Goal: Transaction & Acquisition: Book appointment/travel/reservation

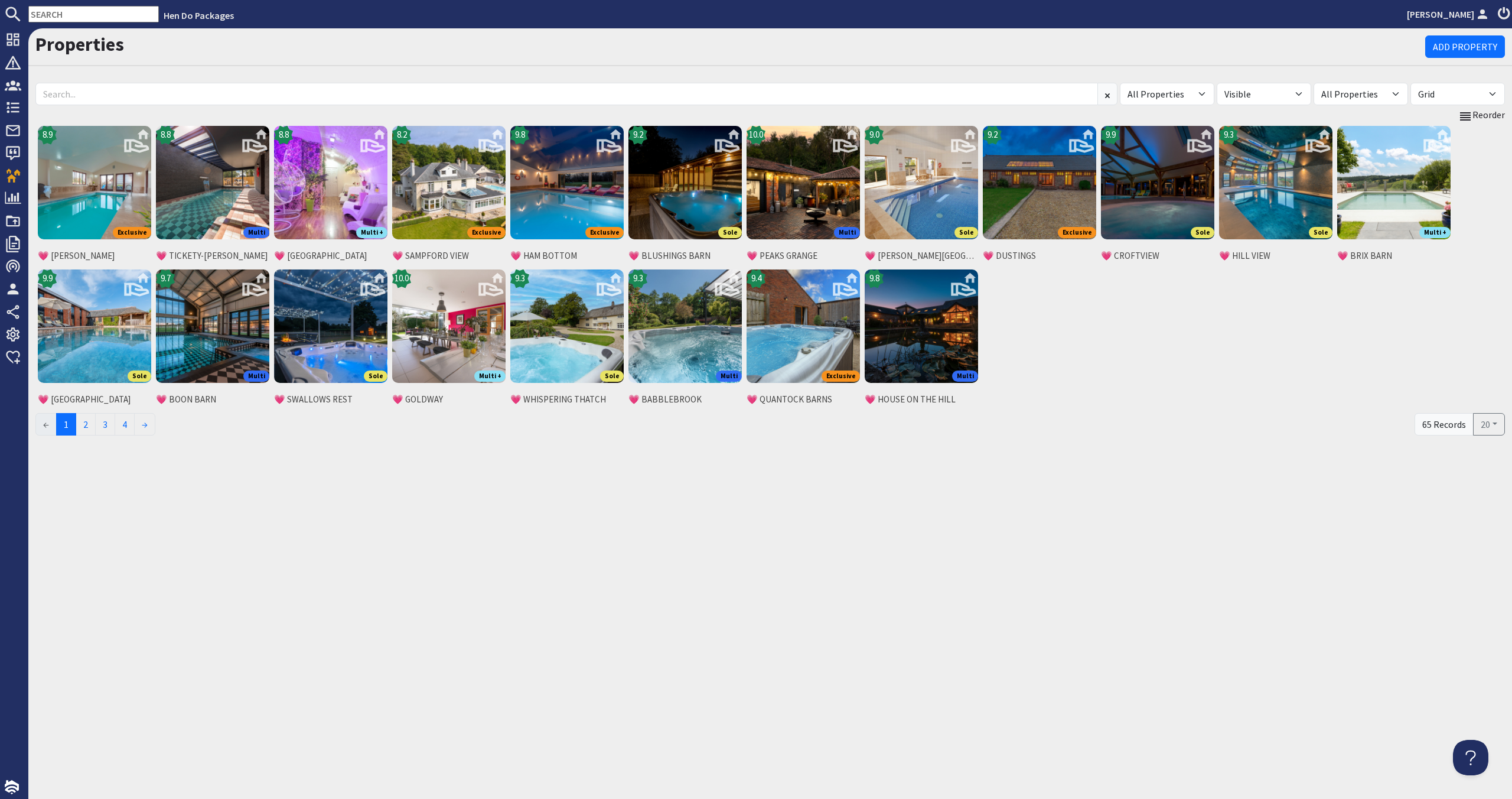
click at [303, 45] on h1 "Properties" at bounding box center [730, 44] width 1390 height 22
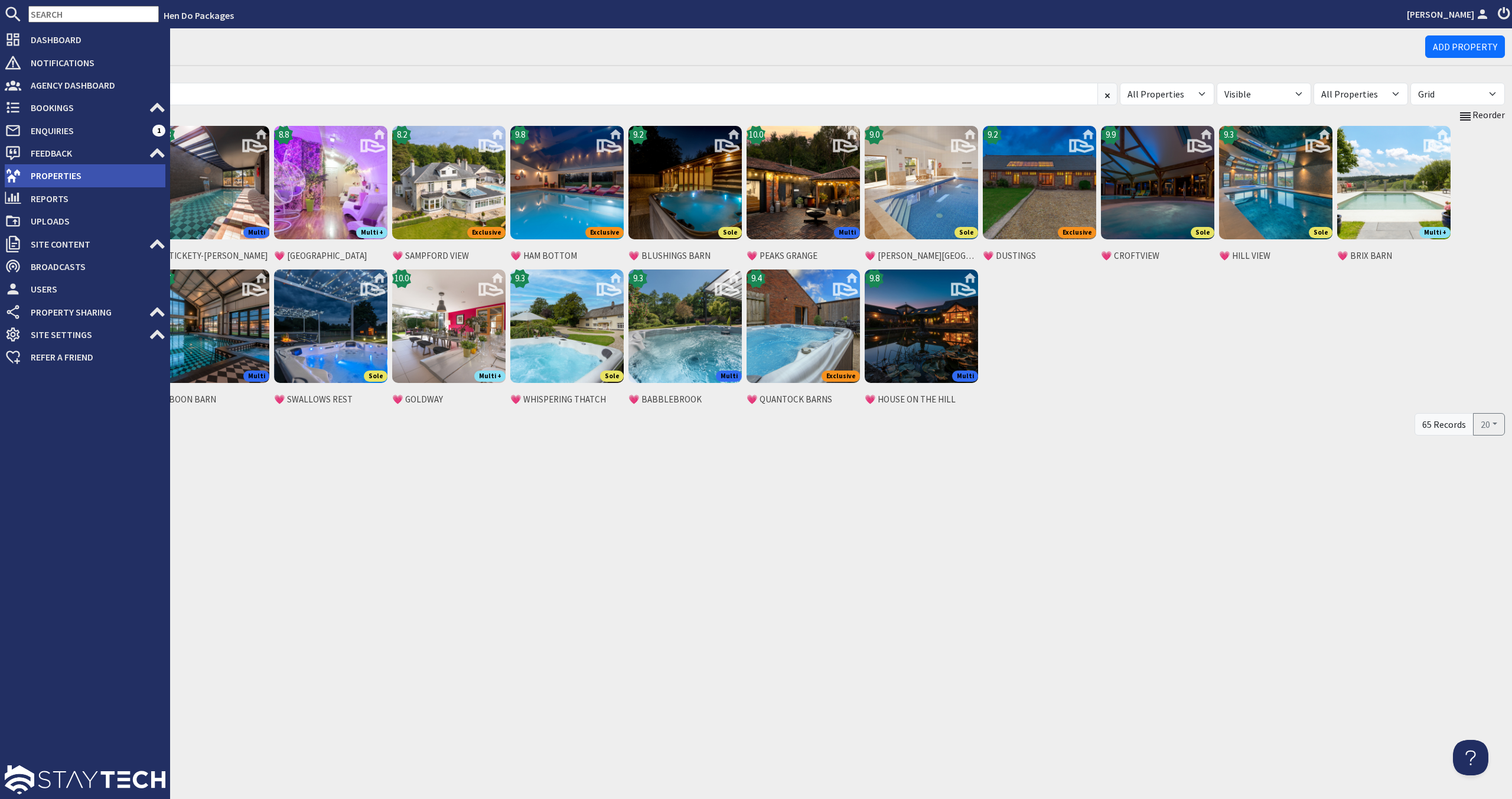
click at [80, 168] on span "Properties" at bounding box center [93, 175] width 144 height 18
click at [38, 40] on span "Dashboard" at bounding box center [93, 40] width 144 height 18
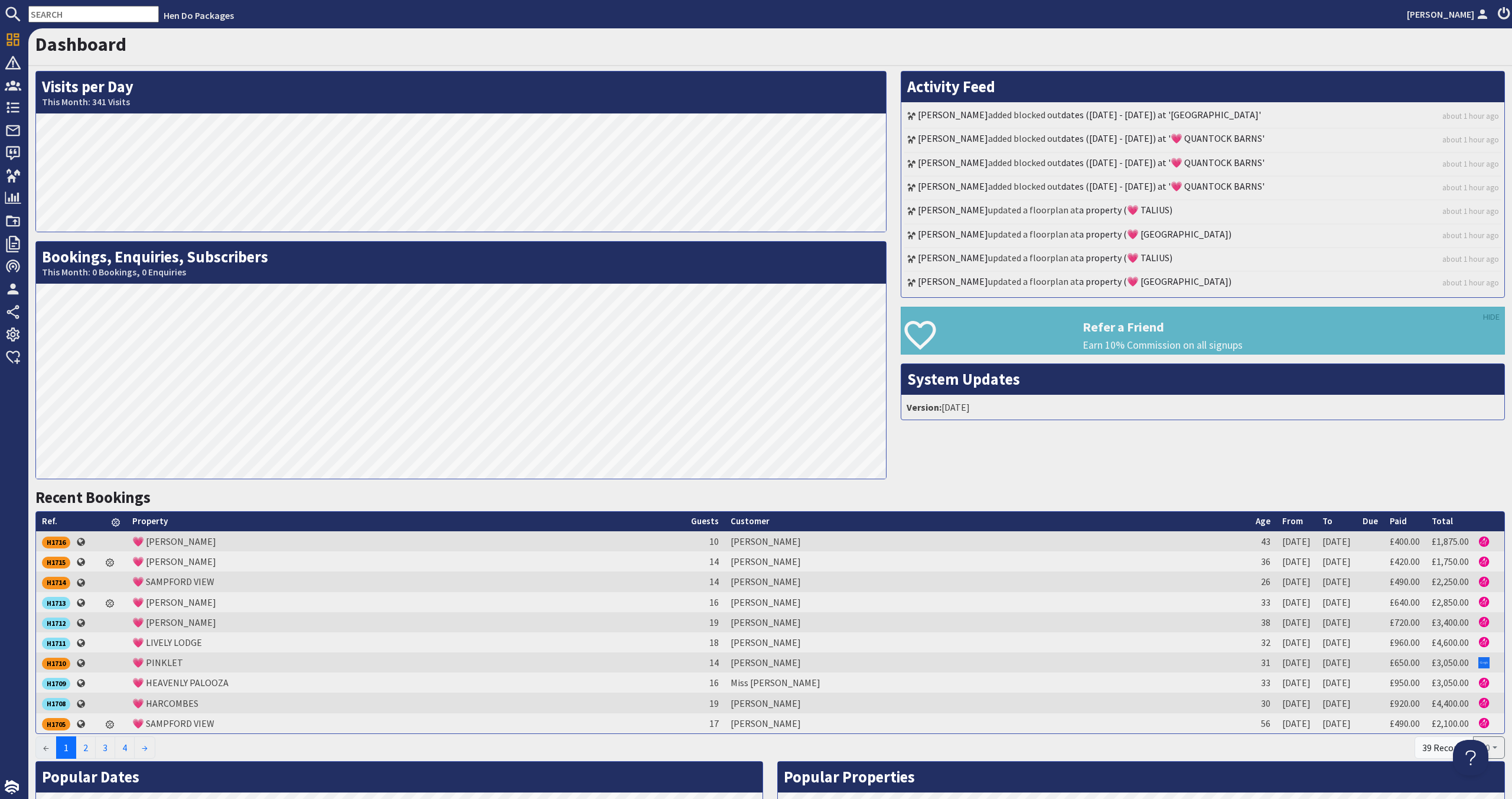
click at [937, 482] on div "Activity Feed Julie Amesbury added blocked out dates (20-03-2026 - 22-03-2026) …" at bounding box center [1202, 279] width 619 height 416
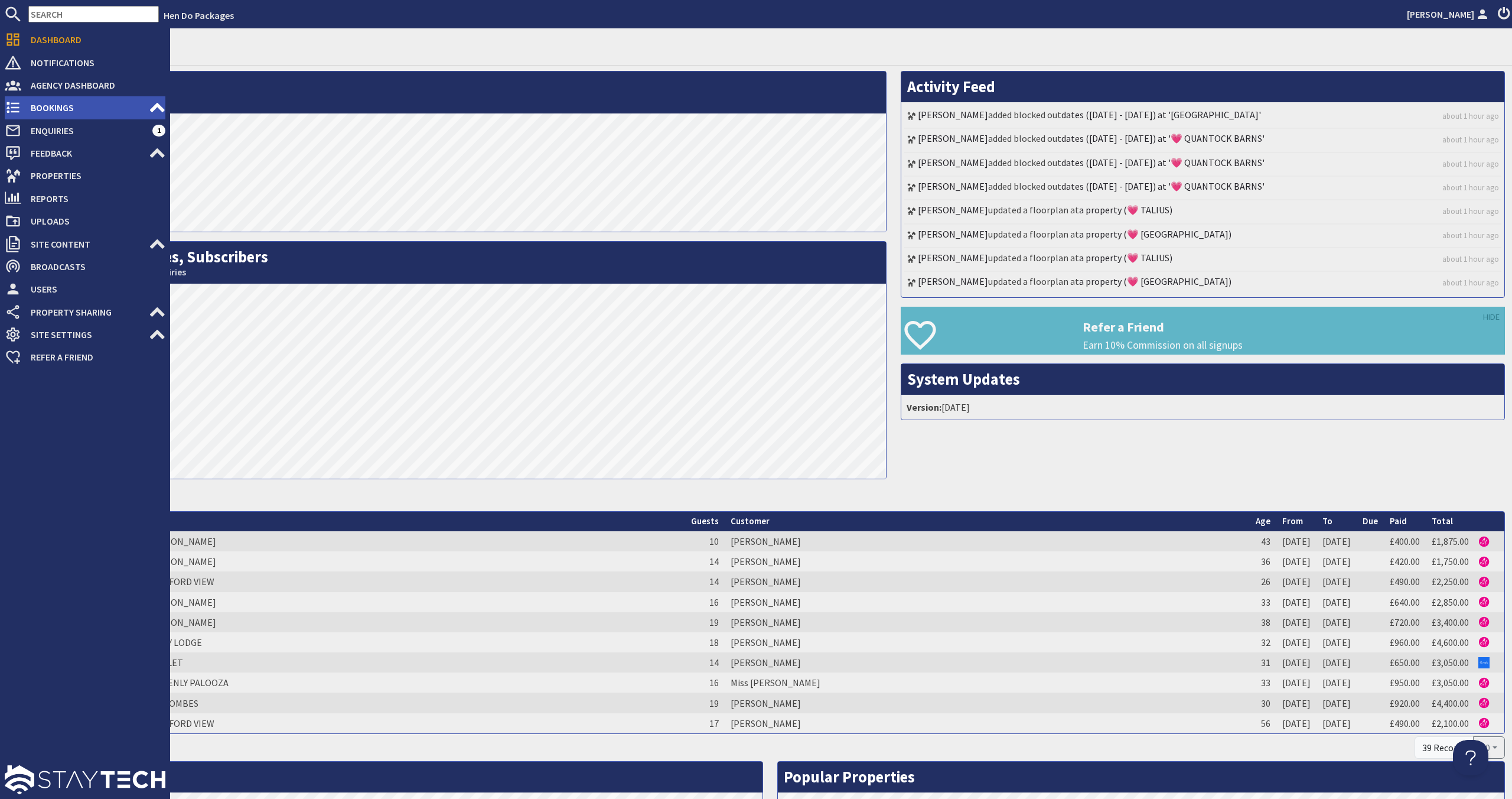
click at [158, 116] on icon at bounding box center [157, 107] width 17 height 17
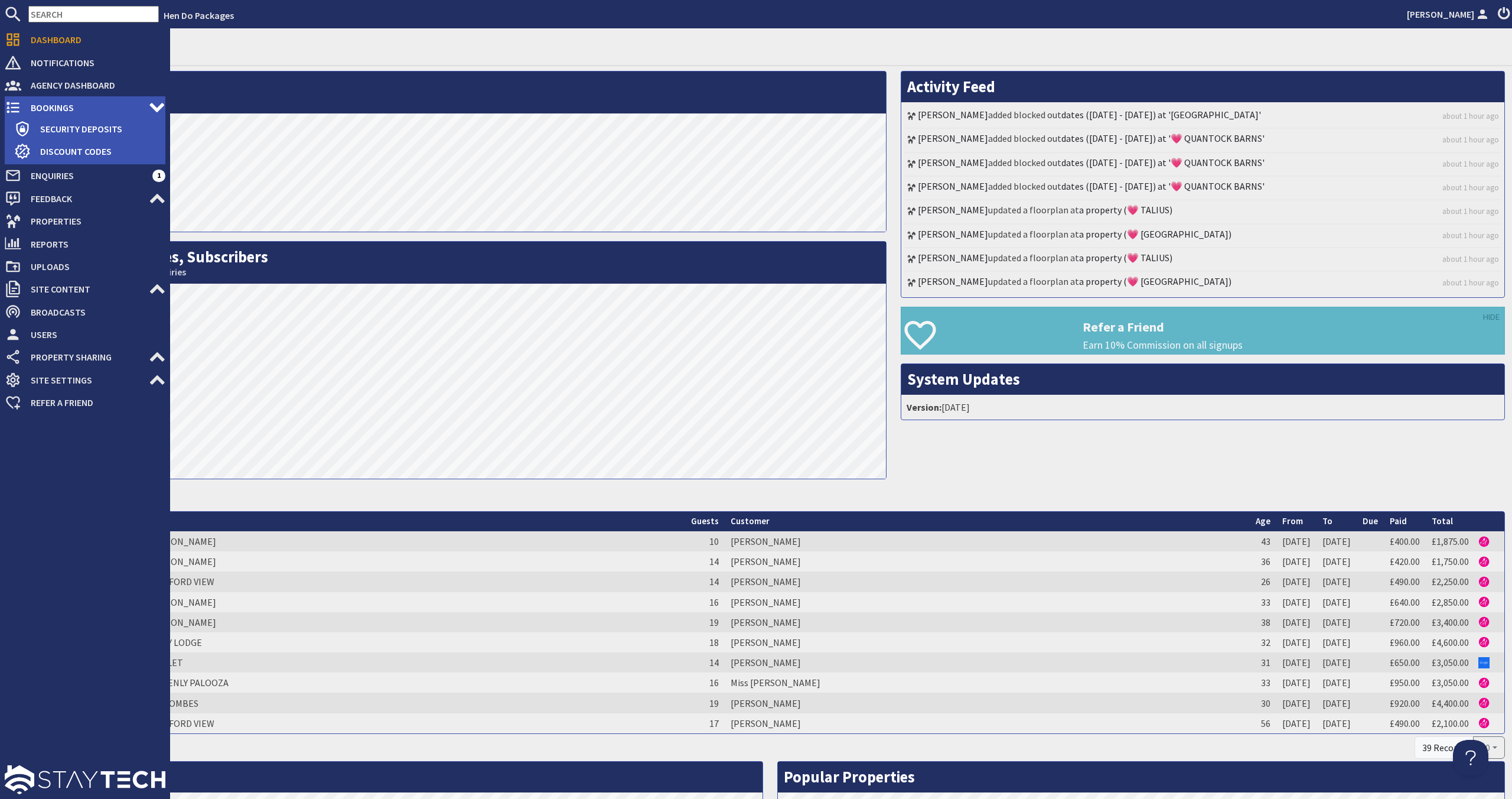
click at [156, 112] on icon at bounding box center [157, 107] width 17 height 17
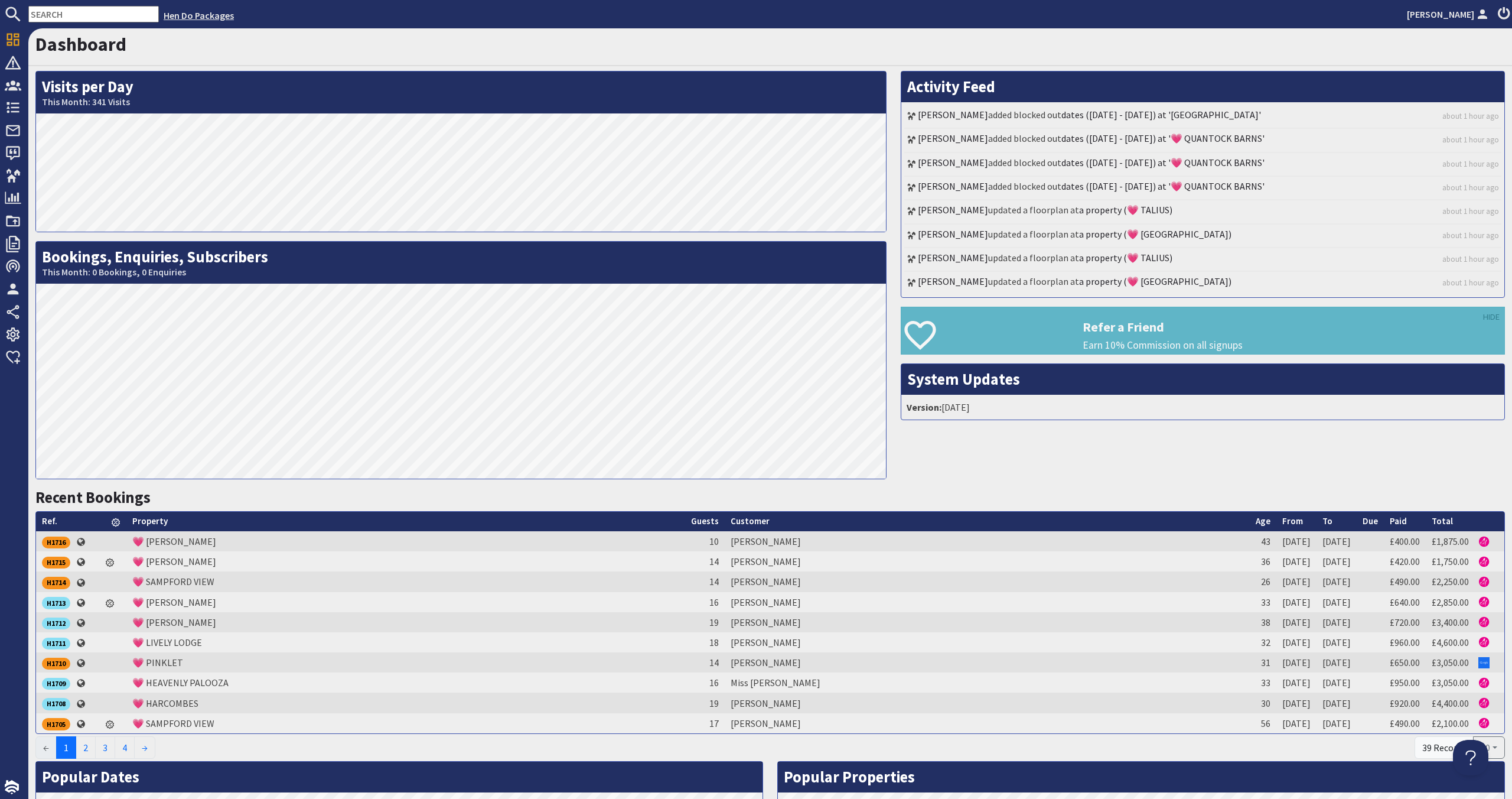
click at [164, 14] on link "Hen Do Packages" at bounding box center [199, 15] width 70 height 12
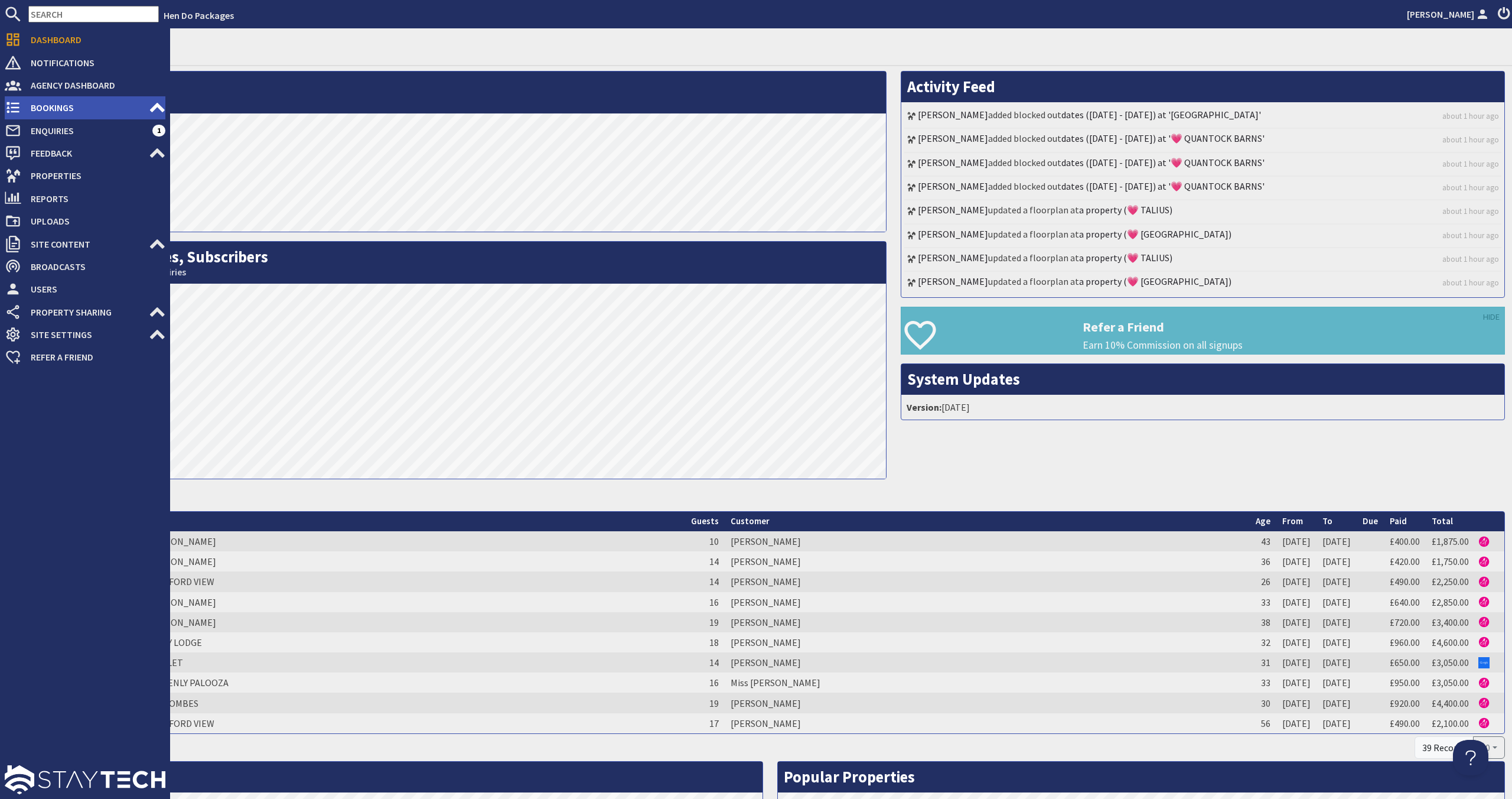
click at [89, 110] on span "Bookings" at bounding box center [85, 107] width 128 height 18
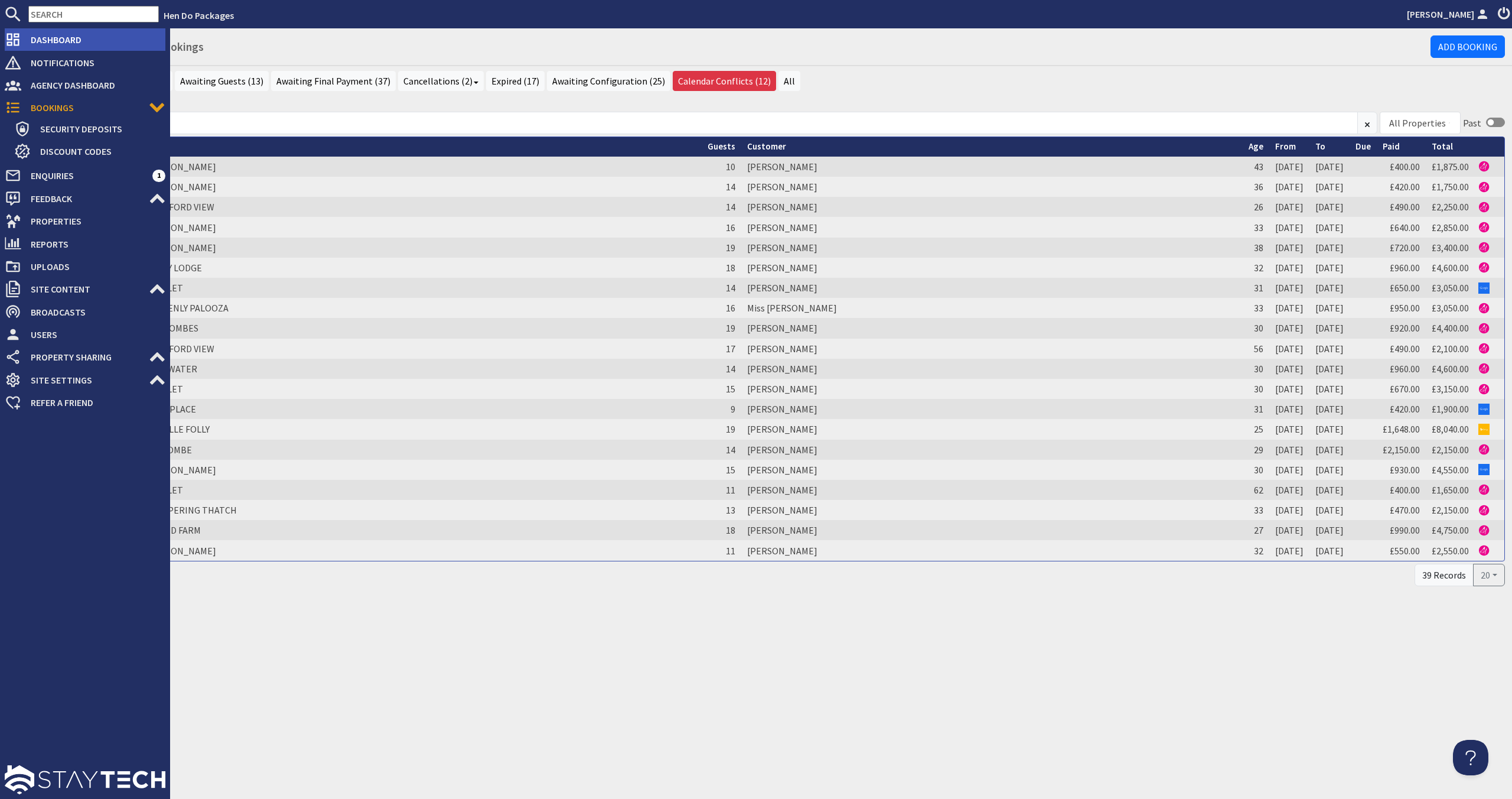
click at [69, 47] on span "Dashboard" at bounding box center [93, 40] width 144 height 18
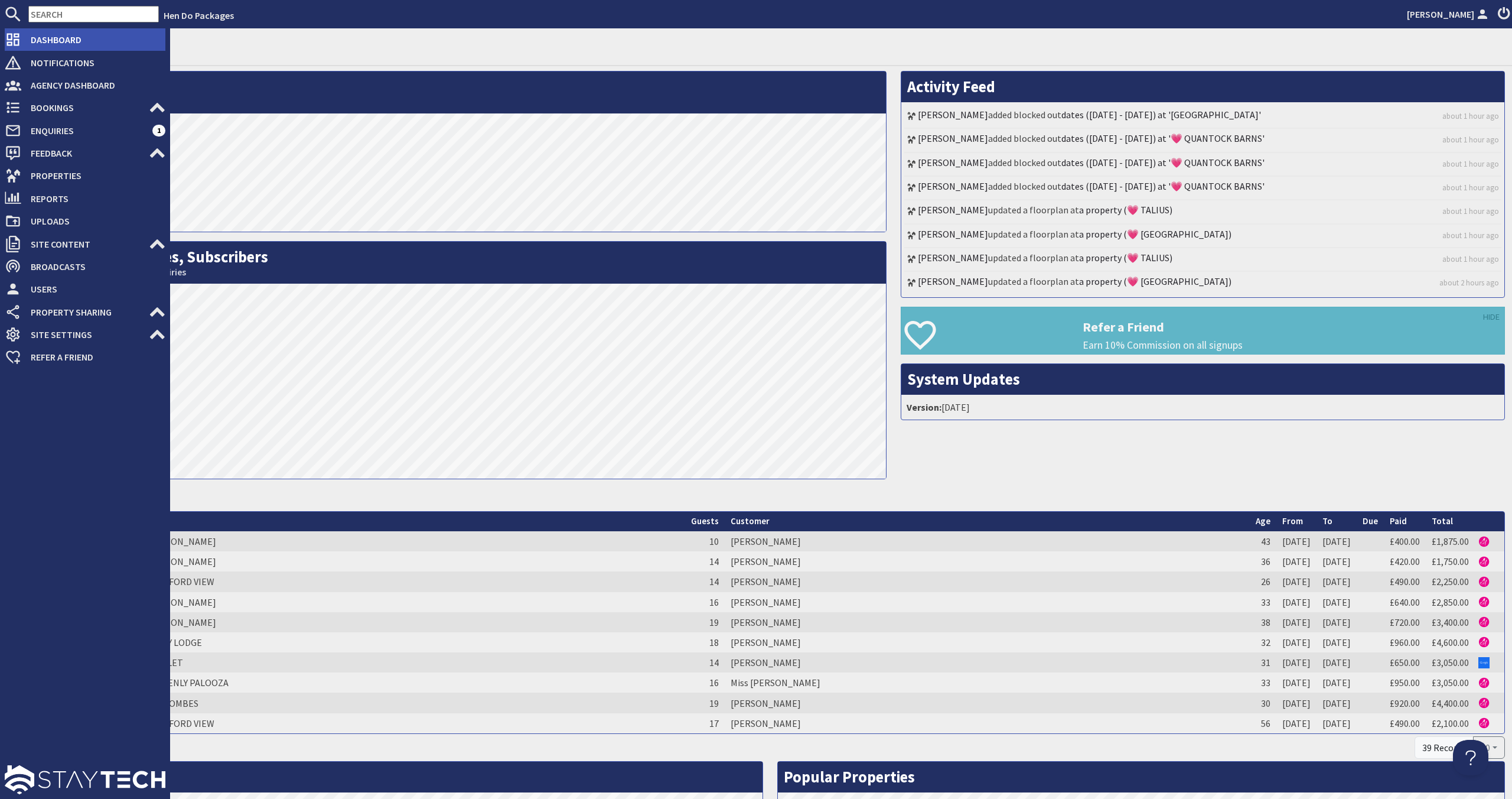
click at [19, 46] on icon at bounding box center [13, 40] width 17 height 17
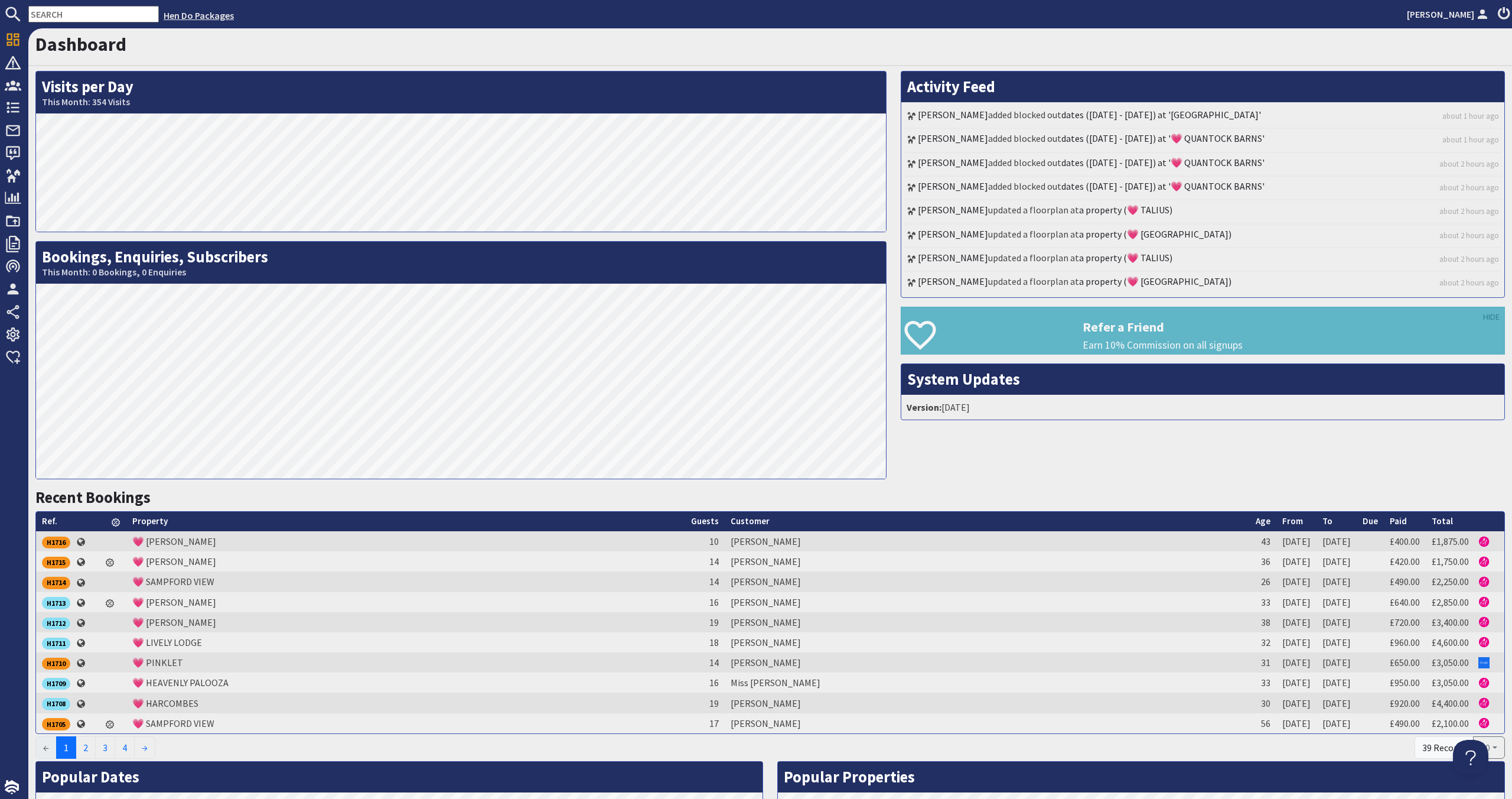
click at [173, 18] on link "Hen Do Packages" at bounding box center [199, 15] width 70 height 12
click at [89, 18] on input "text" at bounding box center [93, 14] width 130 height 17
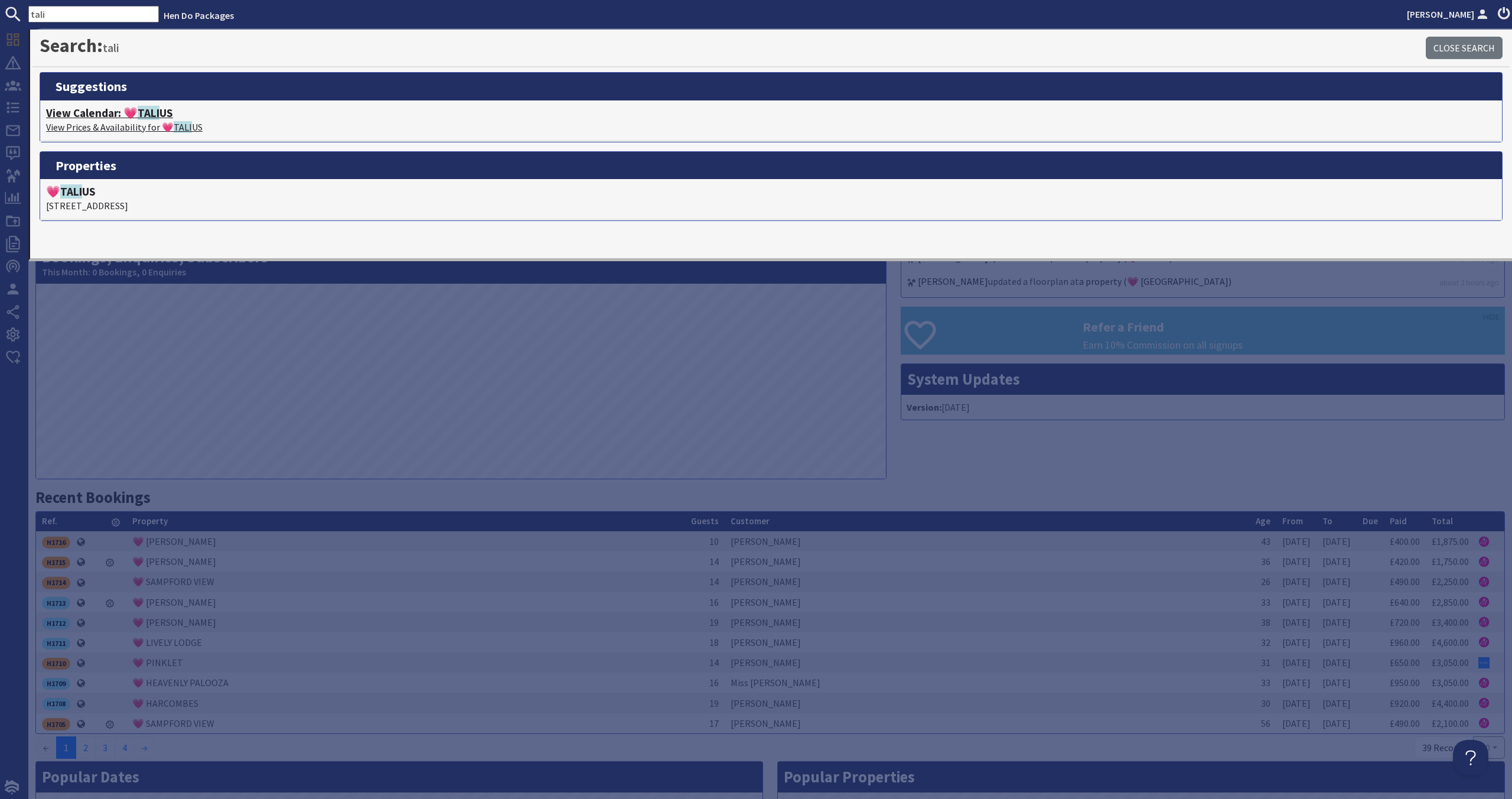
type input "tali"
click at [158, 114] on h4 "View Calendar: 💗 TALI US" at bounding box center [771, 113] width 1450 height 14
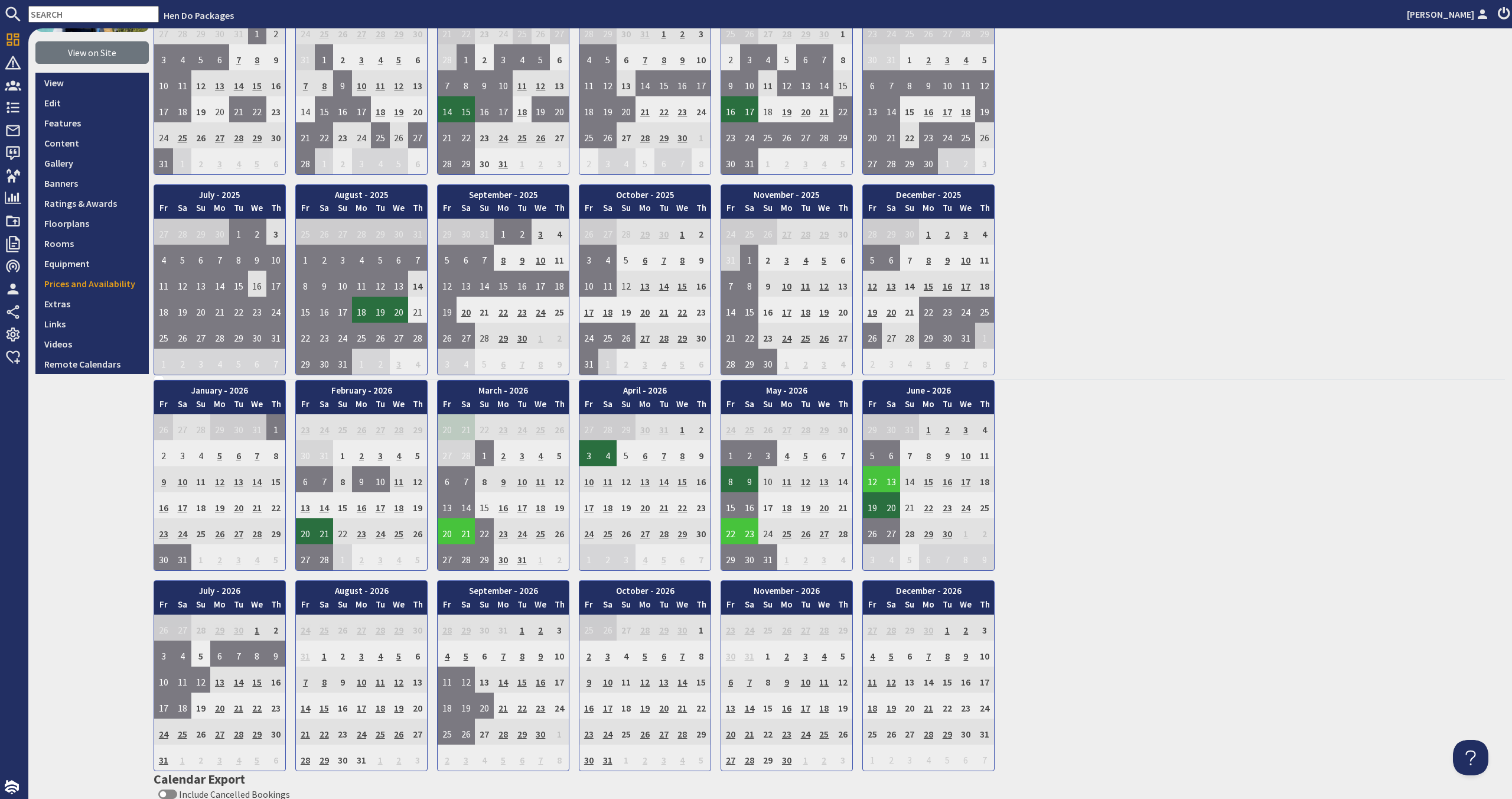
scroll to position [158, 0]
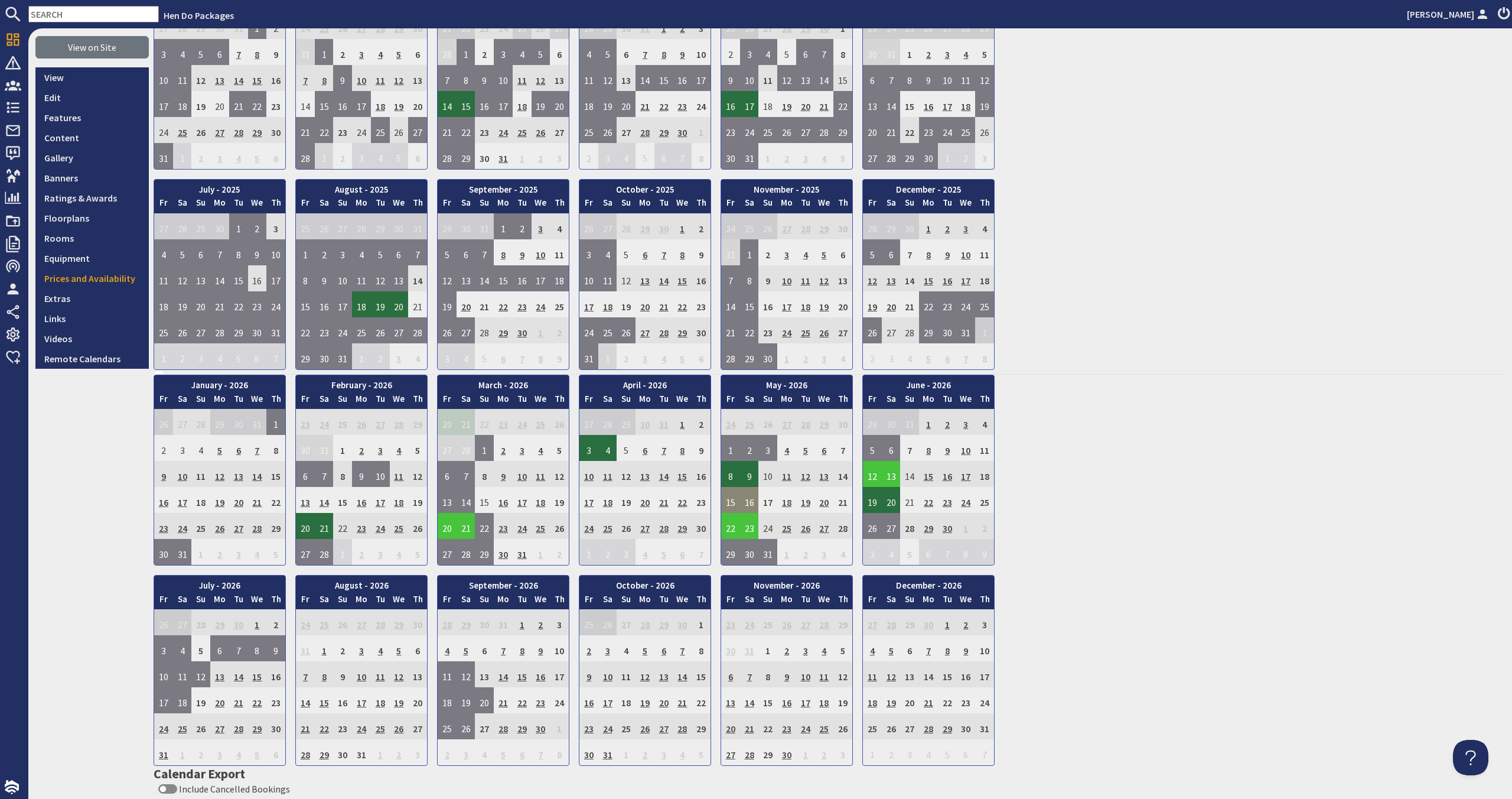
click at [731, 501] on td "15" at bounding box center [731, 499] width 18 height 26
click at [731, 498] on td "15" at bounding box center [731, 499] width 18 height 26
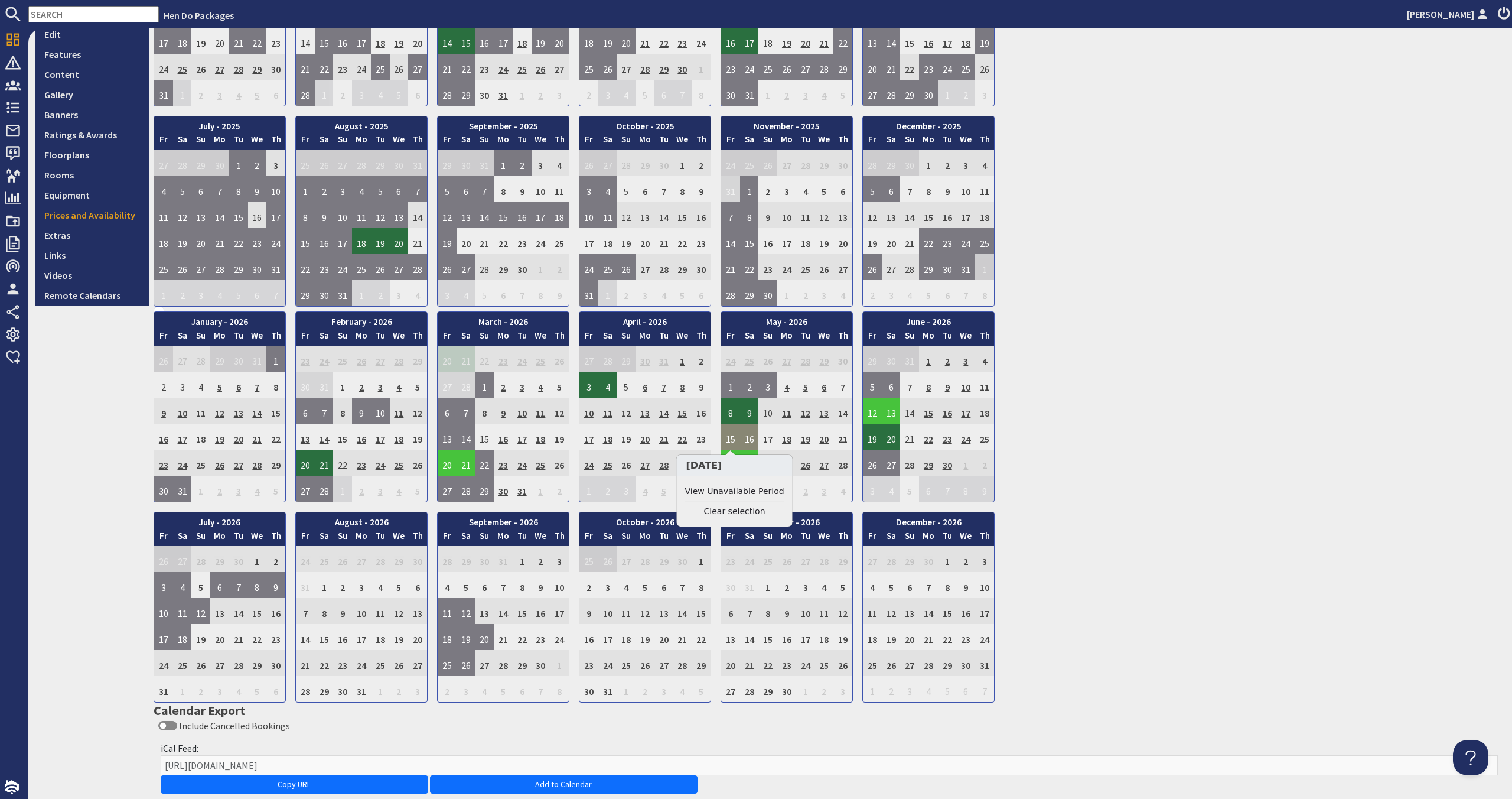
scroll to position [223, 0]
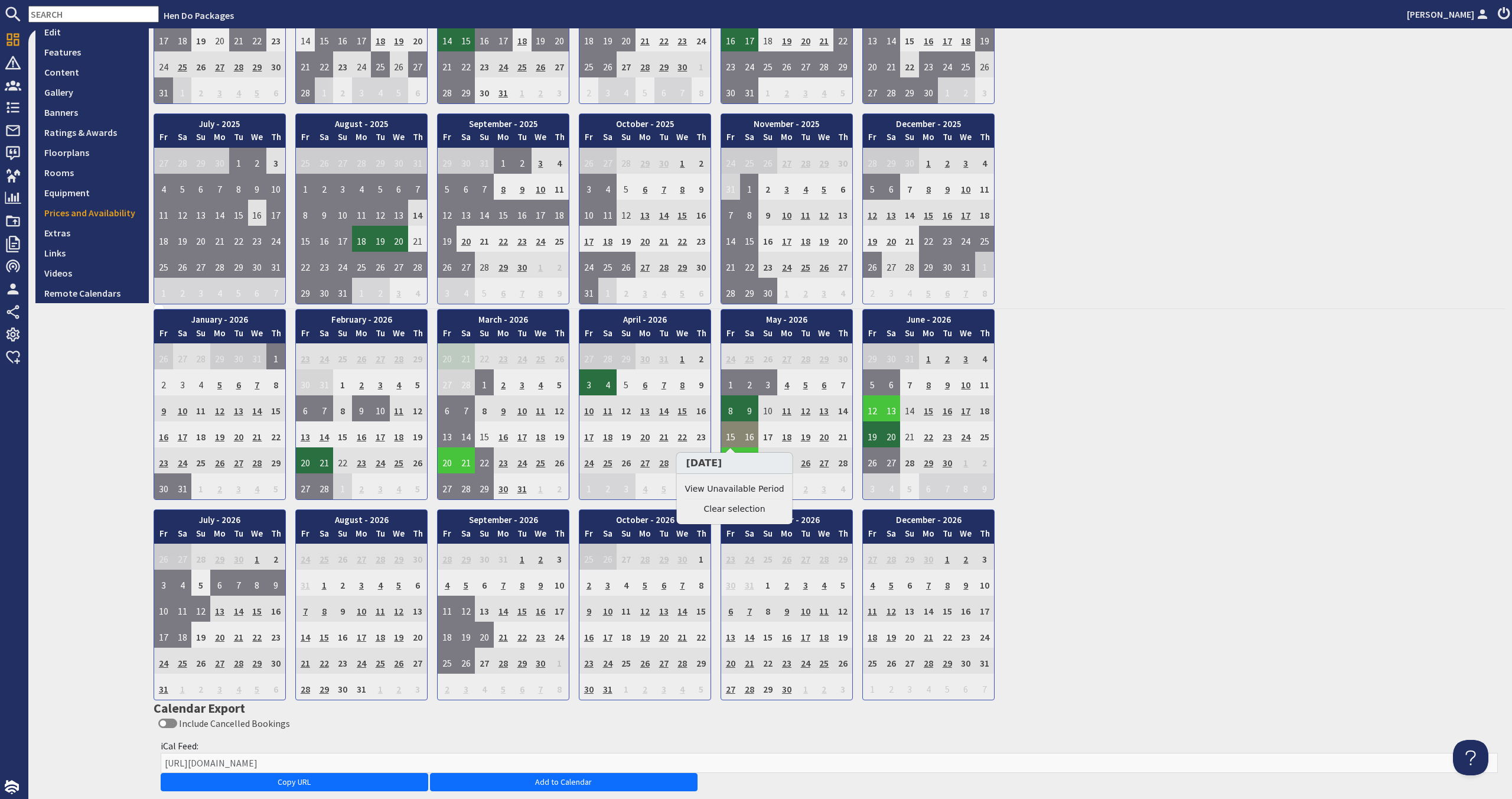
click at [753, 433] on td "16" at bounding box center [749, 434] width 18 height 26
click at [762, 436] on td "17" at bounding box center [768, 434] width 18 height 26
click at [751, 433] on td "16" at bounding box center [749, 434] width 18 height 26
click at [747, 435] on td "16" at bounding box center [749, 434] width 18 height 26
click at [779, 436] on td "18" at bounding box center [787, 434] width 18 height 26
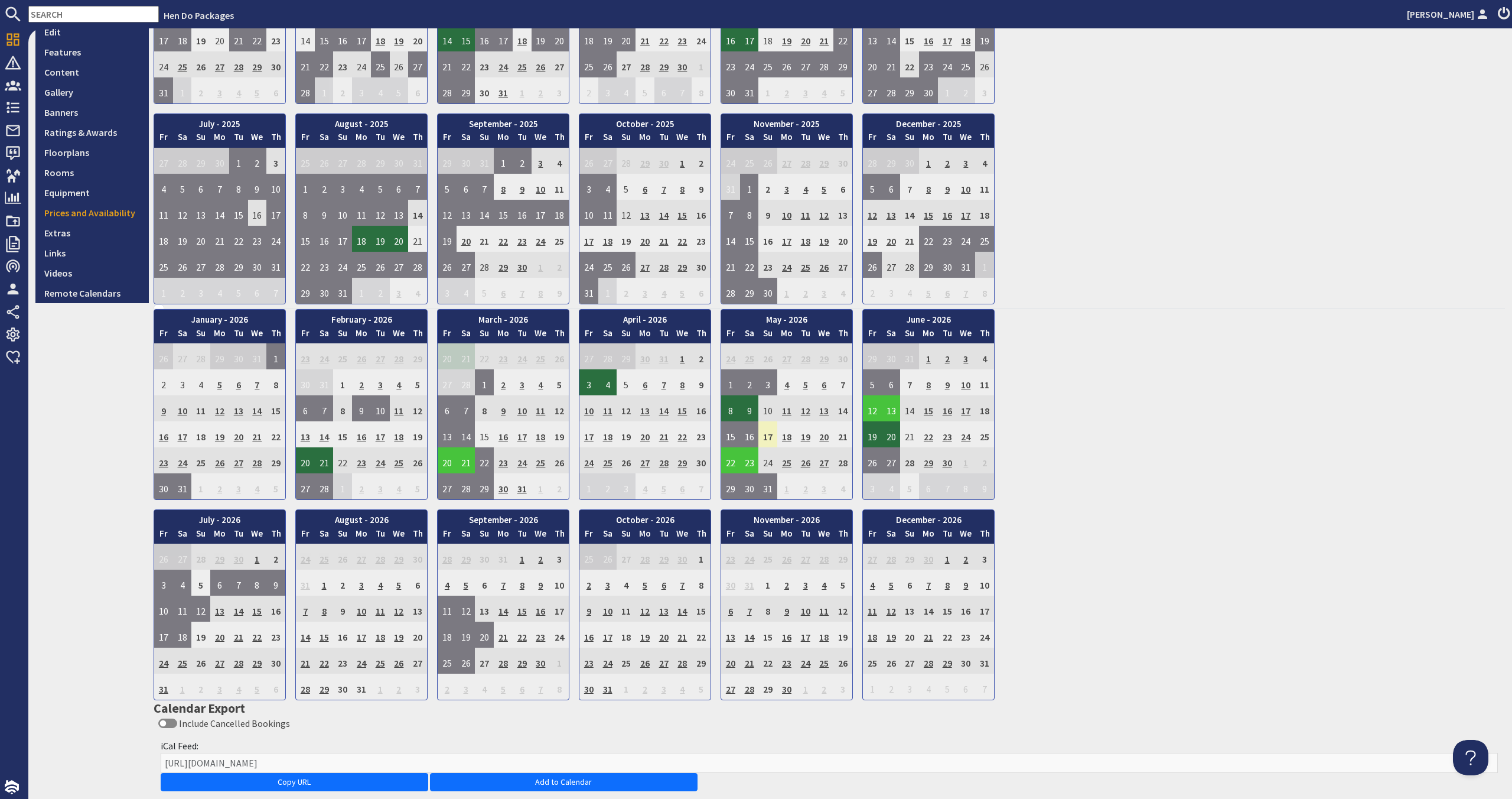
click at [766, 436] on td "17" at bounding box center [768, 434] width 18 height 26
click at [846, 408] on td "14" at bounding box center [842, 408] width 18 height 26
click at [761, 435] on td "17" at bounding box center [768, 434] width 18 height 26
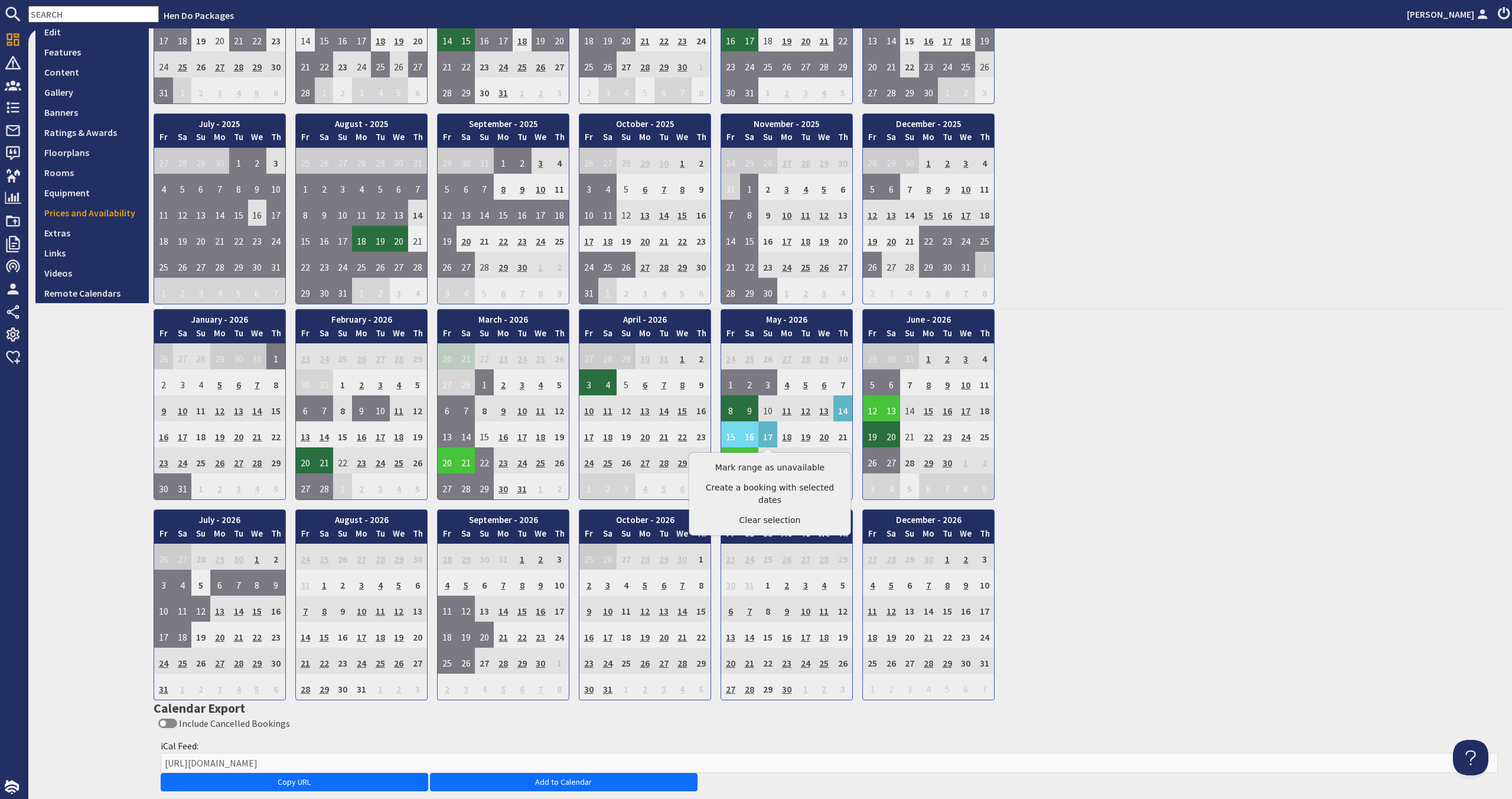
click at [785, 434] on td "18" at bounding box center [787, 434] width 18 height 26
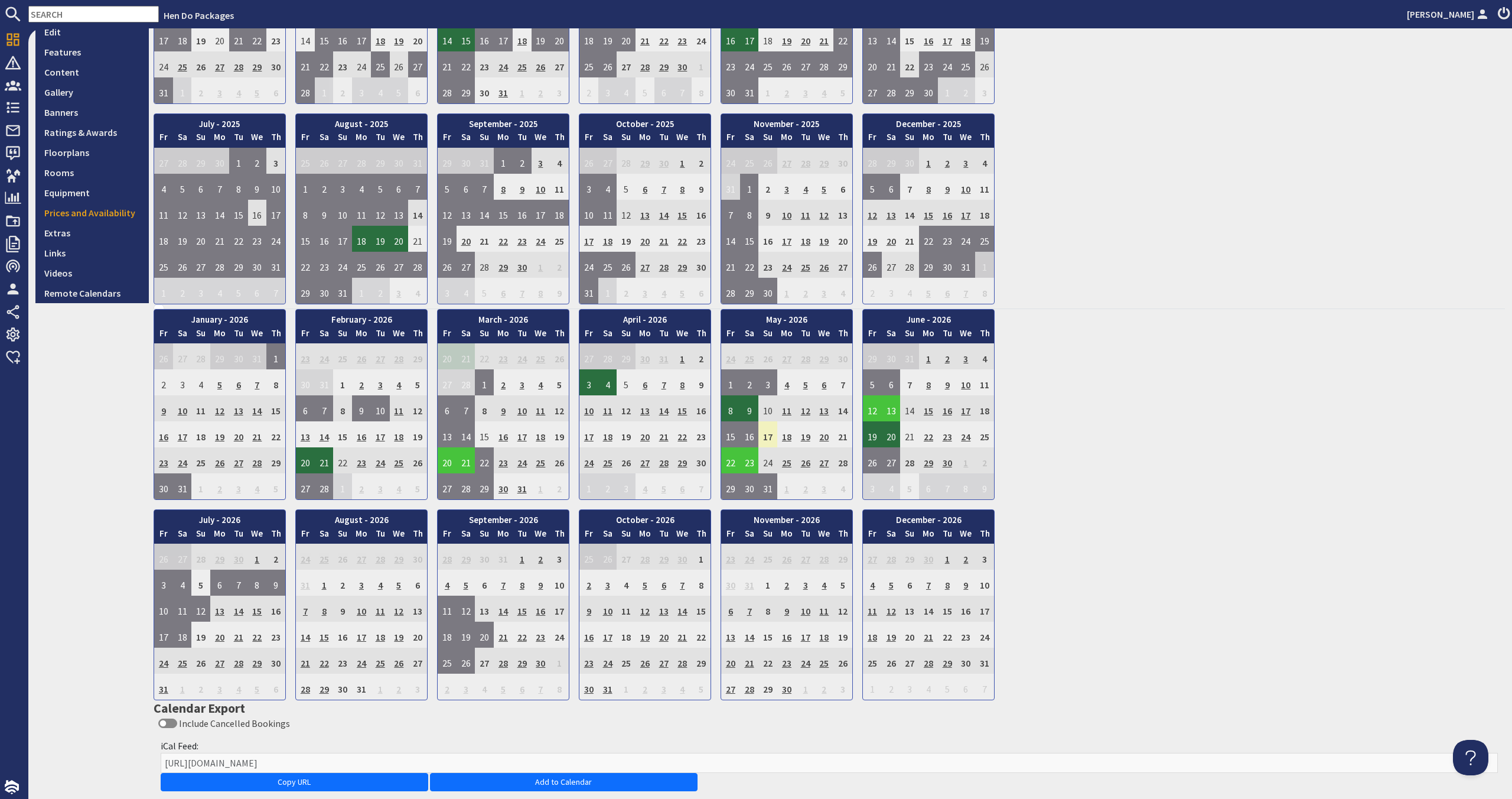
click at [764, 436] on td "17" at bounding box center [768, 434] width 18 height 26
click at [752, 436] on td "16" at bounding box center [749, 434] width 18 height 26
click at [762, 435] on td "17" at bounding box center [768, 434] width 18 height 26
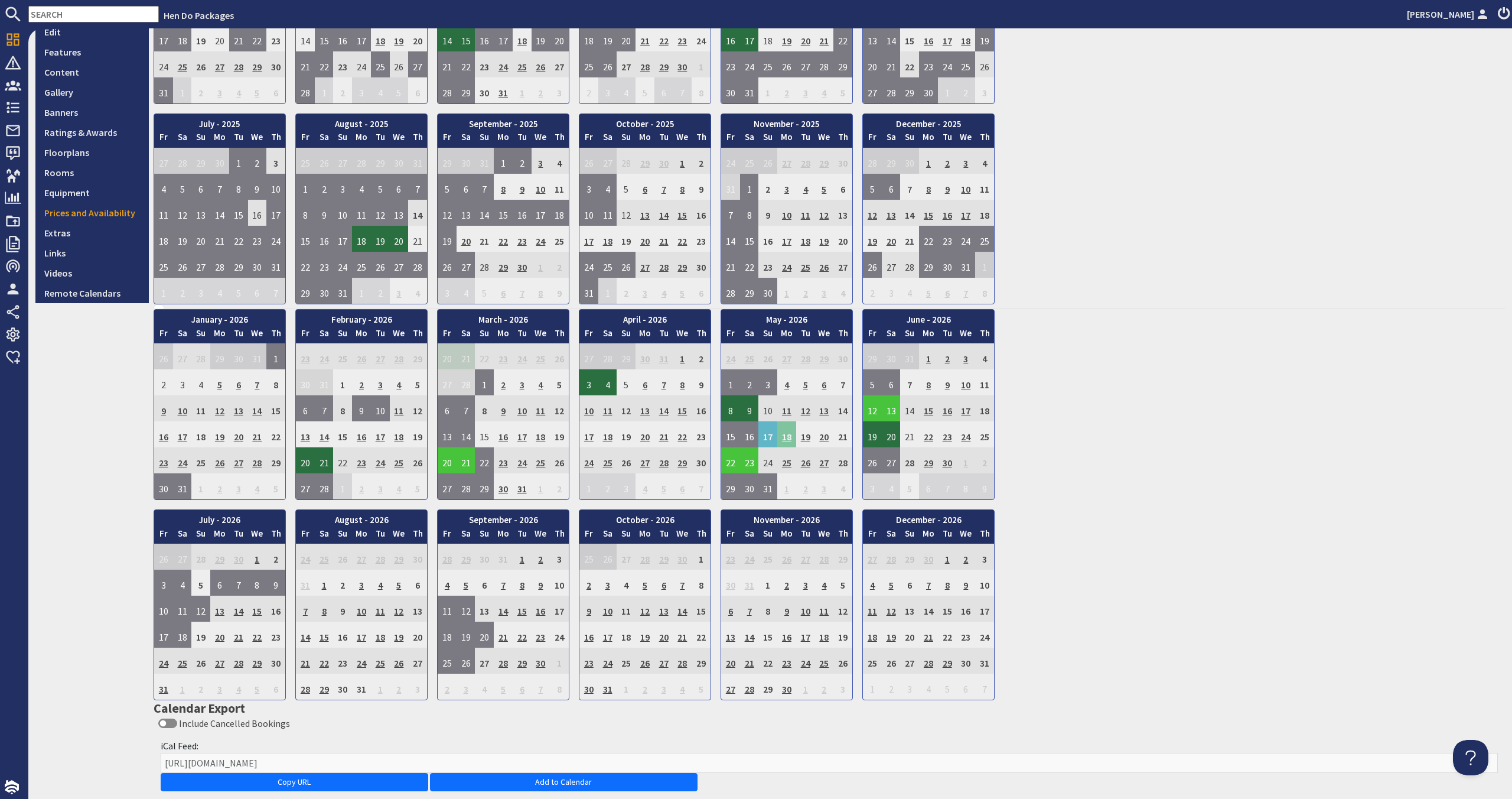
click at [785, 437] on td "18" at bounding box center [787, 434] width 18 height 26
click at [786, 438] on td "18" at bounding box center [787, 434] width 18 height 26
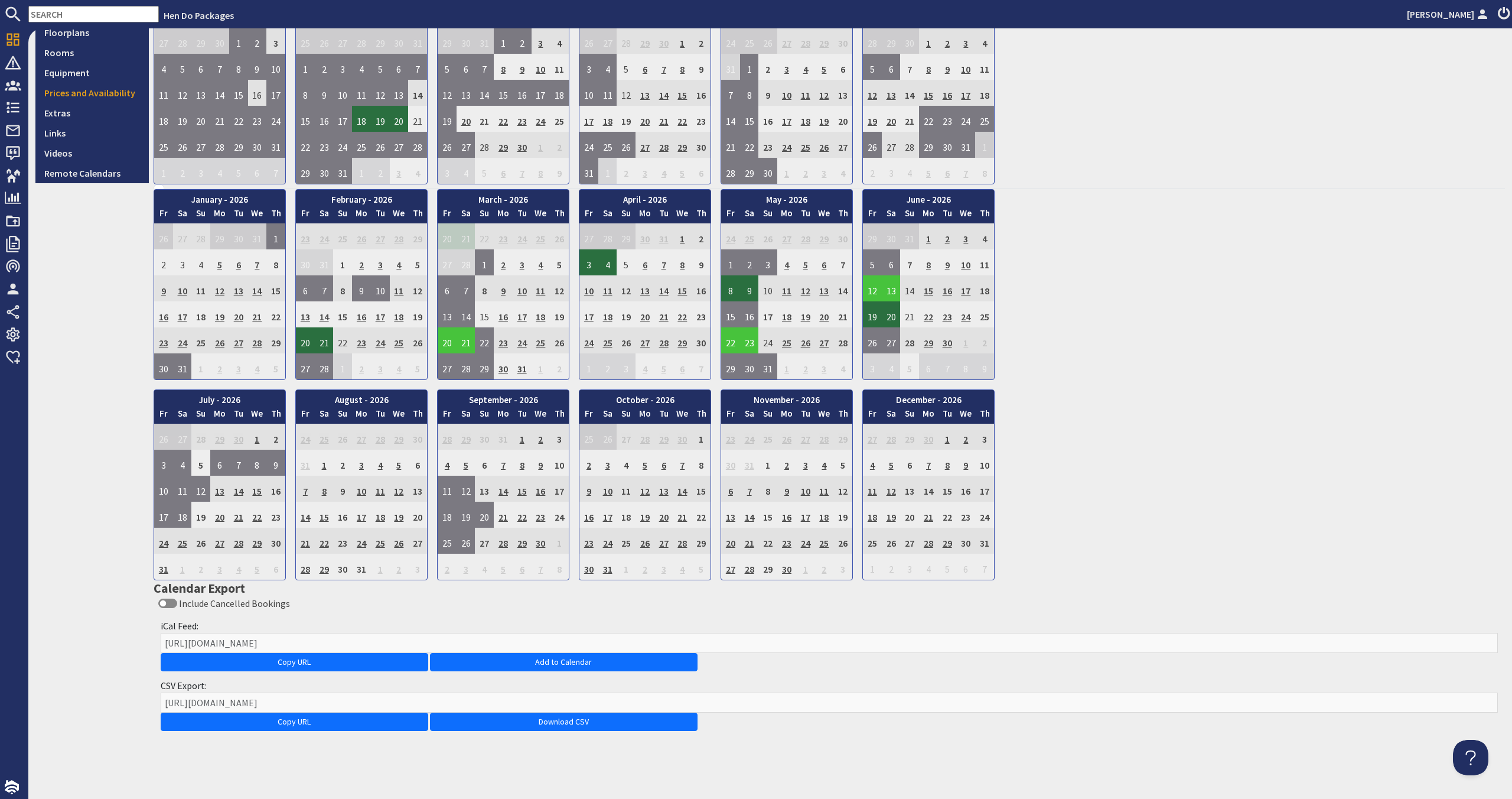
scroll to position [0, 0]
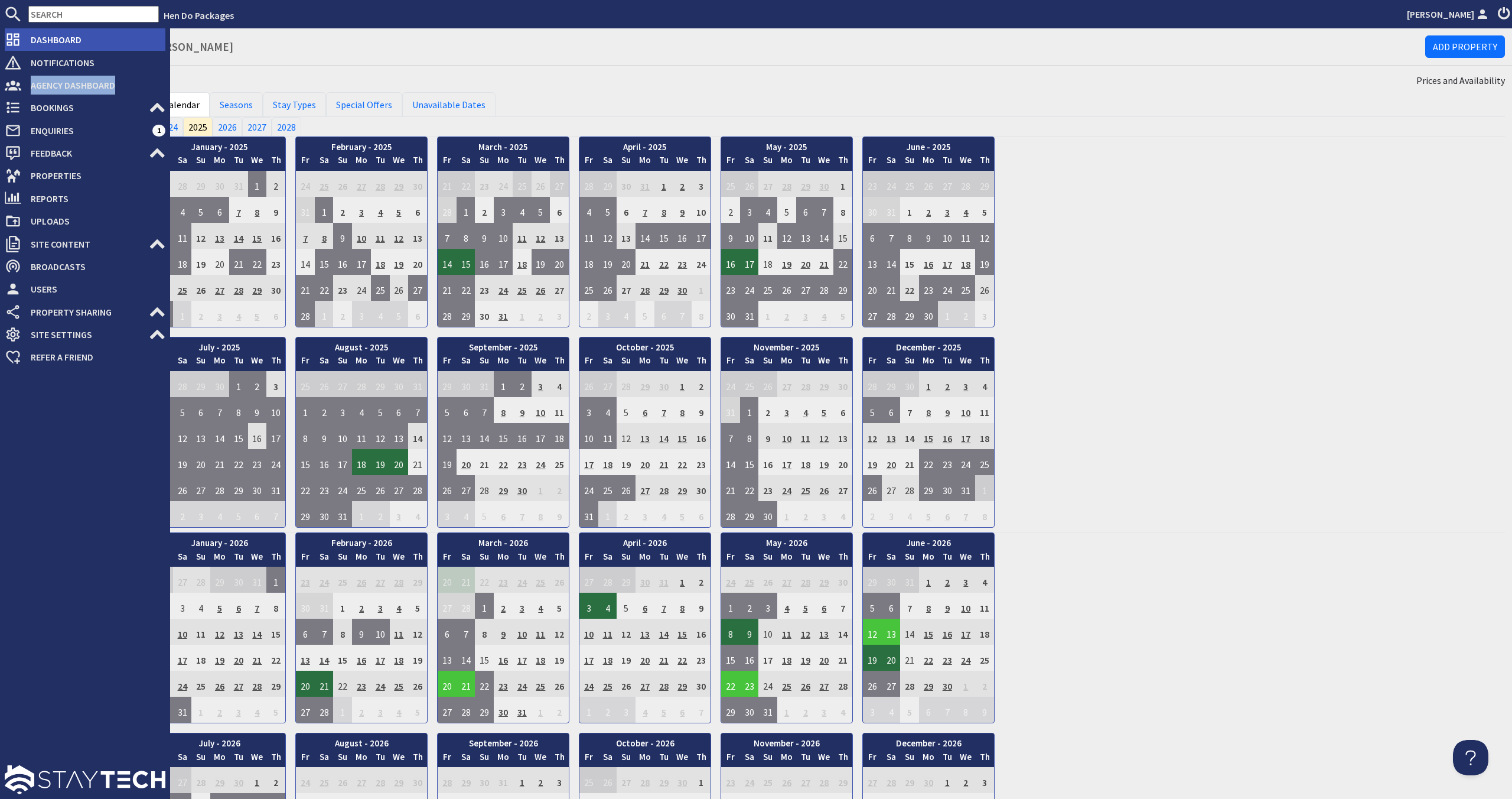
click at [99, 48] on span "Dashboard" at bounding box center [93, 40] width 144 height 18
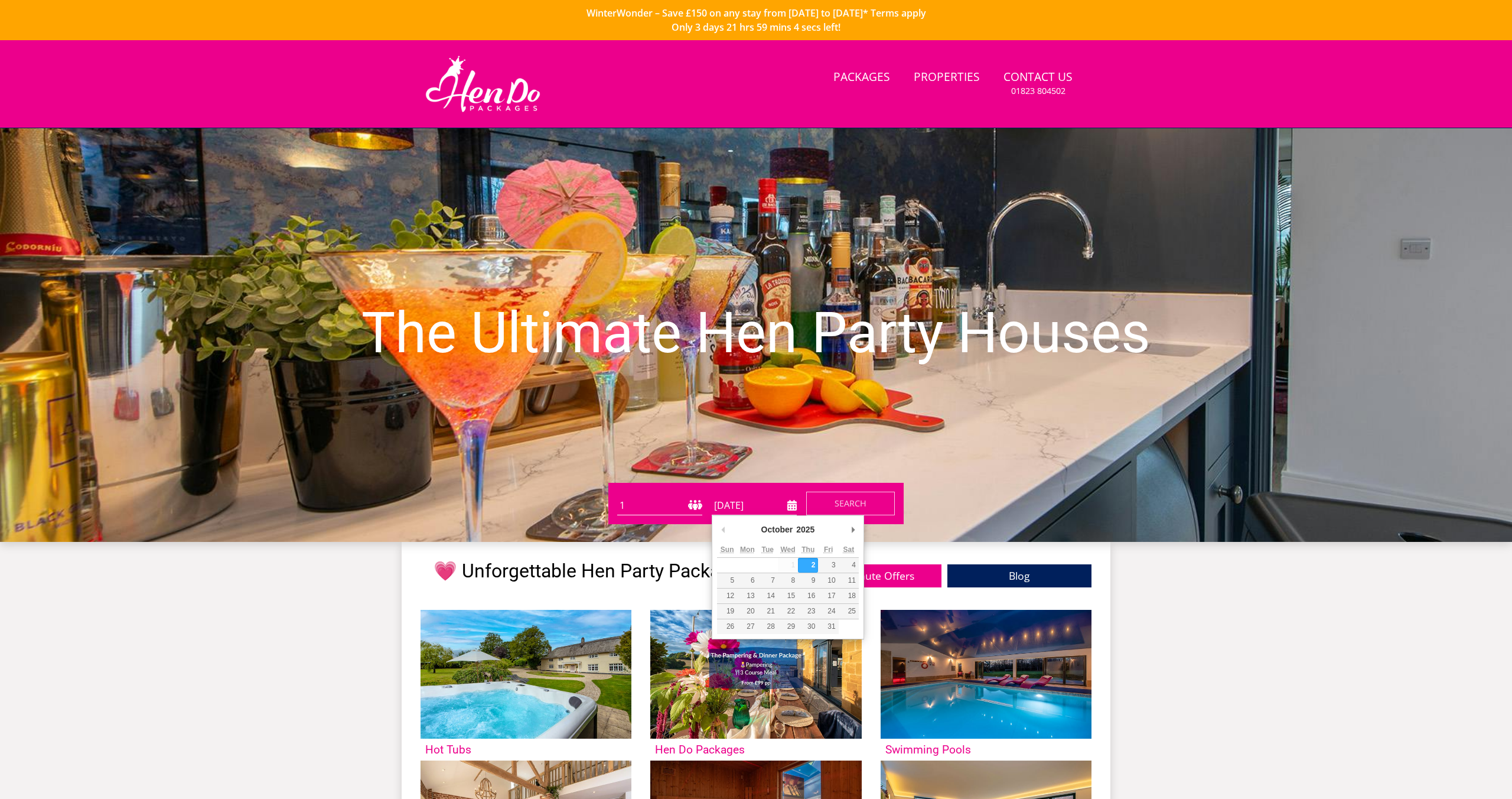
click at [793, 506] on input "[DATE]" at bounding box center [755, 505] width 85 height 19
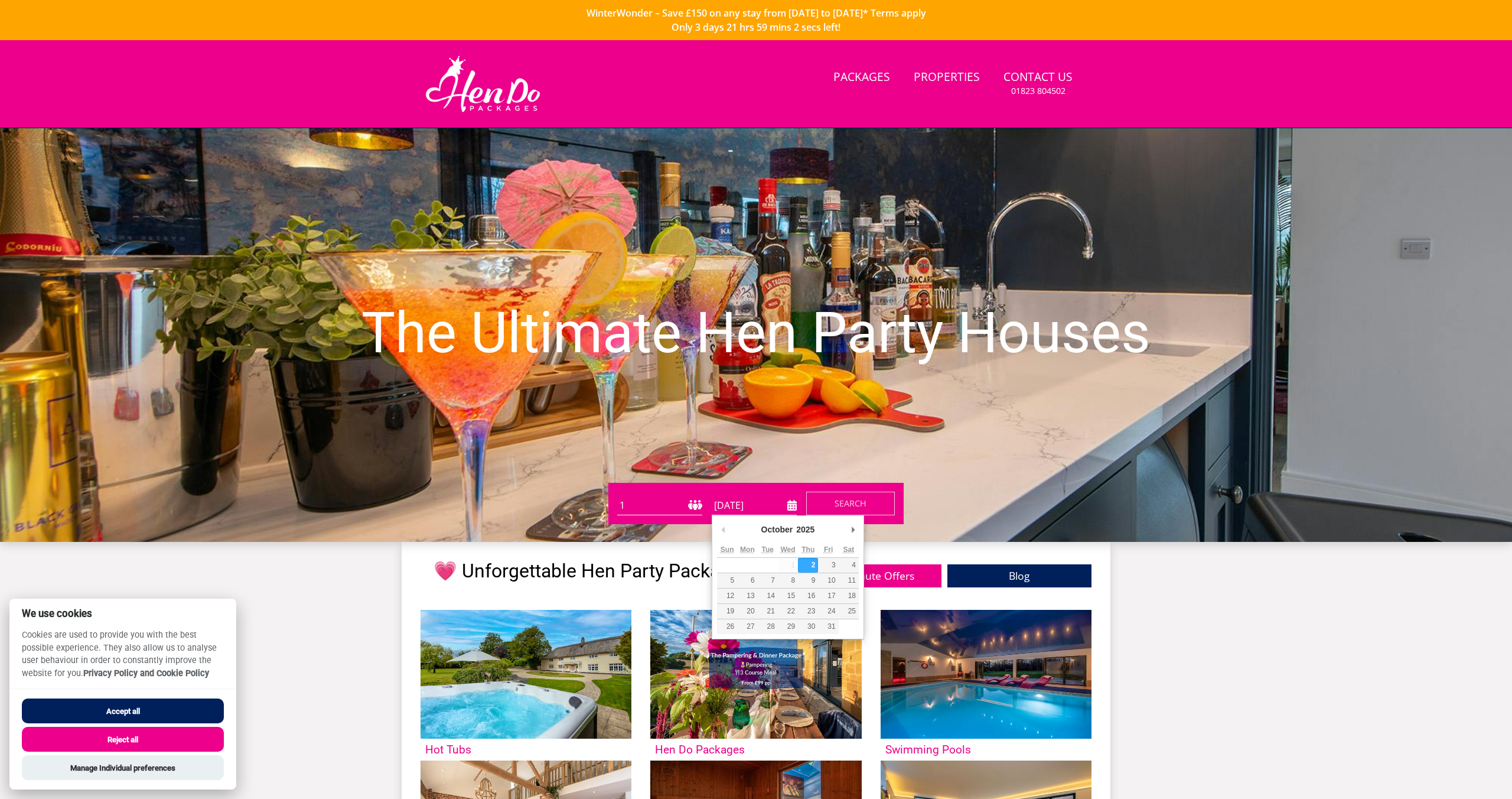
click at [795, 509] on input "02/10/2025" at bounding box center [755, 505] width 85 height 19
type input "15/05/2026"
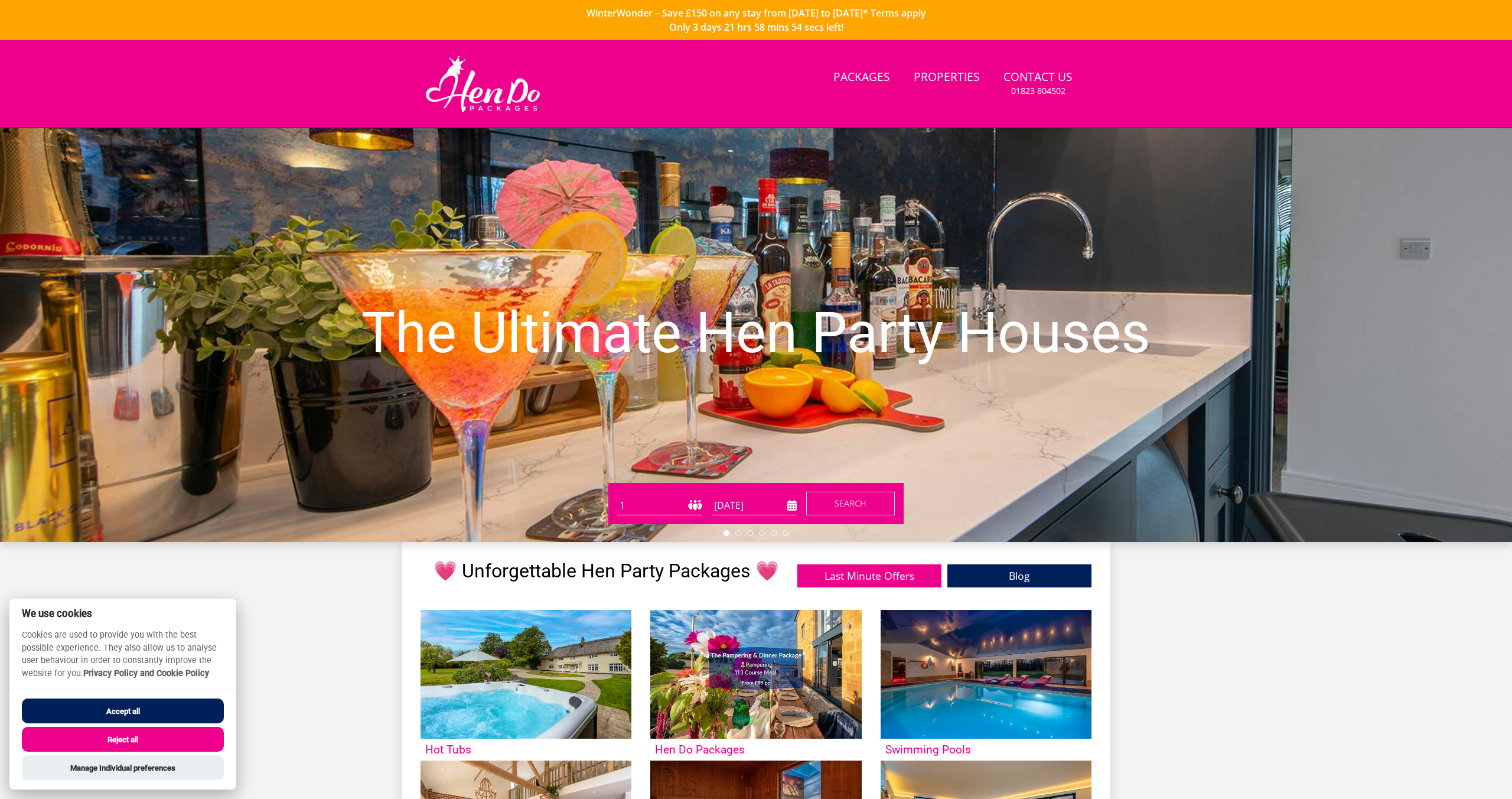
click at [687, 501] on select "1 2 3 4 5 6 7 8 9 10 11 12 13 14 15 16 17 18 19 20 21 22 23 24 25 26 27 28 29 3…" at bounding box center [659, 505] width 85 height 19
select select "16"
click at [858, 507] on span "Search" at bounding box center [850, 503] width 31 height 11
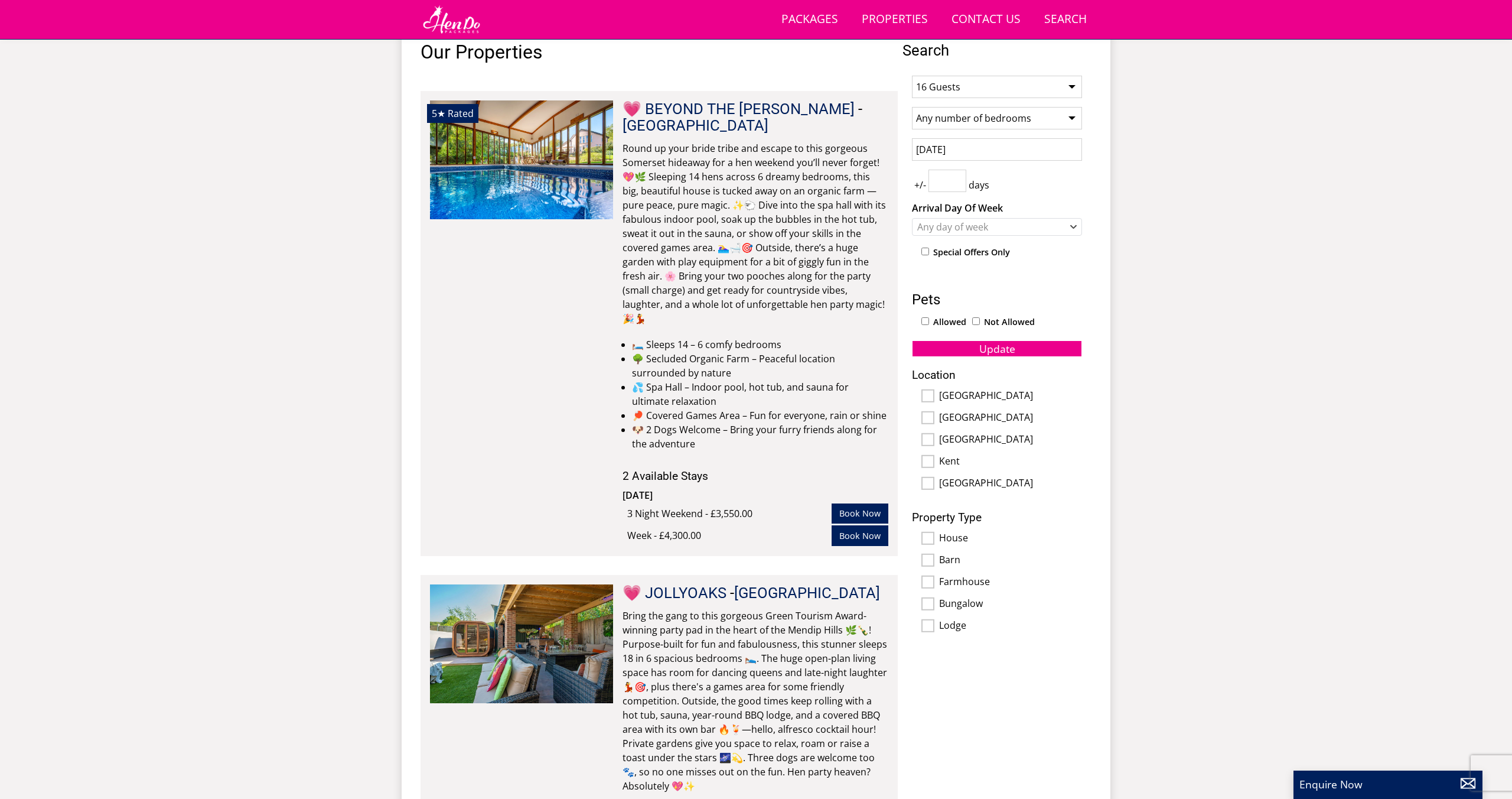
scroll to position [461, 0]
click at [714, 114] on link "💗 BEYOND THE [PERSON_NAME]" at bounding box center [738, 107] width 232 height 18
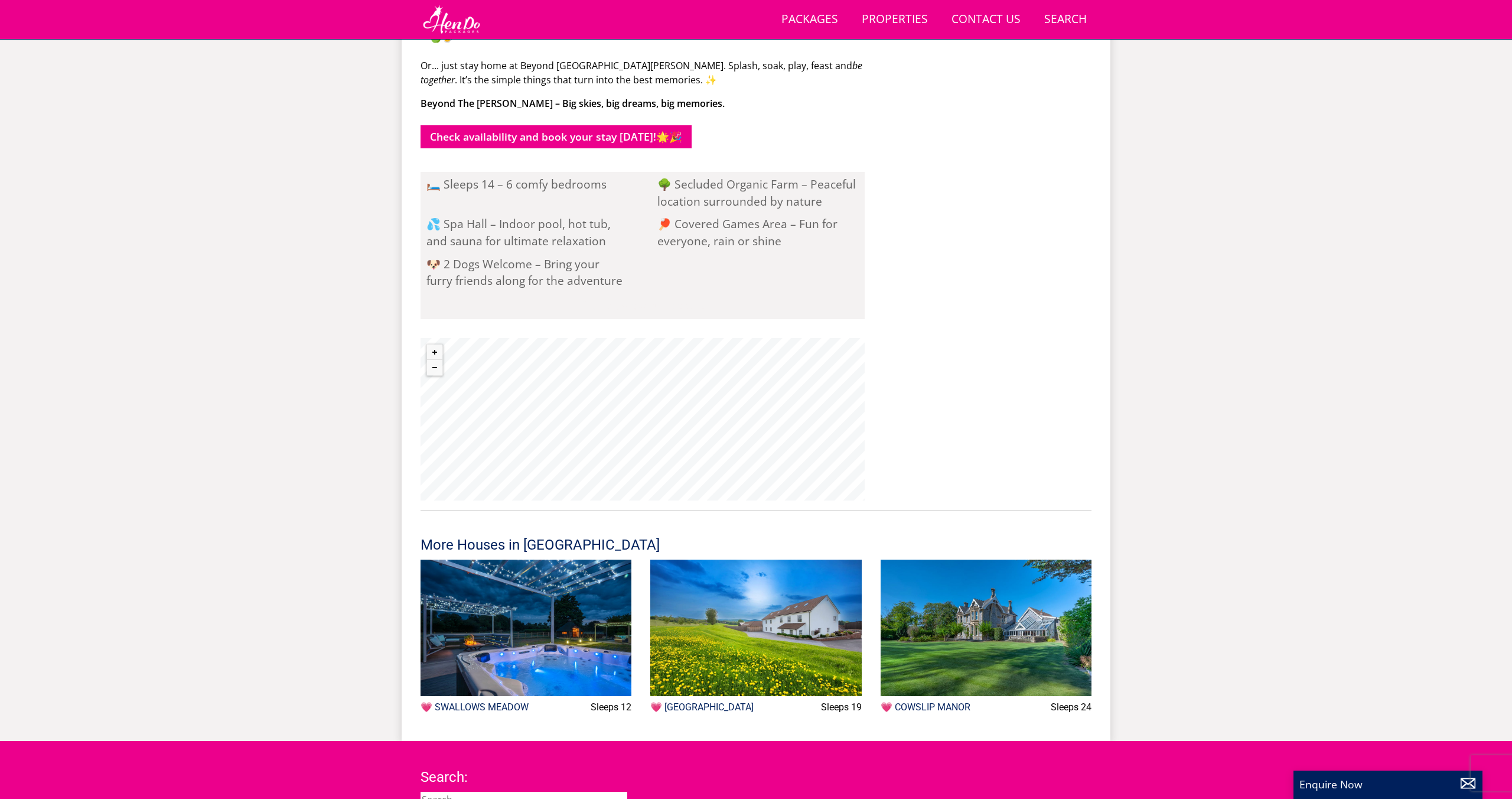
scroll to position [1353, 0]
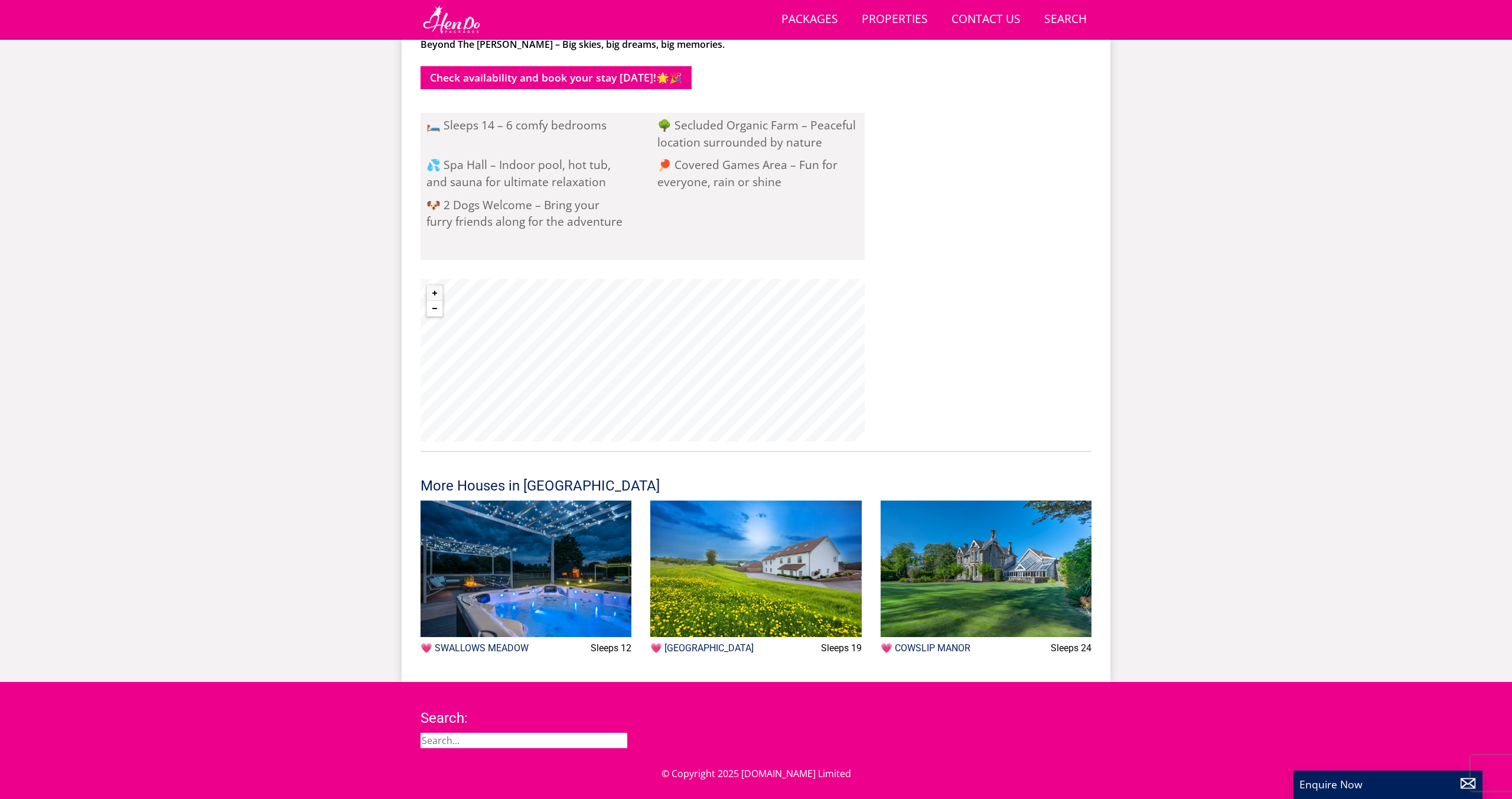
click at [437, 301] on button "Zoom out" at bounding box center [435, 308] width 16 height 16
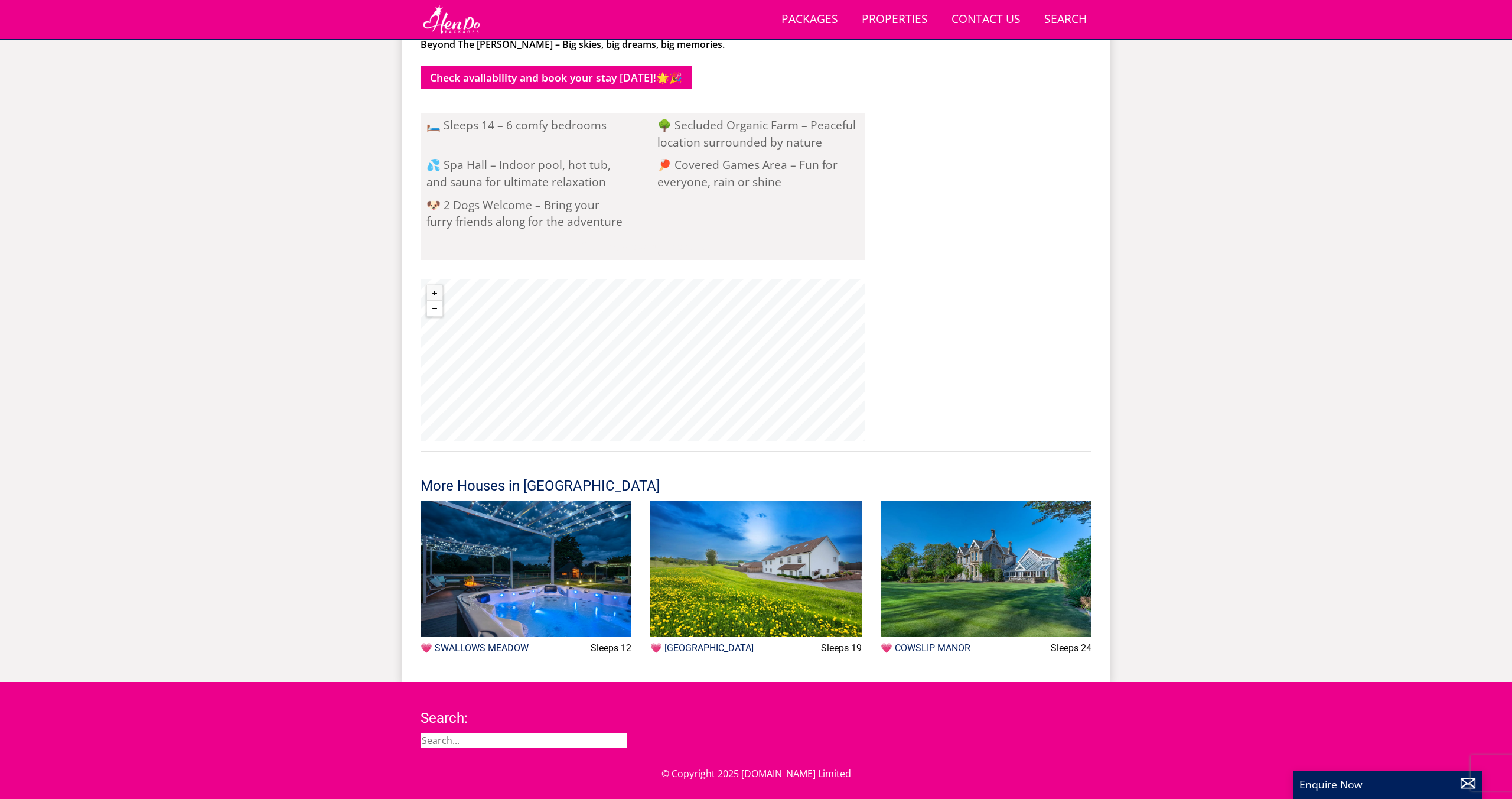
click at [437, 301] on button "Zoom out" at bounding box center [435, 308] width 16 height 16
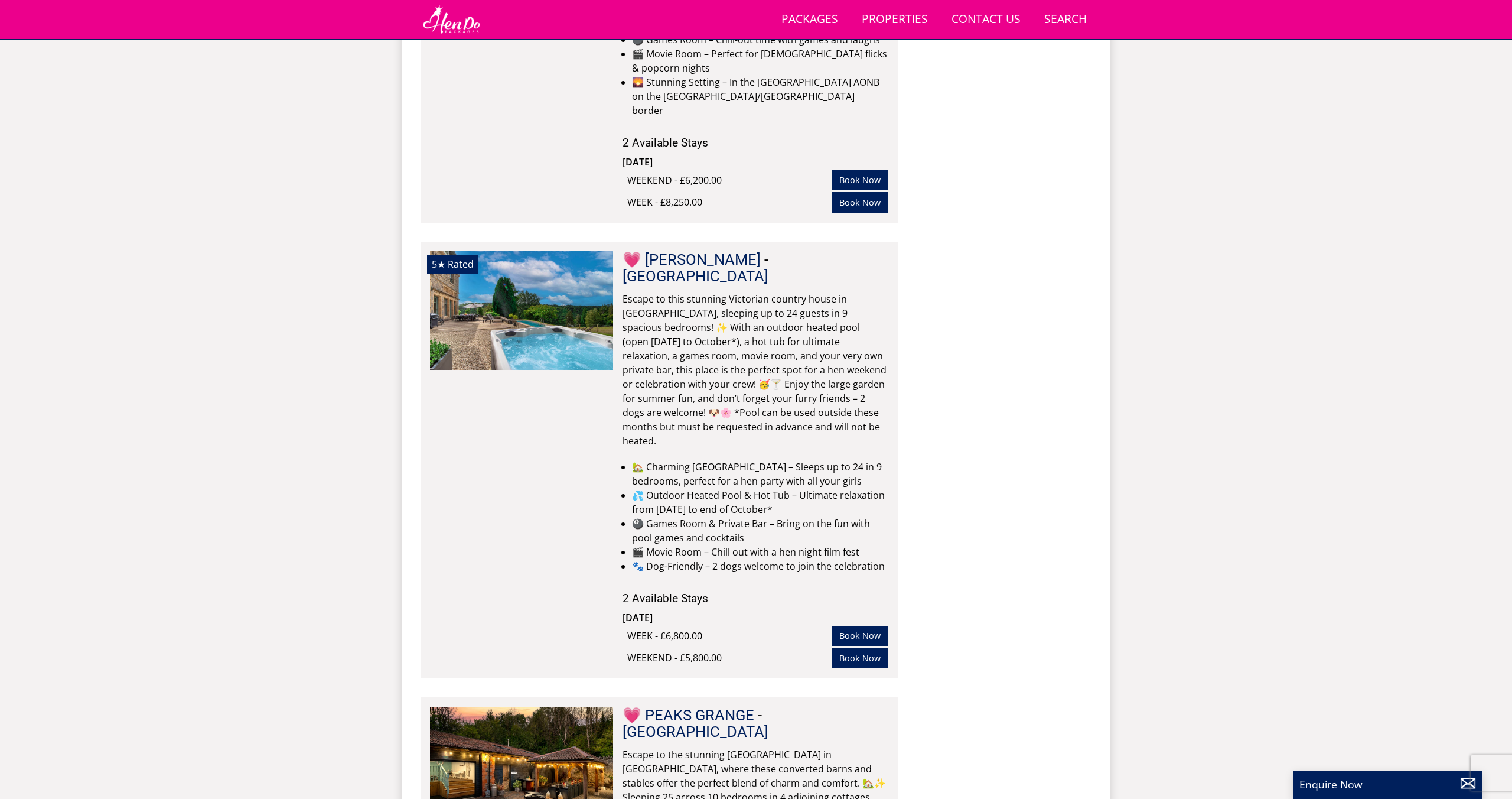
scroll to position [2701, 0]
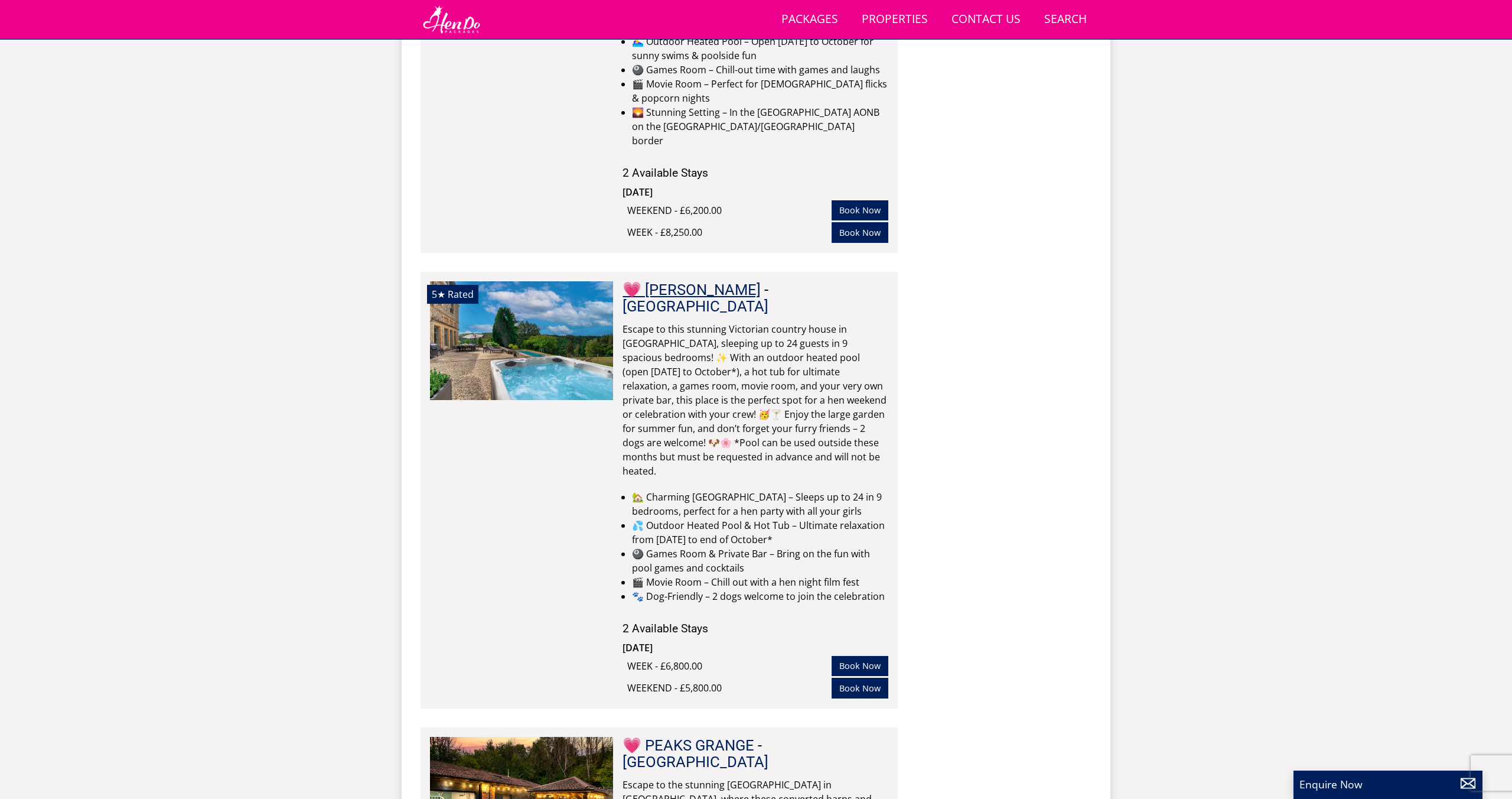
click at [666, 280] on link "💗 [PERSON_NAME]" at bounding box center [691, 289] width 138 height 18
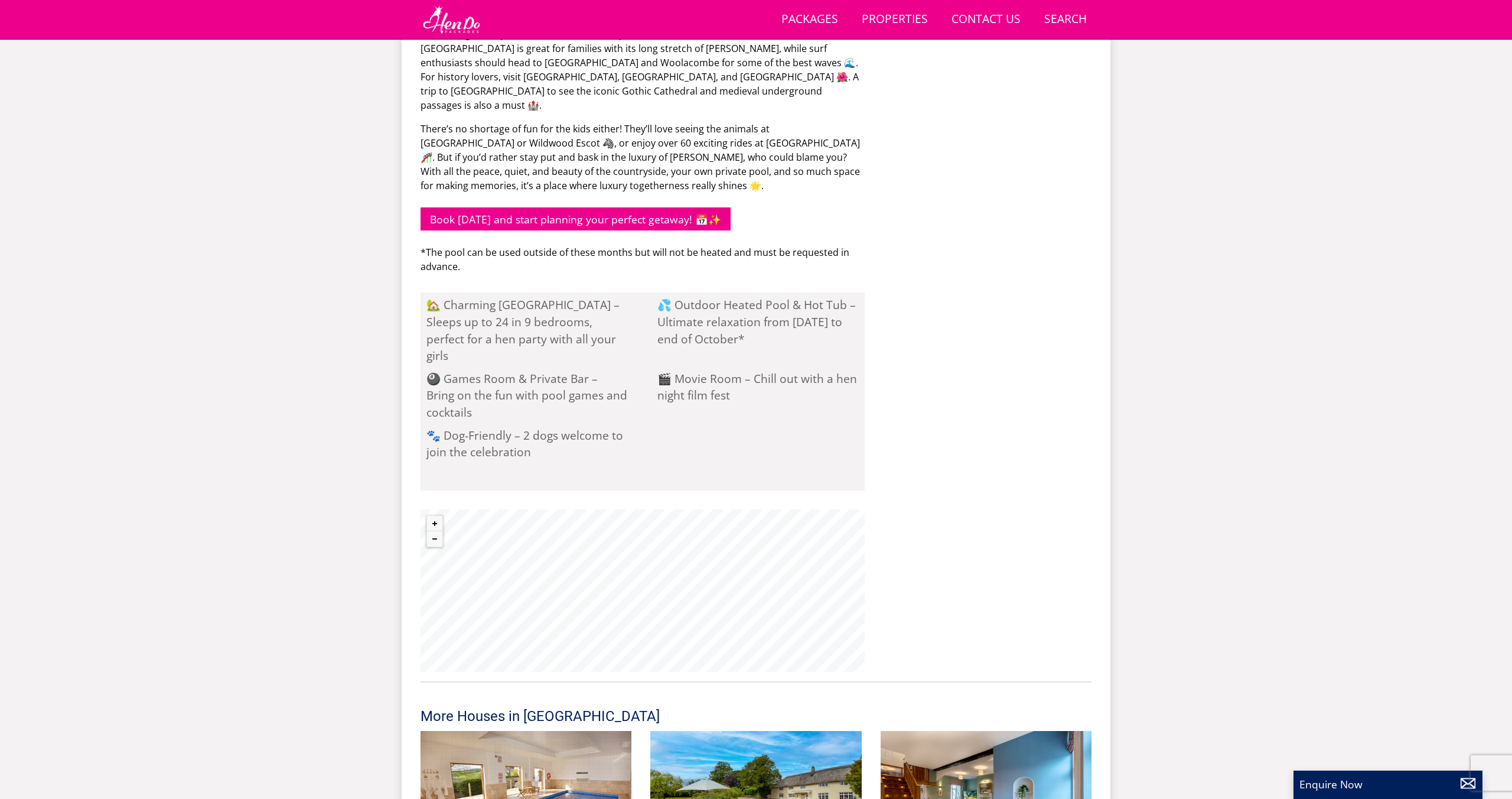
scroll to position [1036, 0]
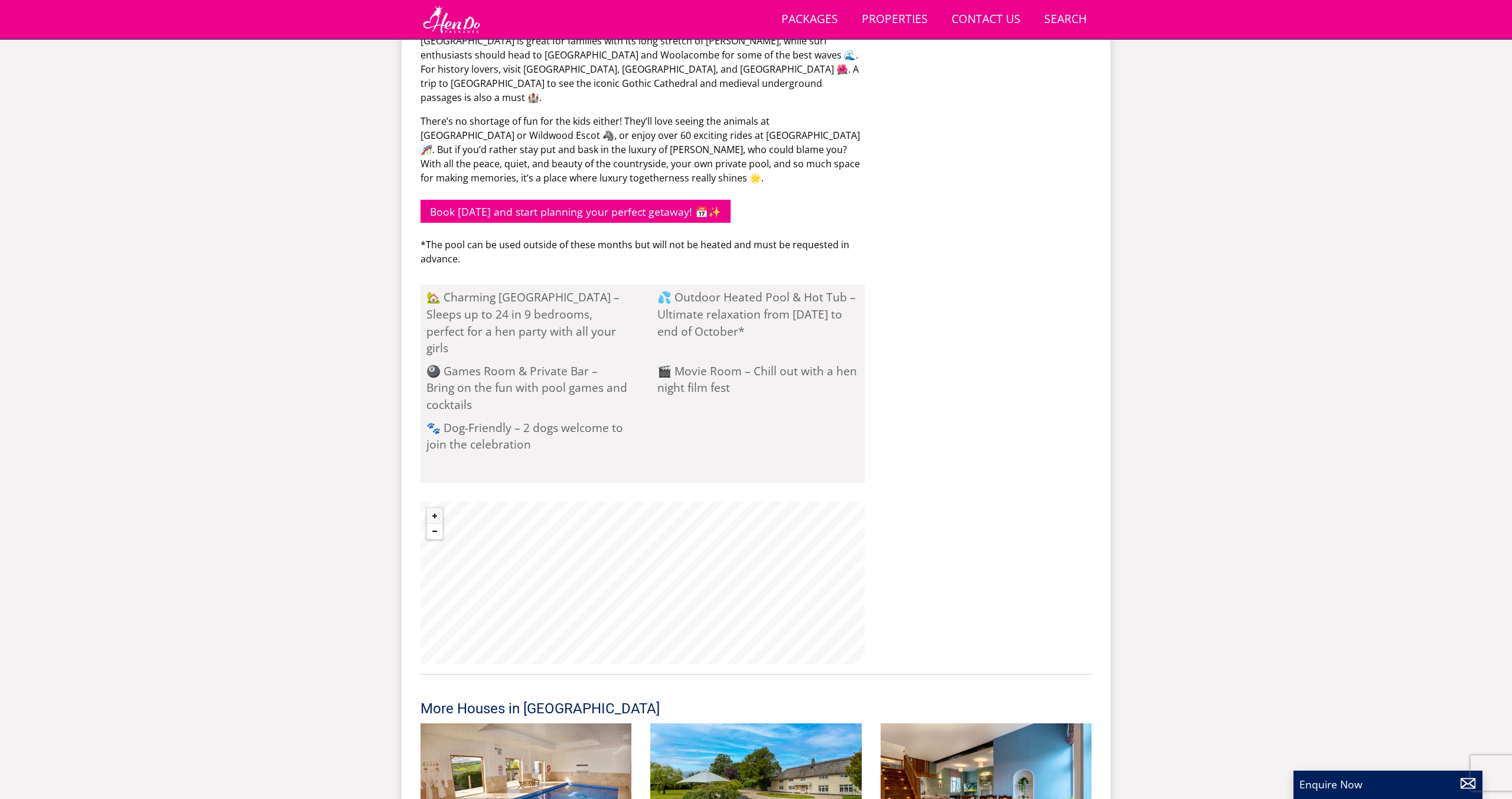
click at [436, 523] on button "Zoom out" at bounding box center [435, 531] width 16 height 16
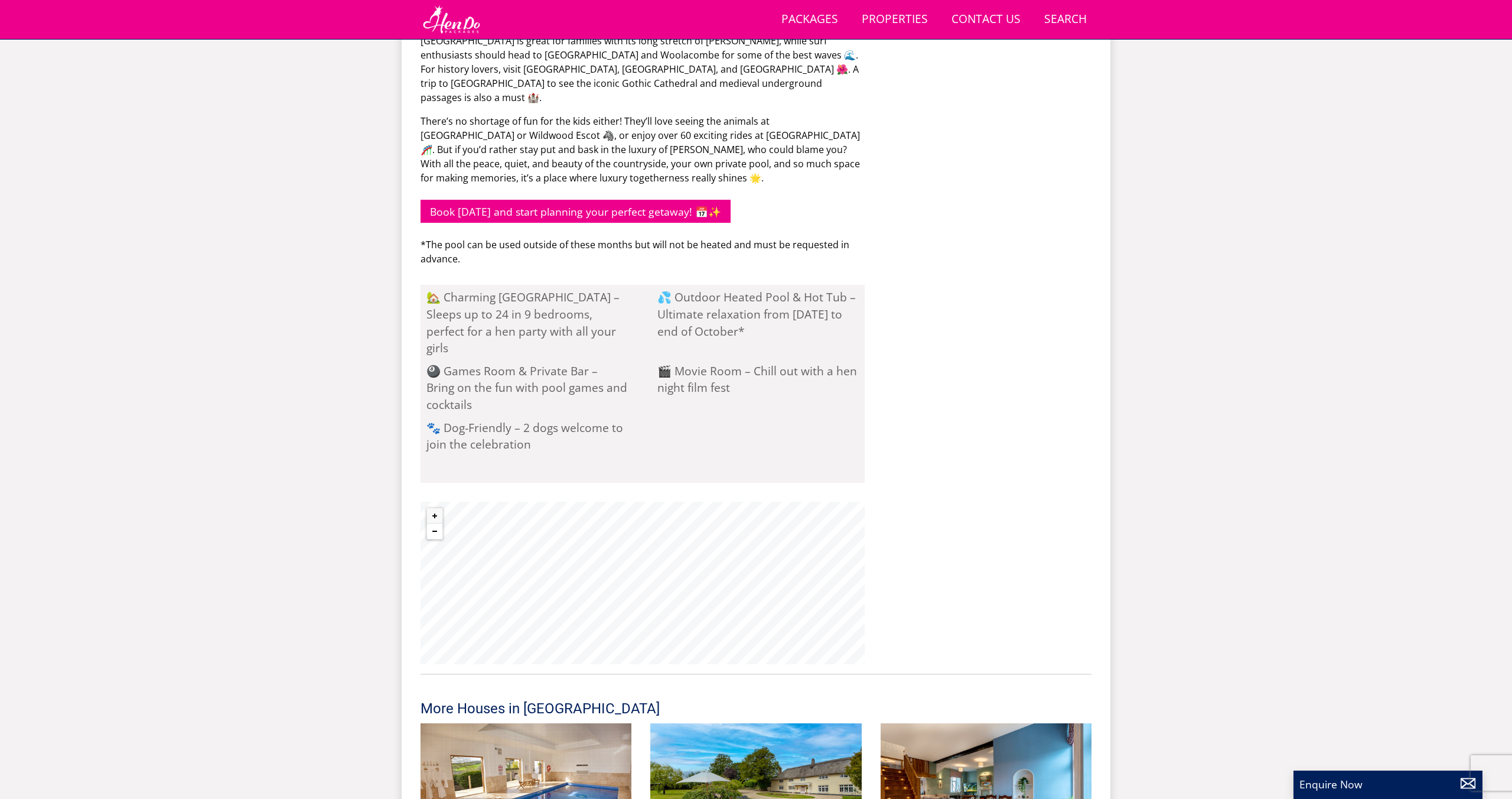
click at [436, 523] on button "Zoom out" at bounding box center [435, 531] width 16 height 16
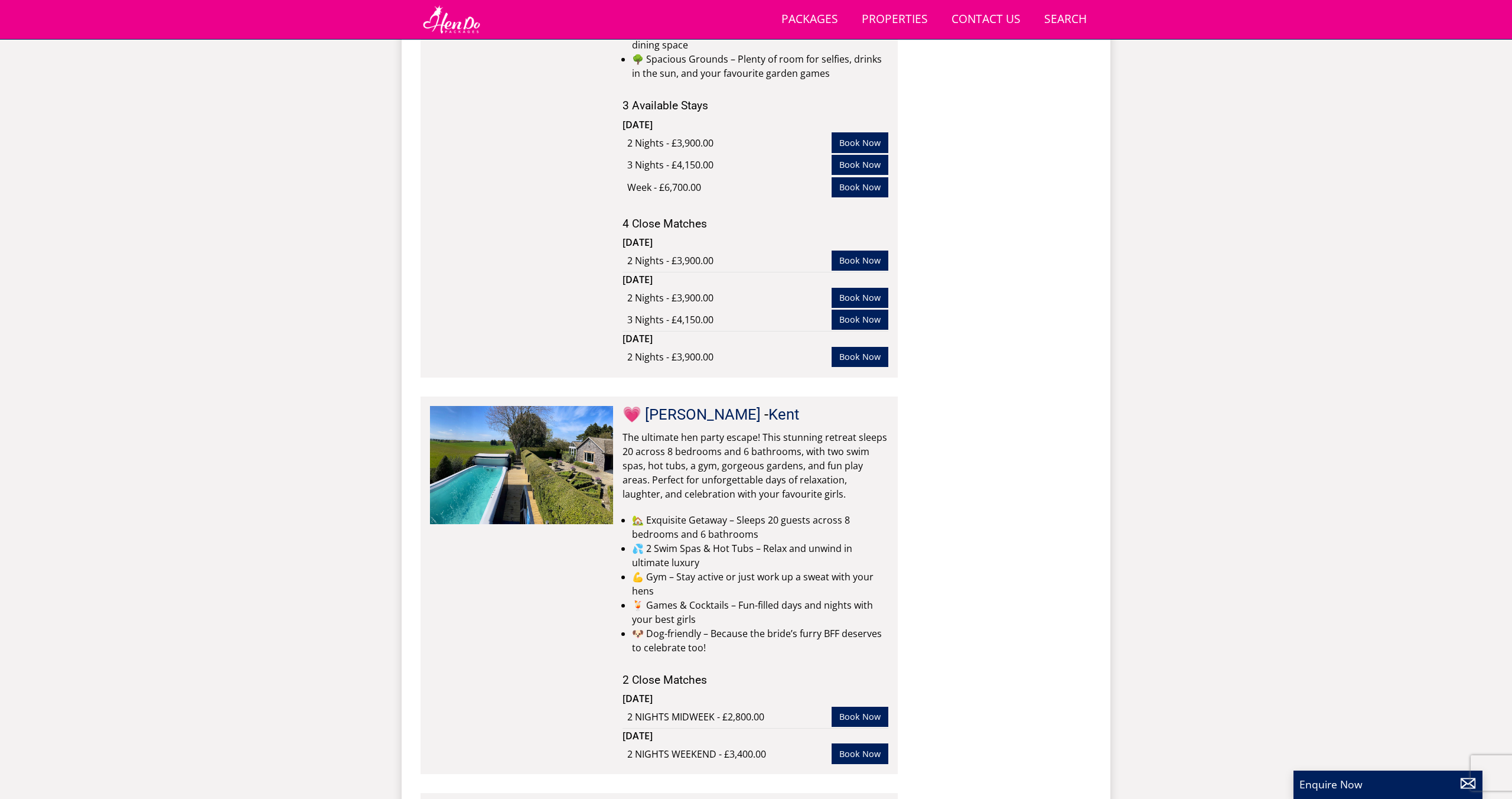
scroll to position [3682, 0]
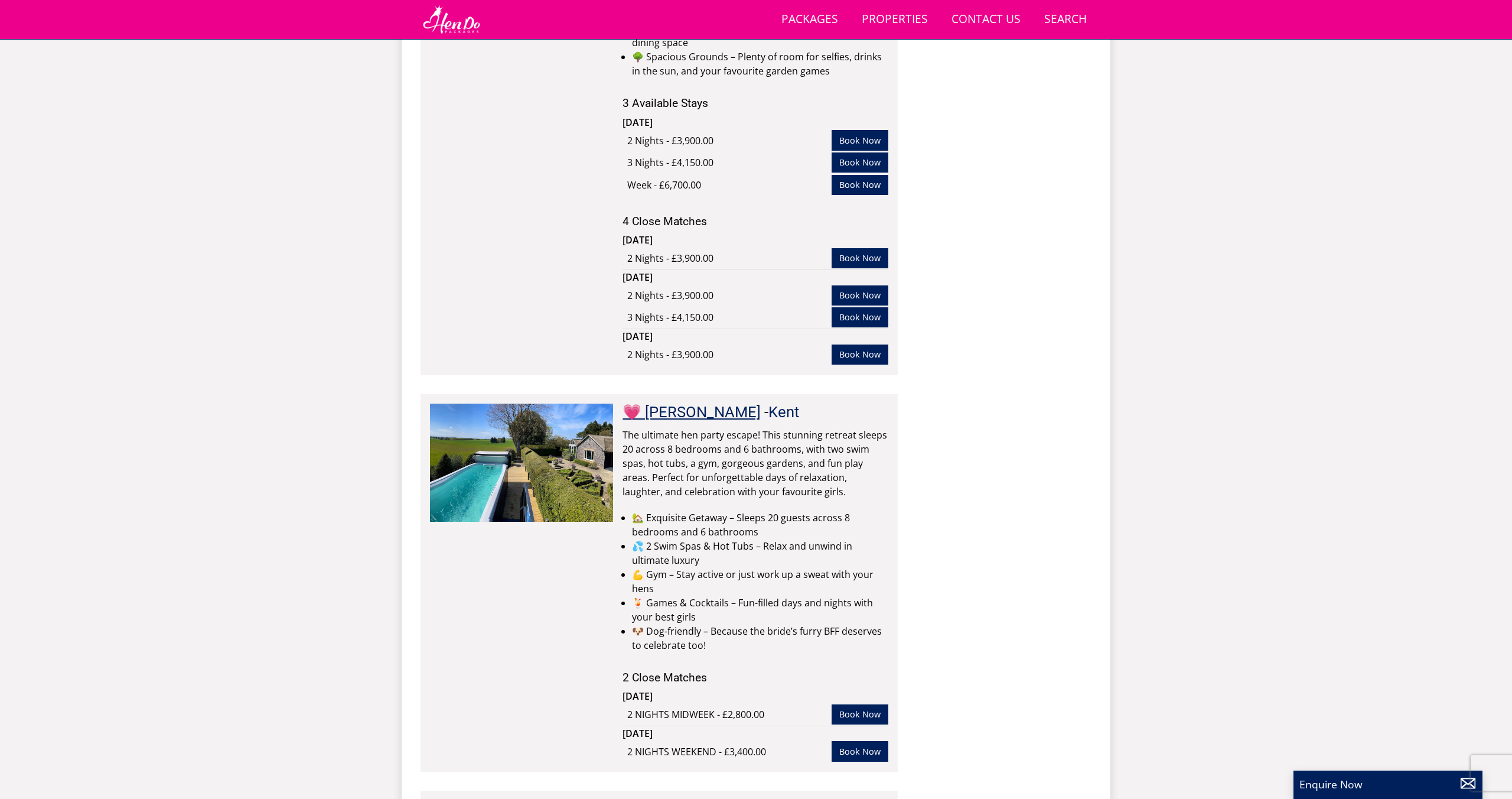
click at [682, 403] on link "💗 [PERSON_NAME]" at bounding box center [691, 412] width 138 height 18
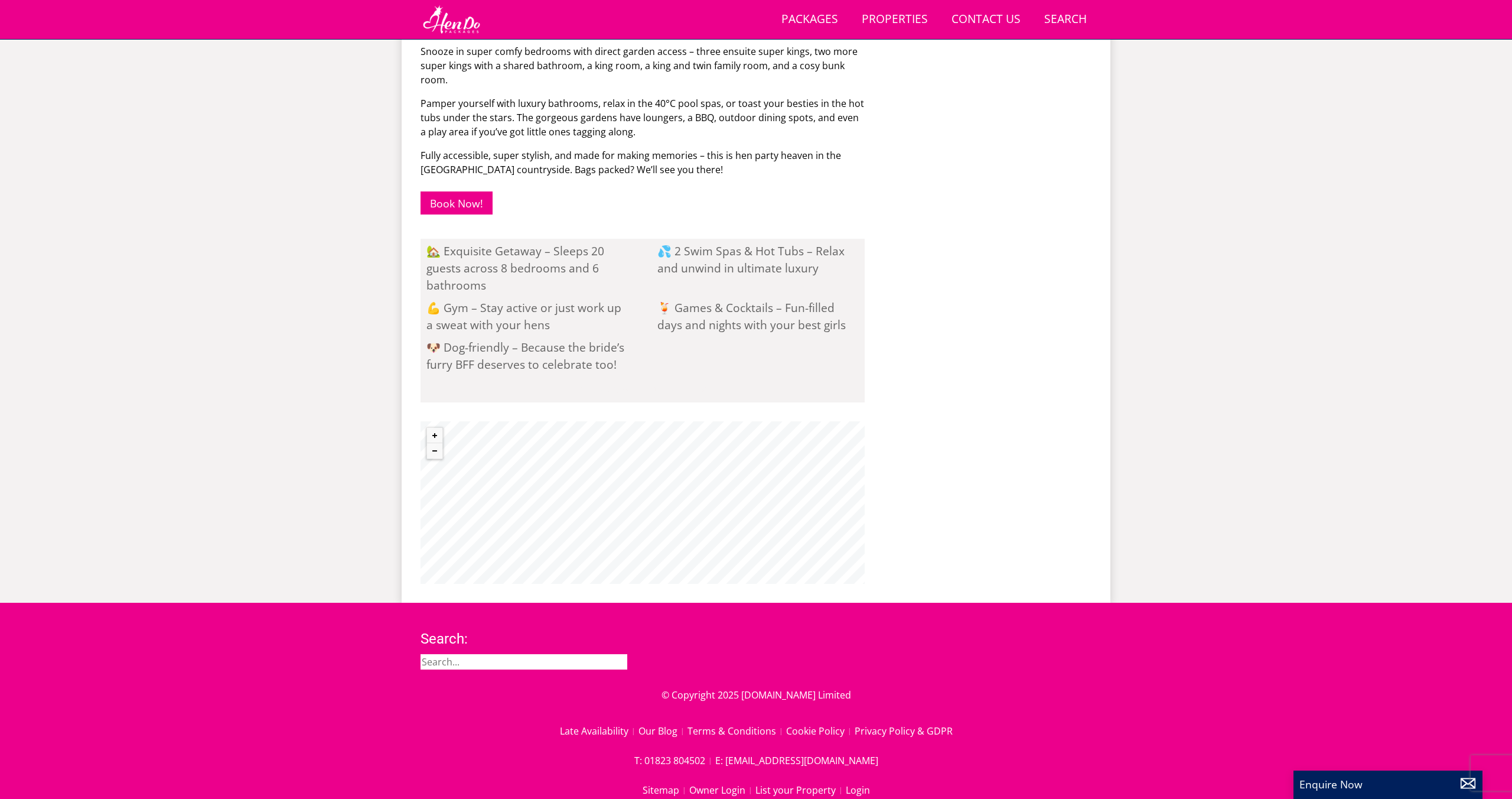
scroll to position [756, 0]
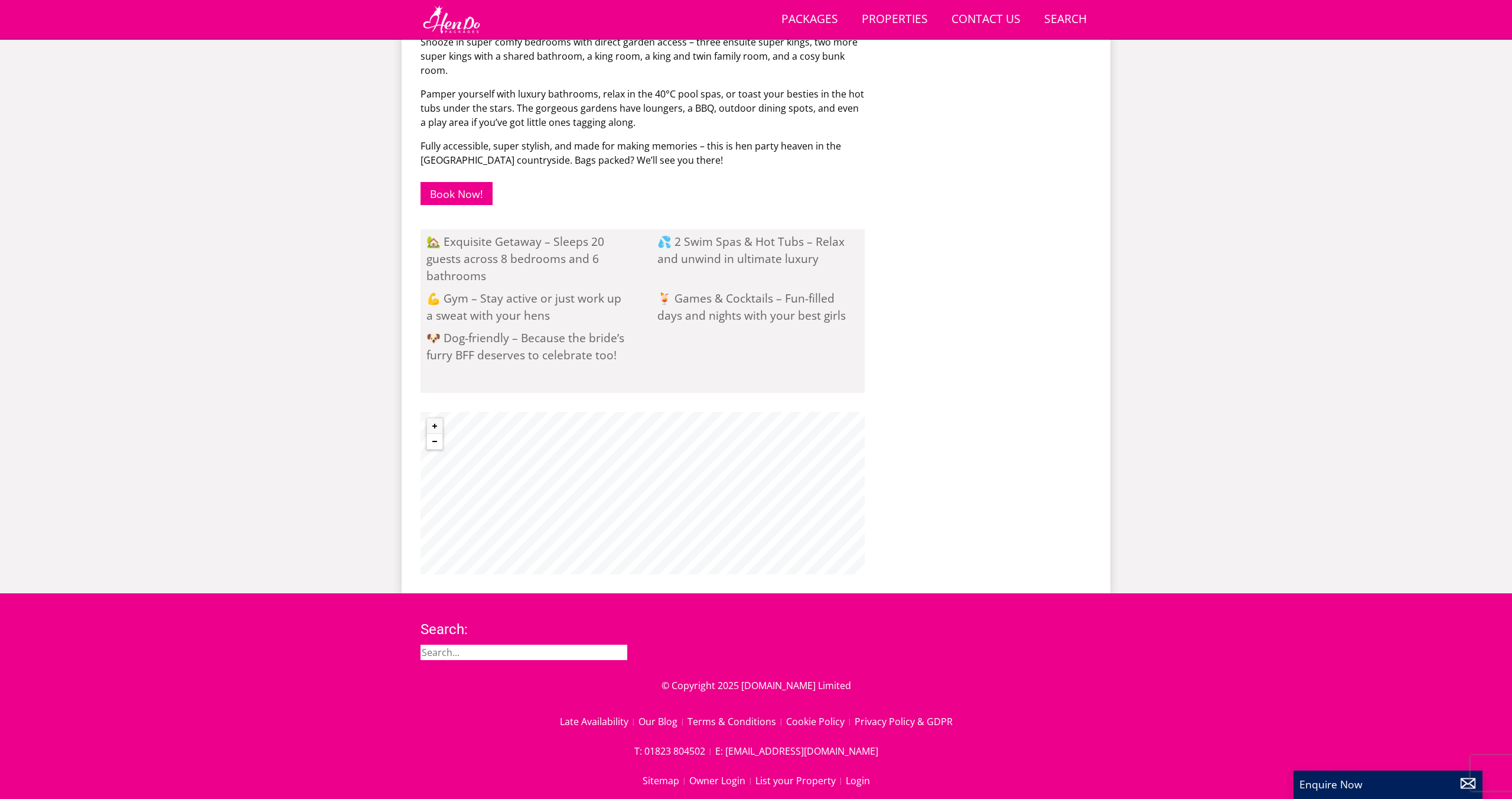
click at [427, 441] on button "Zoom out" at bounding box center [435, 441] width 16 height 16
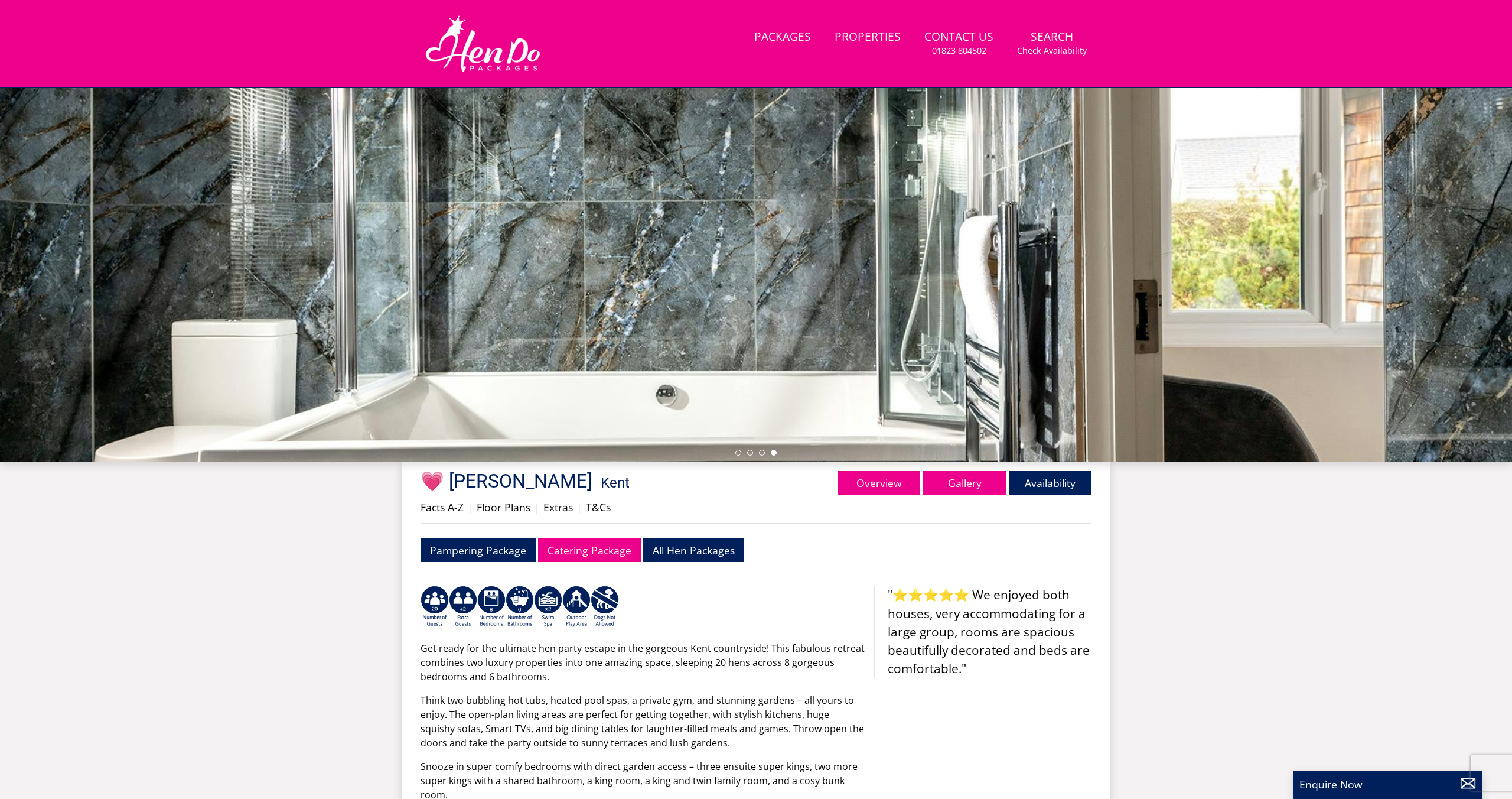
scroll to position [0, 0]
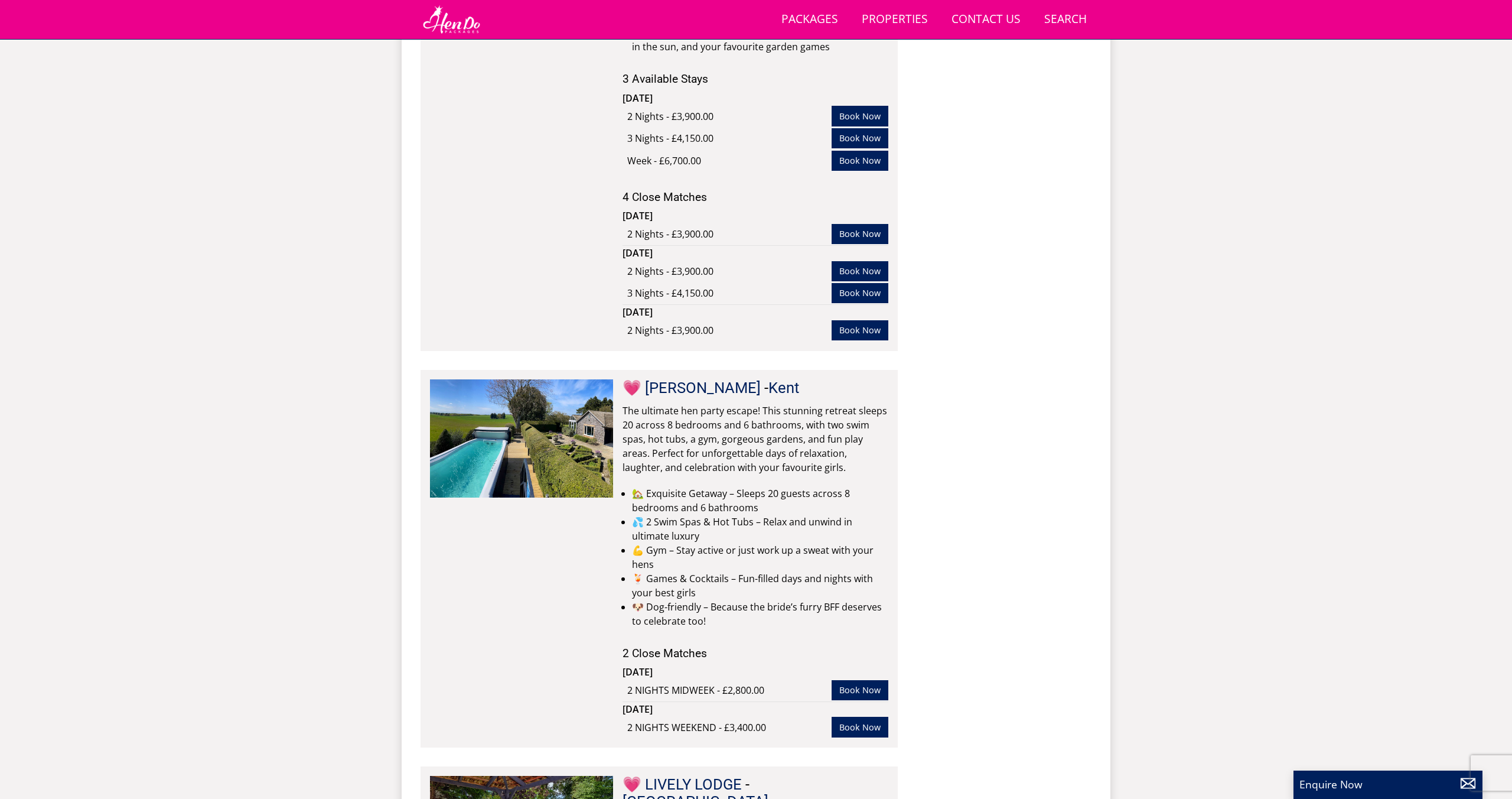
scroll to position [3687, 0]
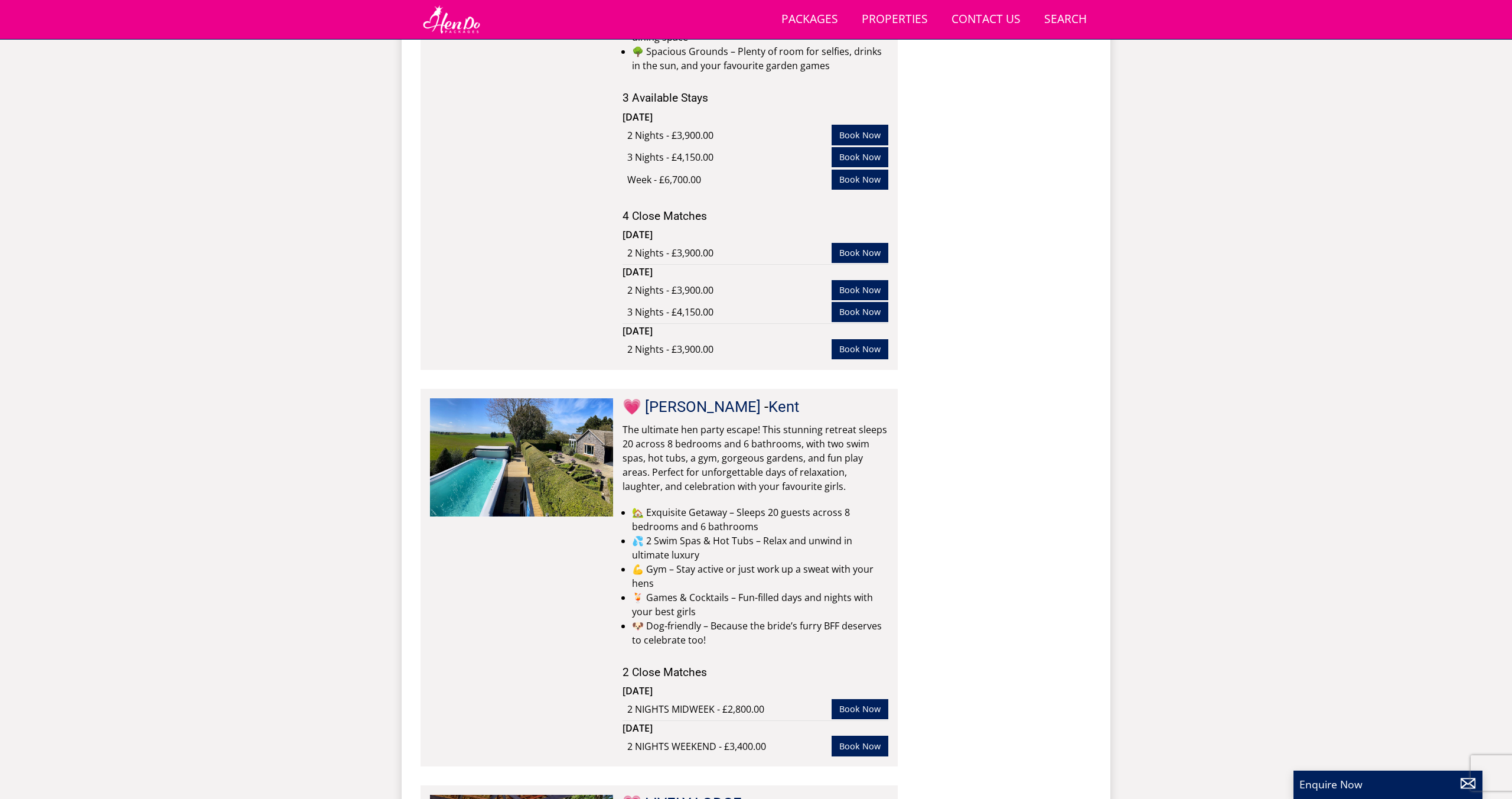
select select "16"
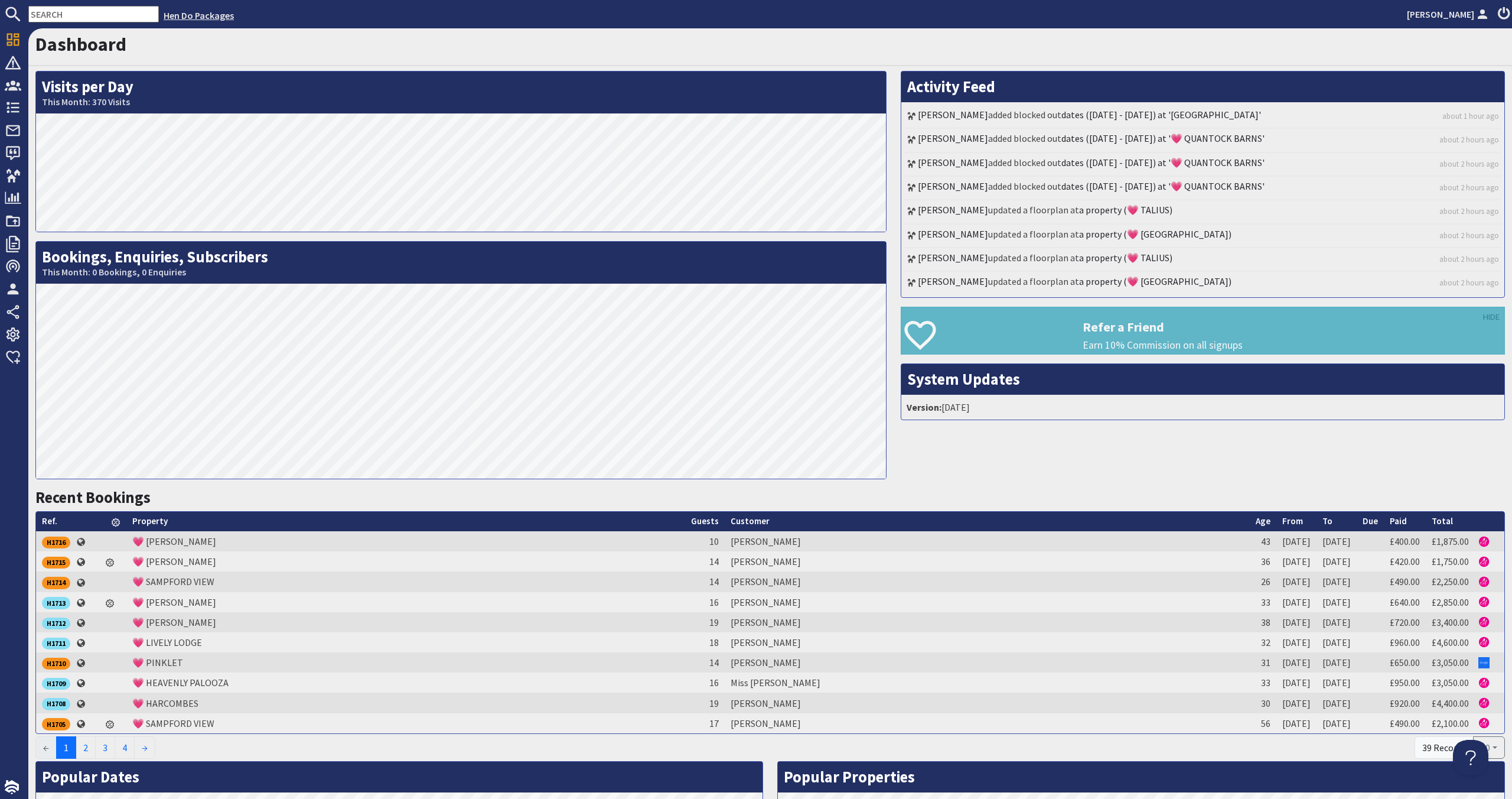
click at [164, 16] on link "Hen Do Packages" at bounding box center [199, 15] width 70 height 12
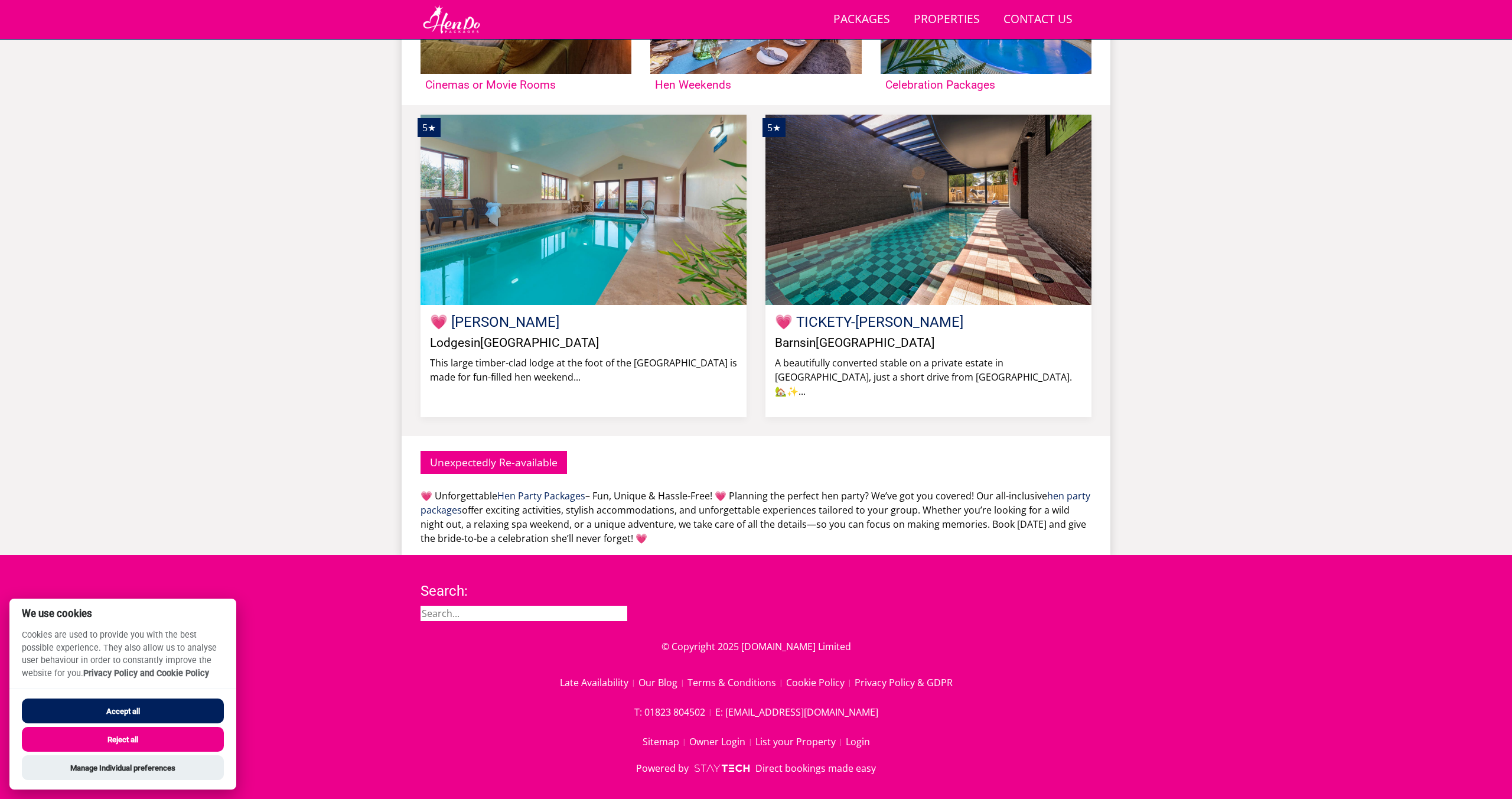
scroll to position [938, 0]
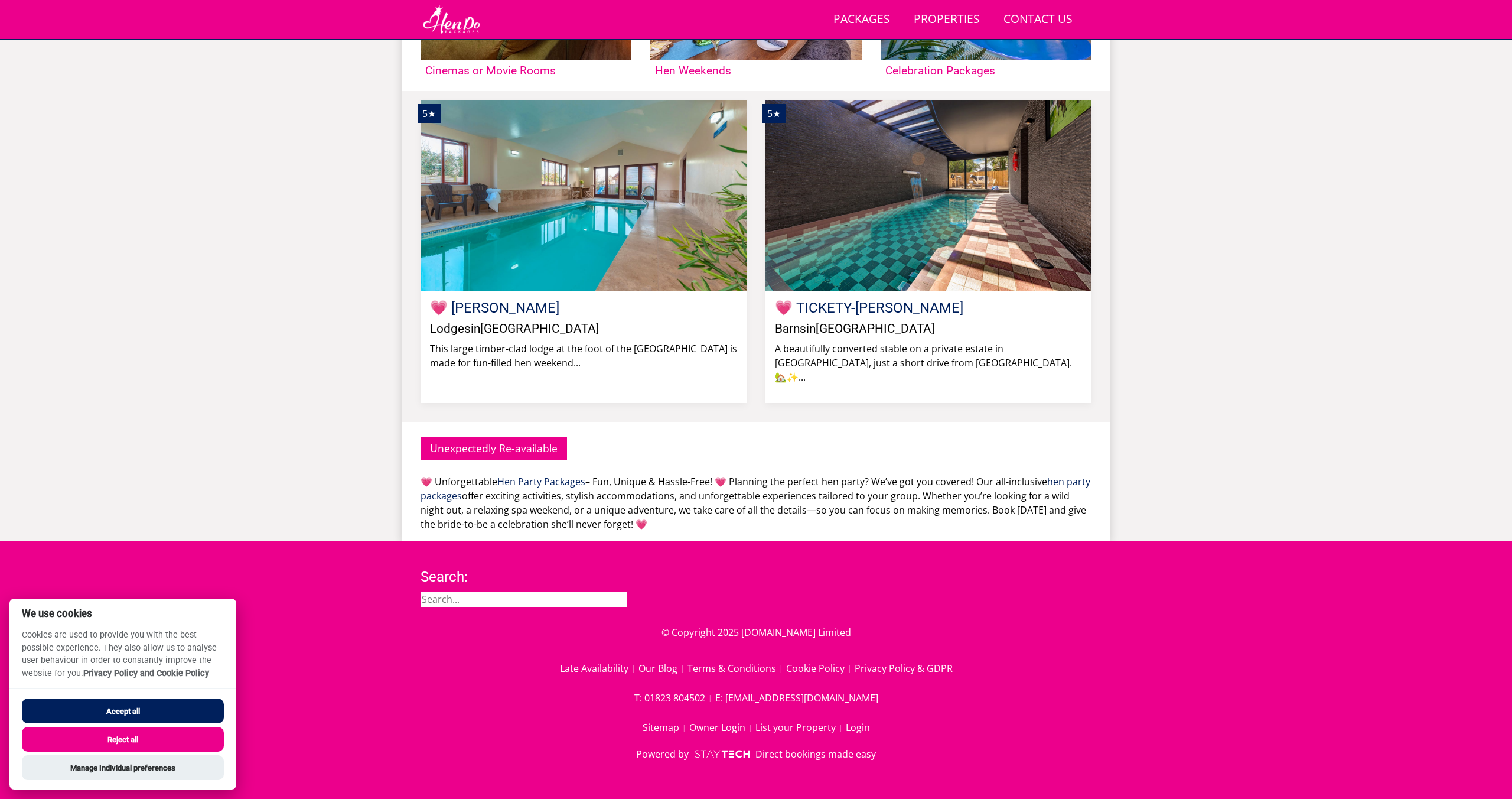
click at [521, 602] on input "search" at bounding box center [524, 598] width 207 height 16
type input "talius"
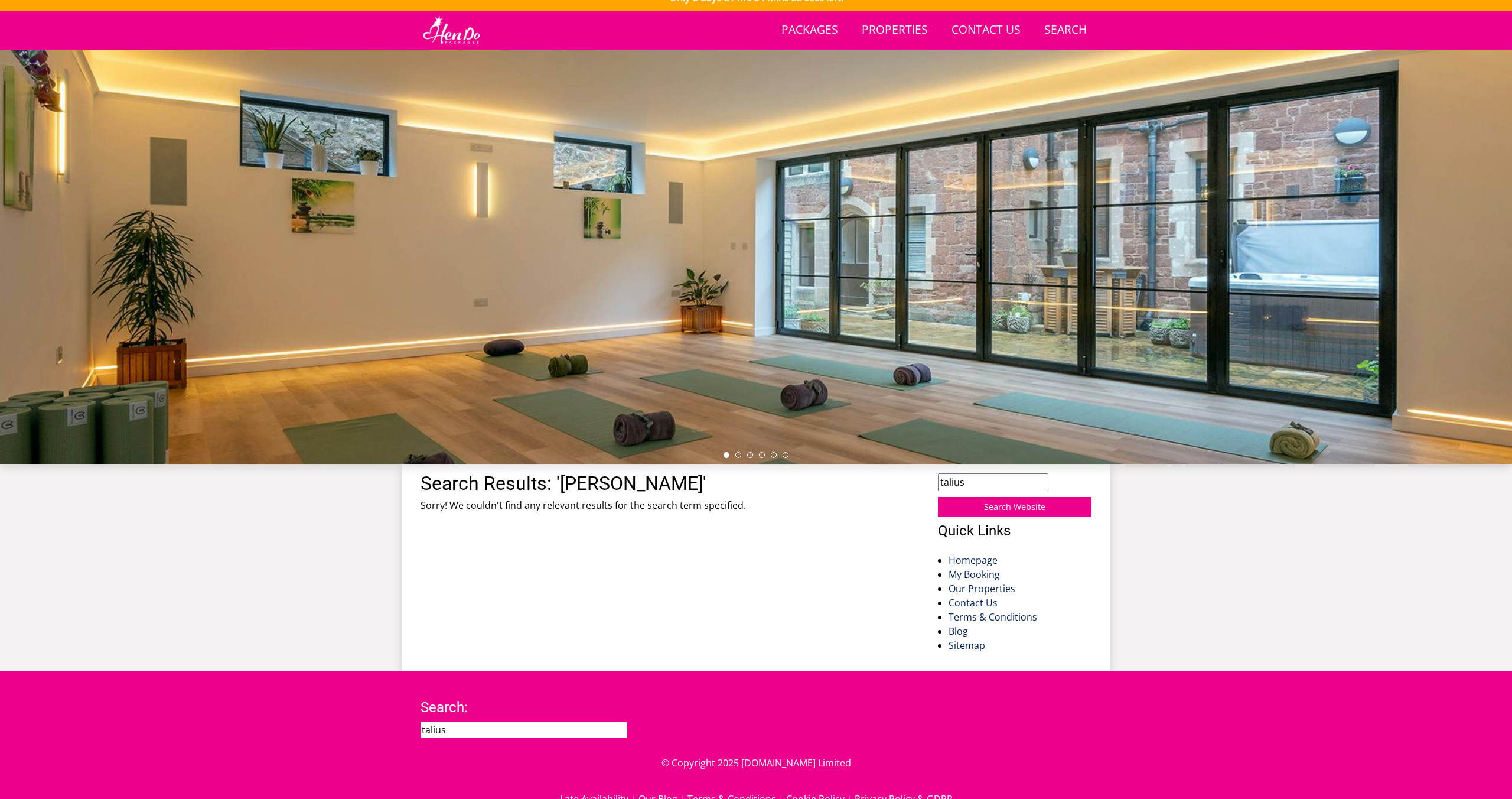
scroll to position [31, 0]
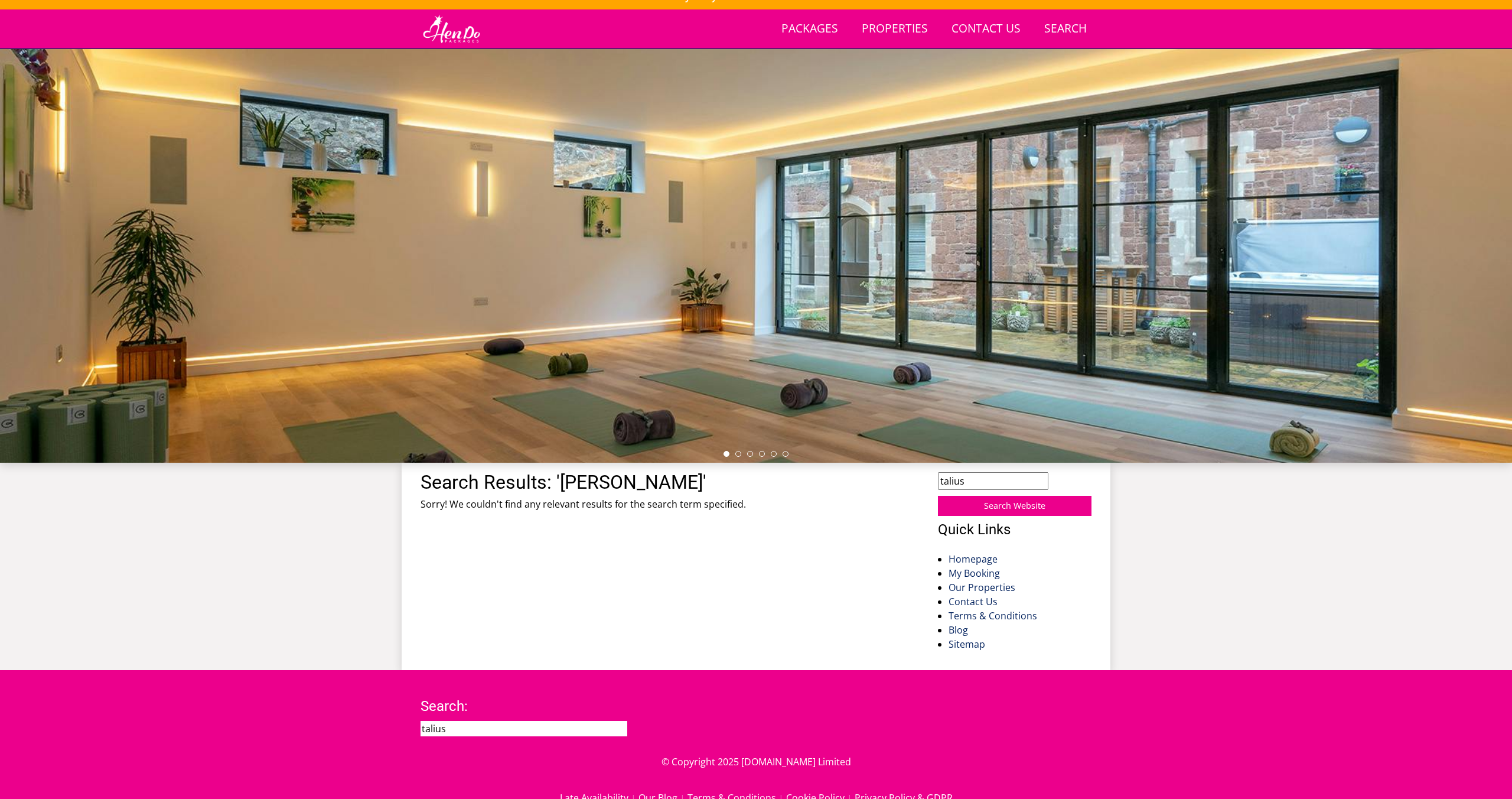
click at [967, 485] on input "talius" at bounding box center [992, 480] width 110 height 18
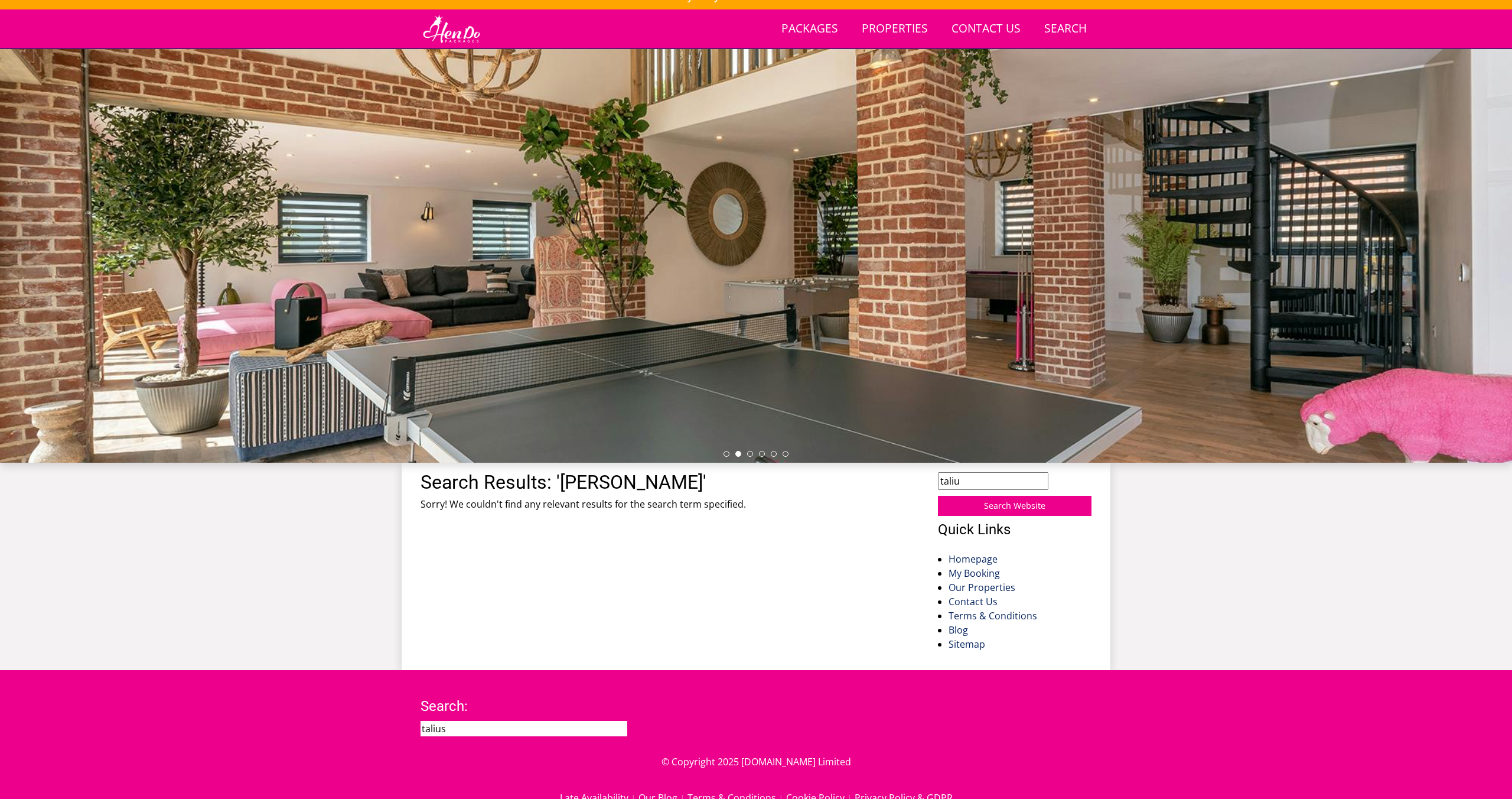
type input "talius"
click at [938, 496] on input "Search Website" at bounding box center [1014, 506] width 154 height 20
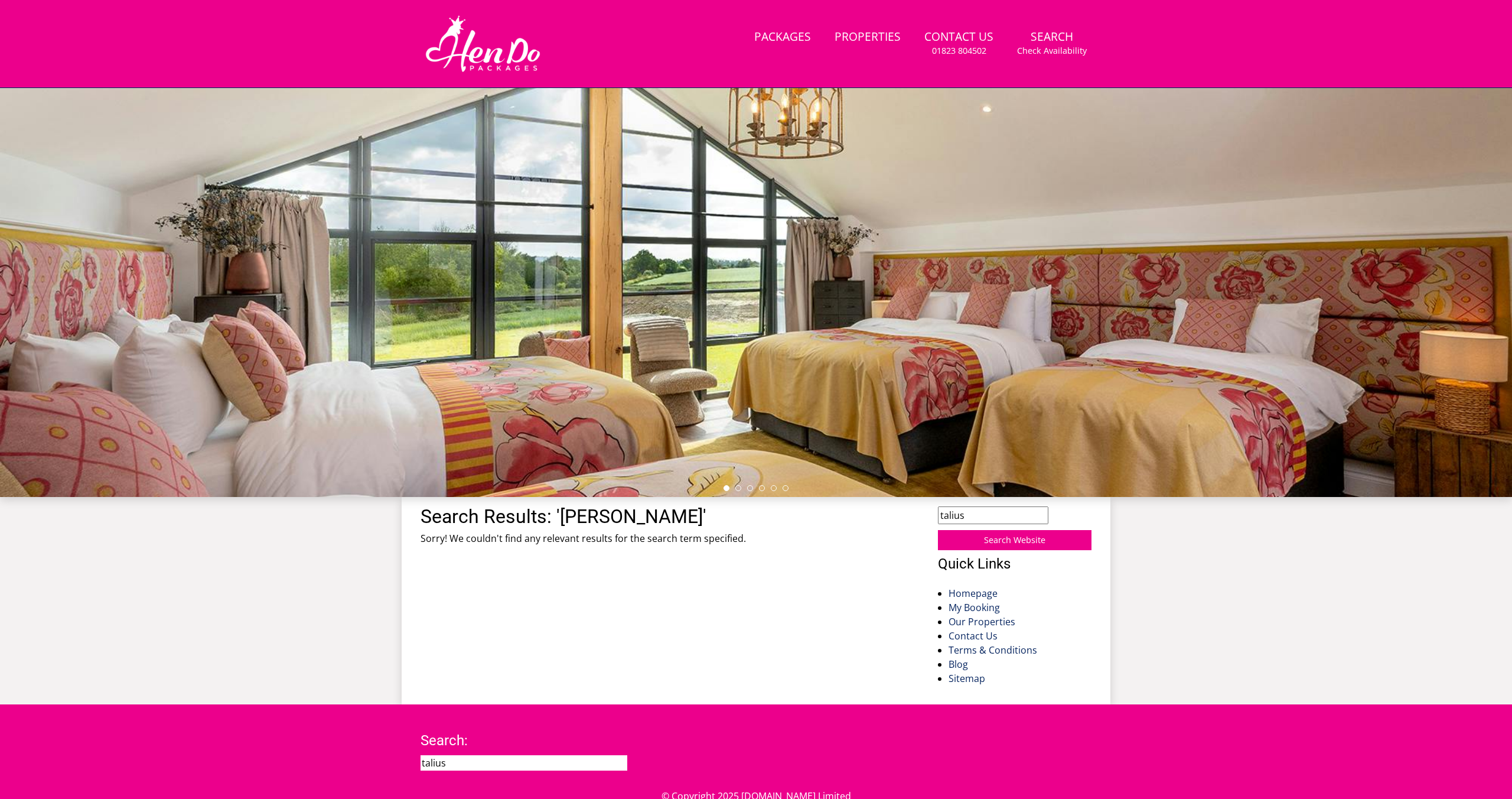
scroll to position [0, 0]
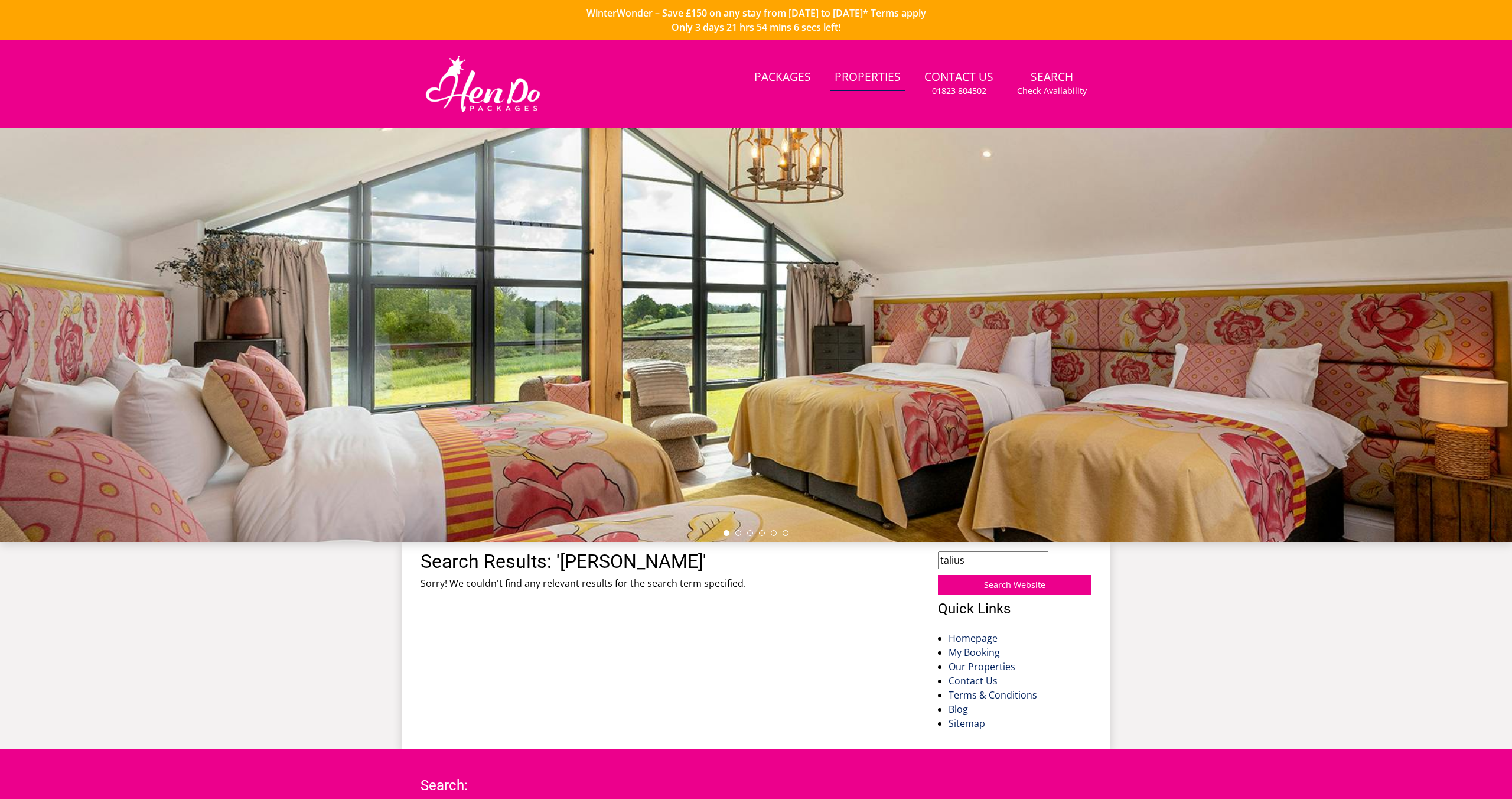
click at [896, 73] on link "Properties" at bounding box center [867, 78] width 76 height 27
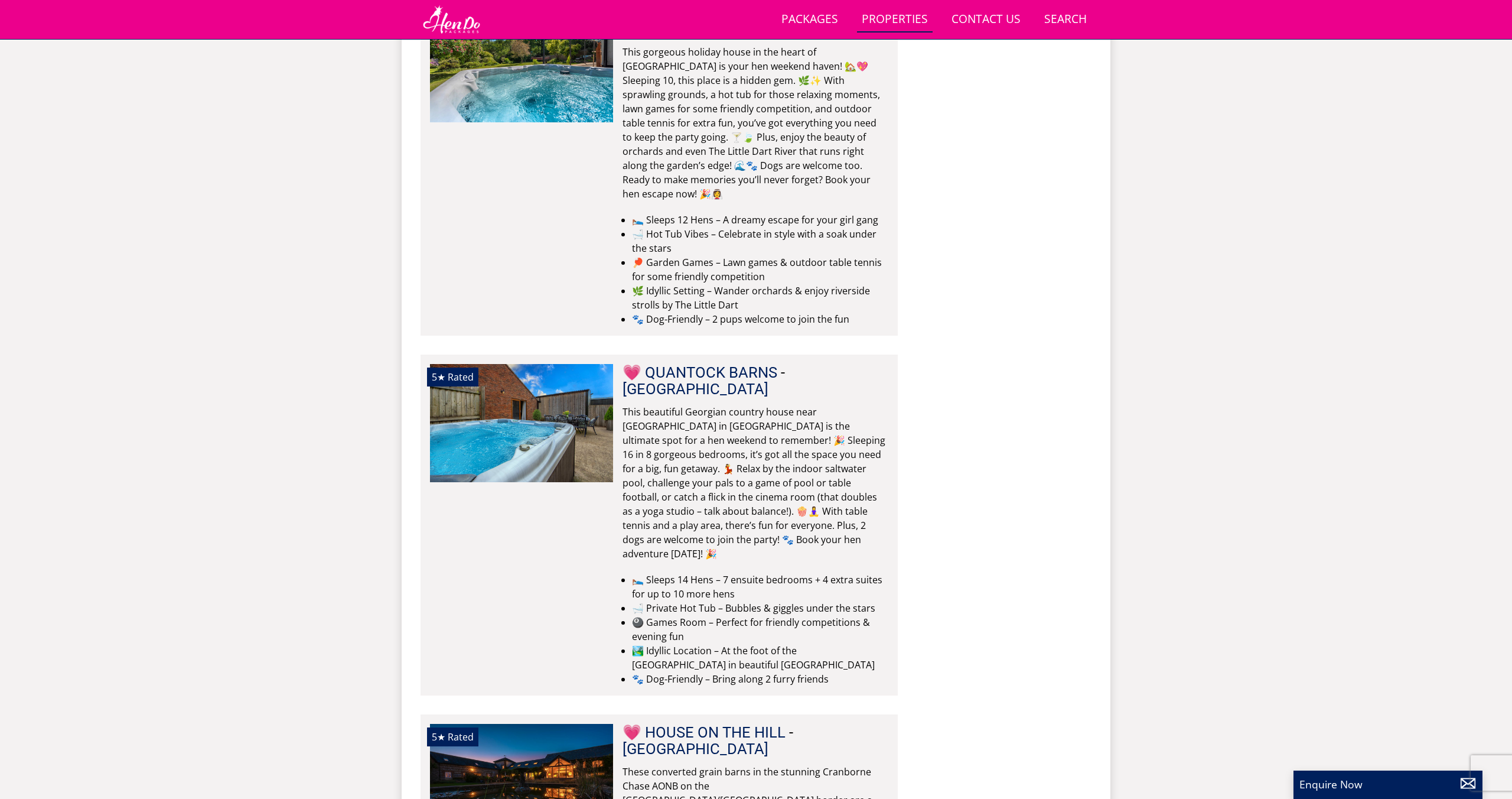
scroll to position [6815, 0]
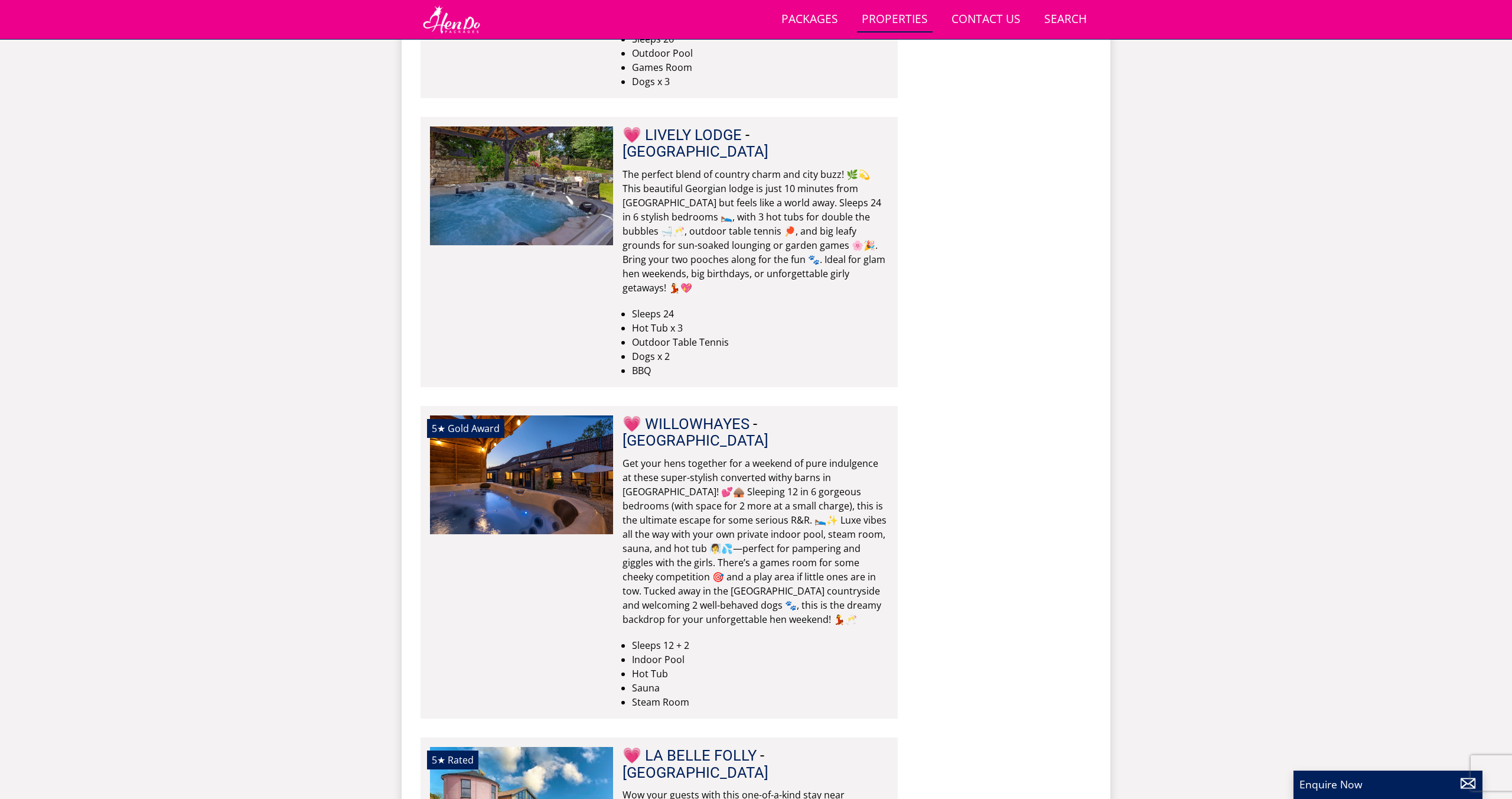
scroll to position [12032, 0]
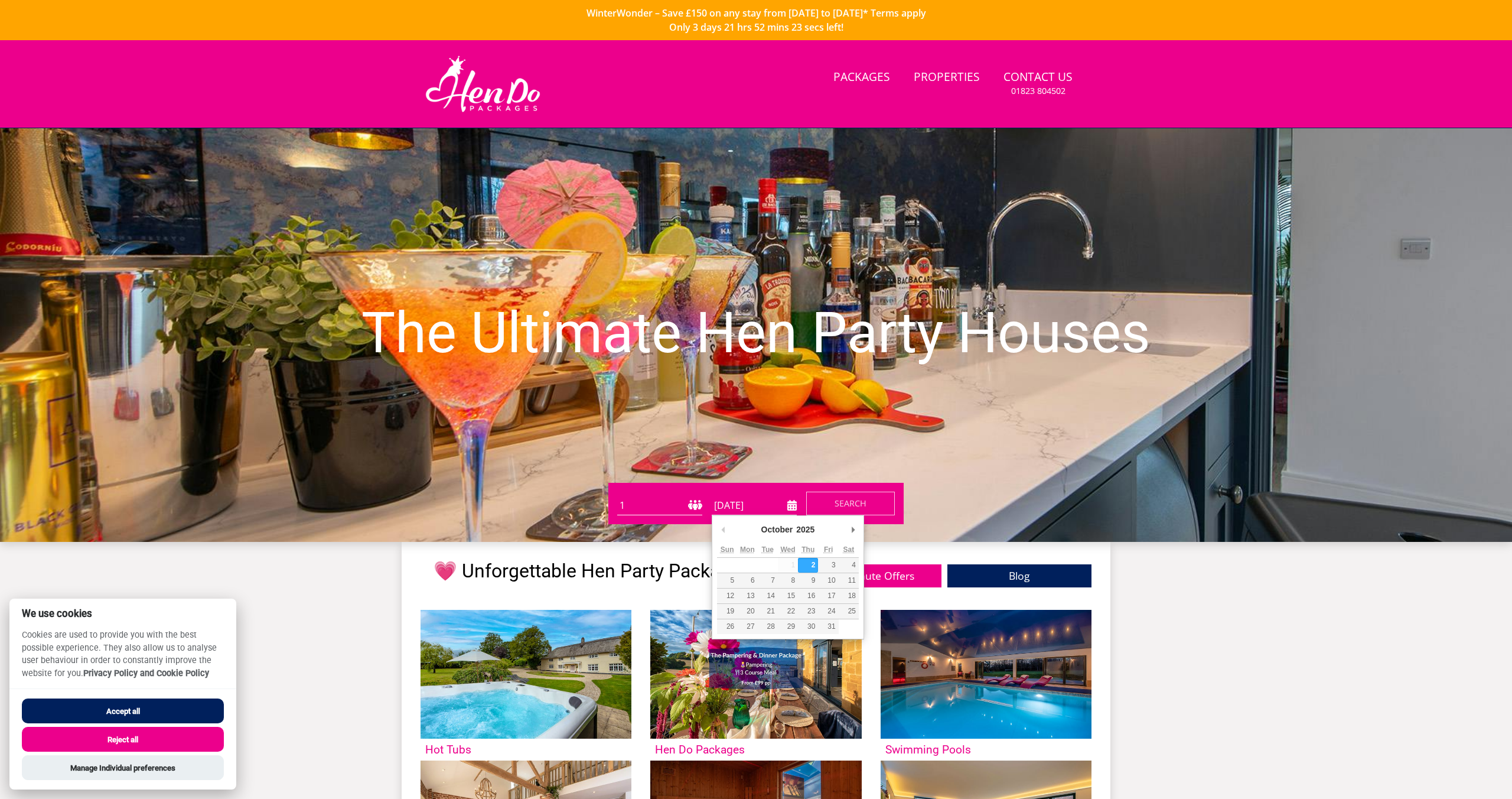
click at [789, 510] on input "[DATE]" at bounding box center [755, 505] width 85 height 19
type input "[DATE]"
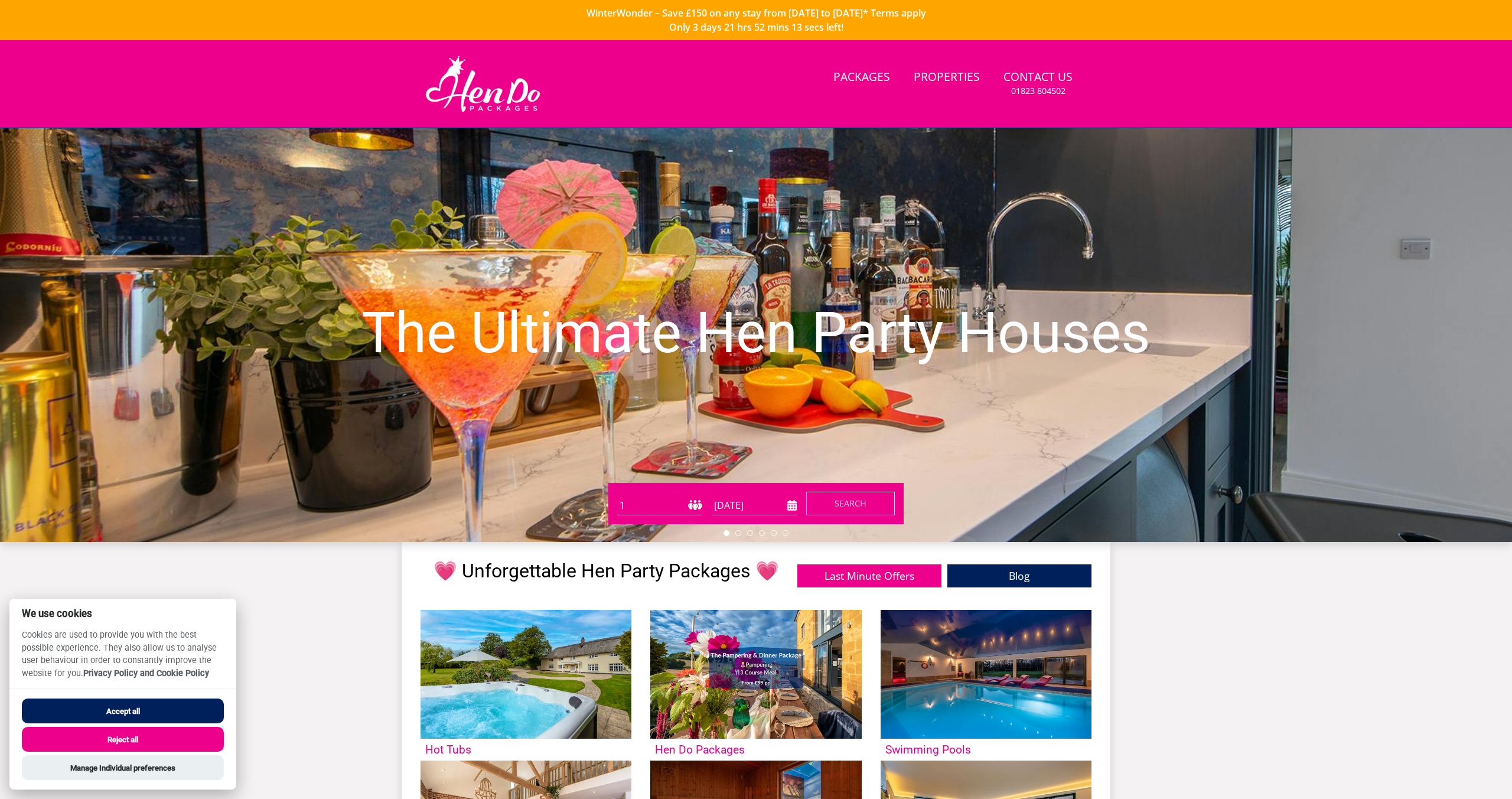
click at [668, 513] on div "Guests 1 2 3 4 5 6 7 8 9 10 11 12 13 14 15 16 17 18 19 20 21 22 23 24 25 26 27 …" at bounding box center [756, 503] width 295 height 42
click at [651, 502] on select "1 2 3 4 5 6 7 8 9 10 11 12 13 14 15 16 17 18 19 20 21 22 23 24 25 26 27 28 29 3…" at bounding box center [659, 505] width 85 height 19
select select "16"
click at [836, 498] on span "Search" at bounding box center [850, 503] width 31 height 11
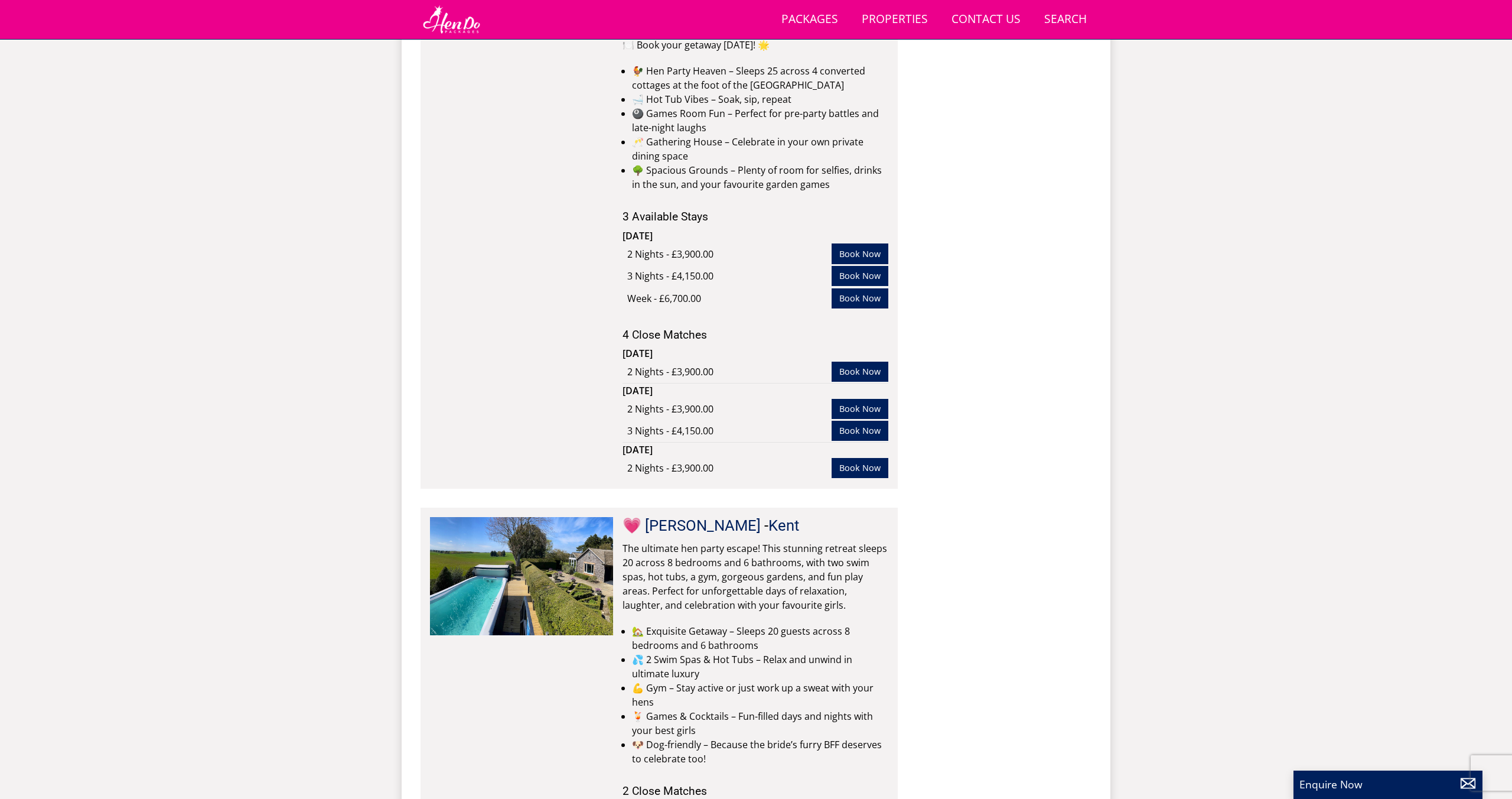
scroll to position [3570, 0]
drag, startPoint x: 627, startPoint y: 614, endPoint x: 766, endPoint y: 614, distance: 139.0
click at [667, 515] on link "💗 [PERSON_NAME]" at bounding box center [691, 523] width 138 height 18
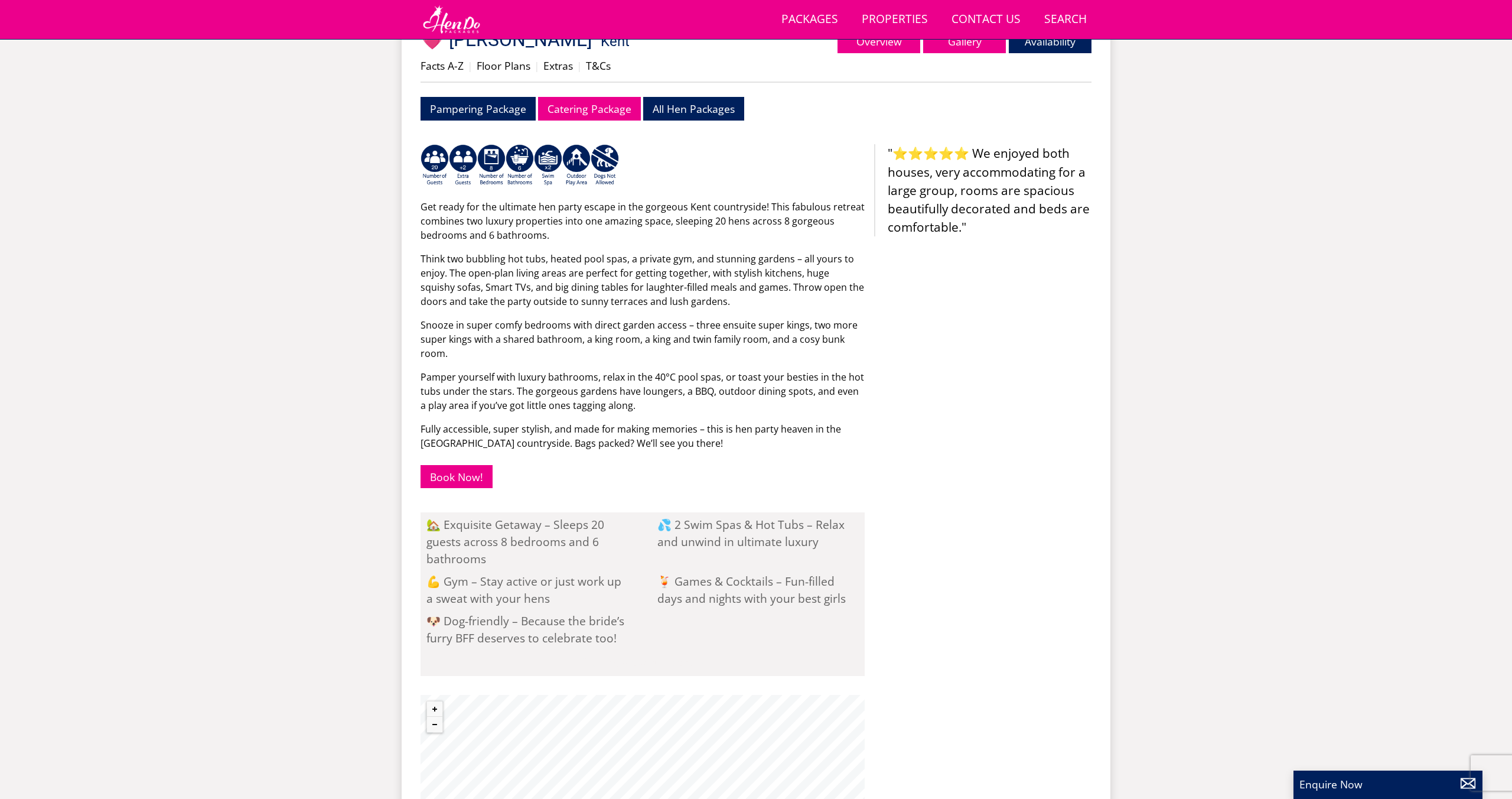
scroll to position [478, 0]
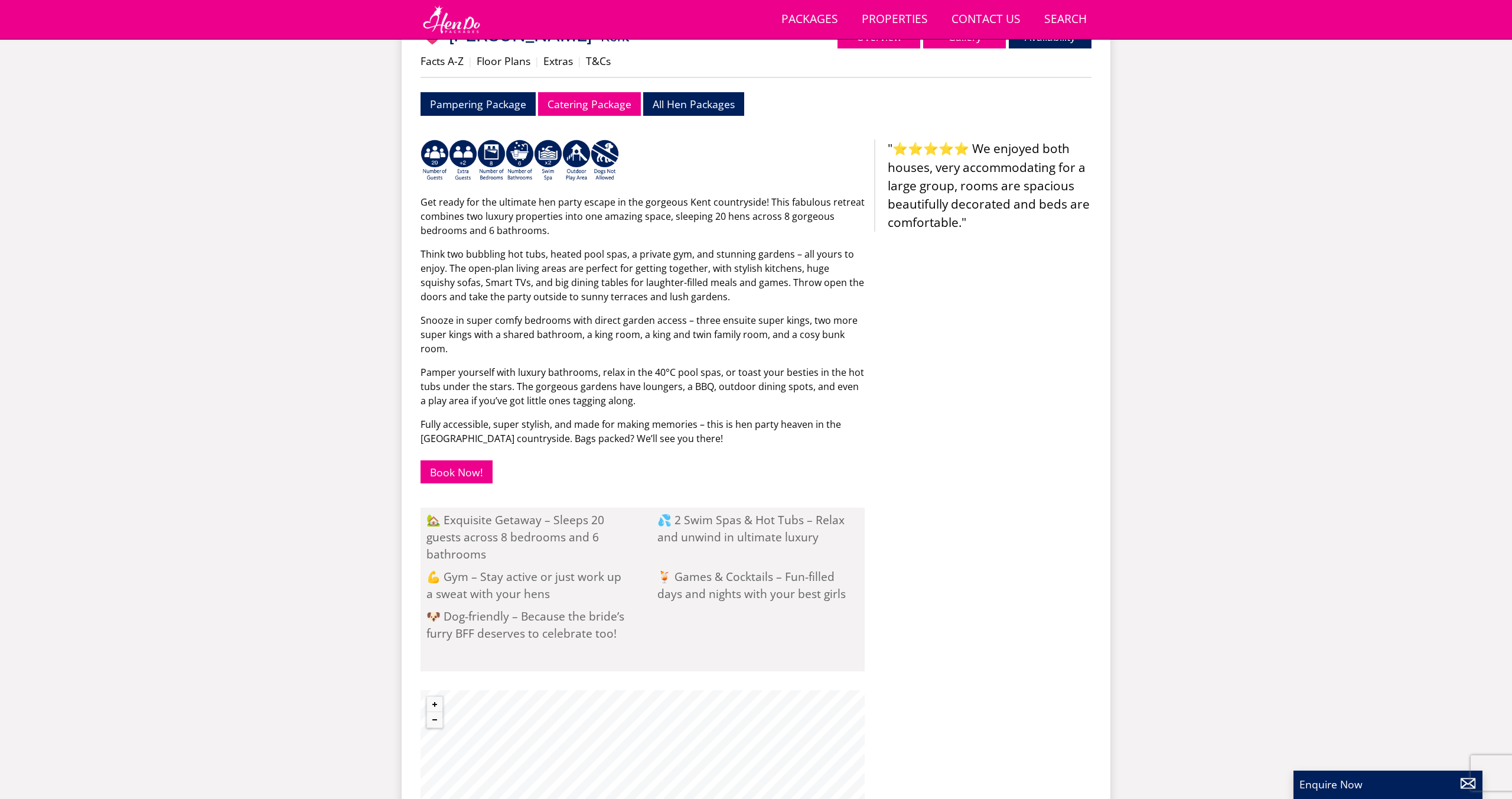
click at [1002, 370] on div ""⭐⭐⭐⭐⭐ We enjoyed both houses, very accommodating for a large group, rooms are …" at bounding box center [982, 496] width 217 height 713
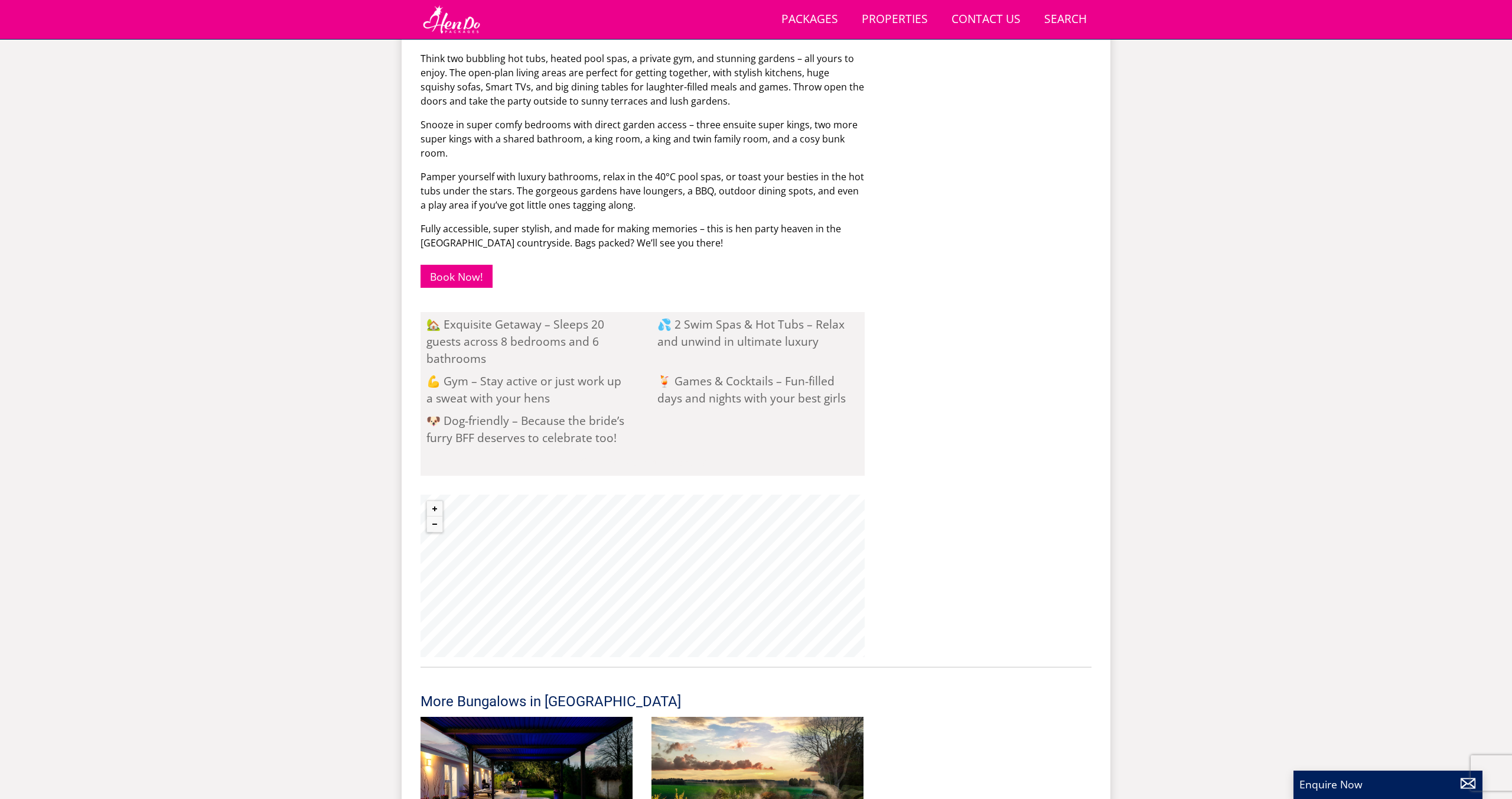
scroll to position [674, 0]
click at [843, 316] on li "💦 2 Swim Spas & Hot Tubs – Relax and unwind in ultimate luxury" at bounding box center [757, 339] width 214 height 56
drag, startPoint x: 900, startPoint y: 297, endPoint x: 907, endPoint y: 290, distance: 9.9
click at [904, 290] on div ""⭐⭐⭐⭐⭐ We enjoyed both houses, very accommodating for a large group, rooms are …" at bounding box center [982, 299] width 217 height 713
drag, startPoint x: 939, startPoint y: 289, endPoint x: 670, endPoint y: 121, distance: 317.2
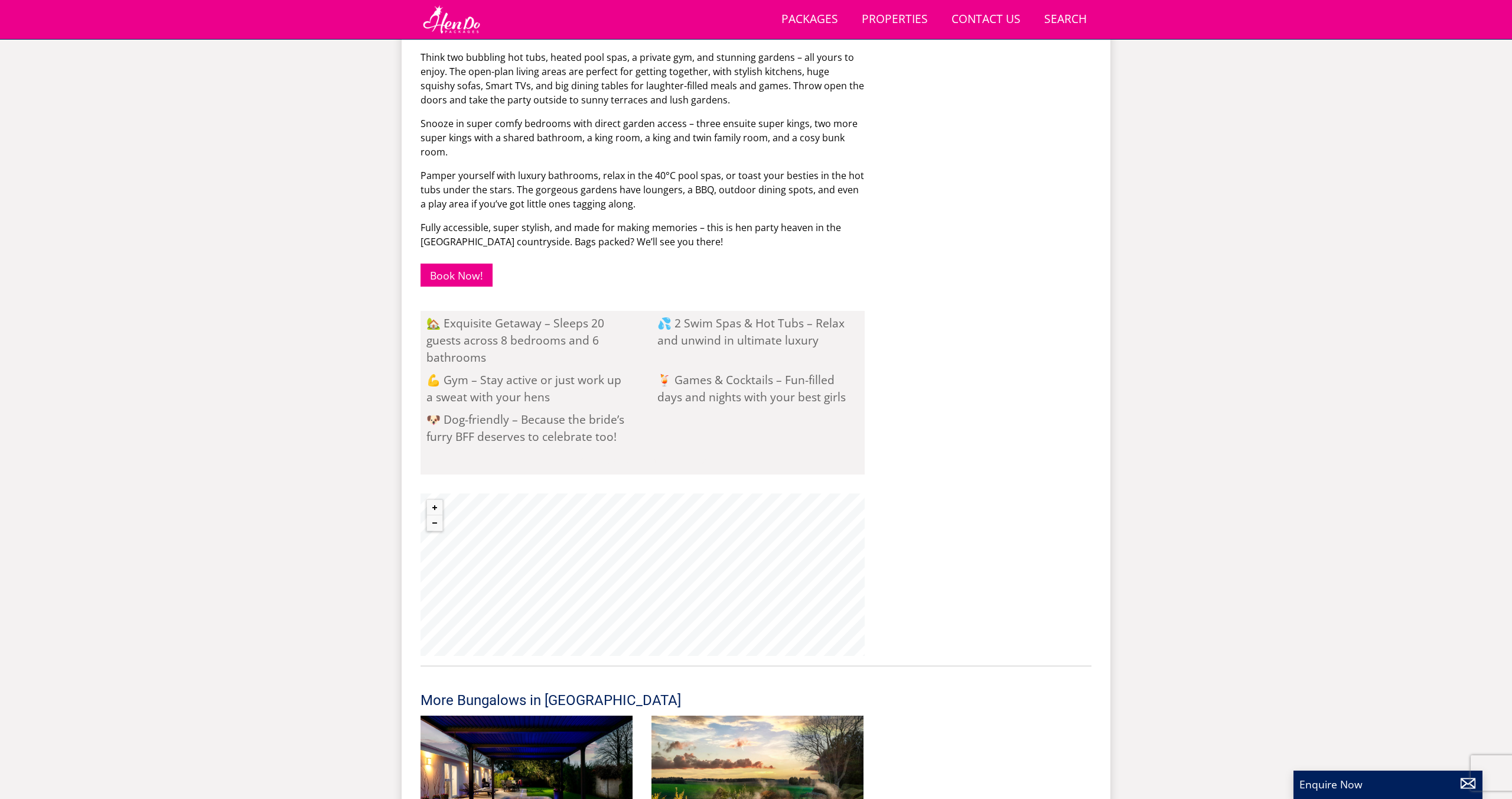
click at [850, 229] on div "Properties 💗 [PERSON_NAME][GEOGRAPHIC_DATA] Overview Gallery Availability Facts…" at bounding box center [756, 348] width 671 height 1059
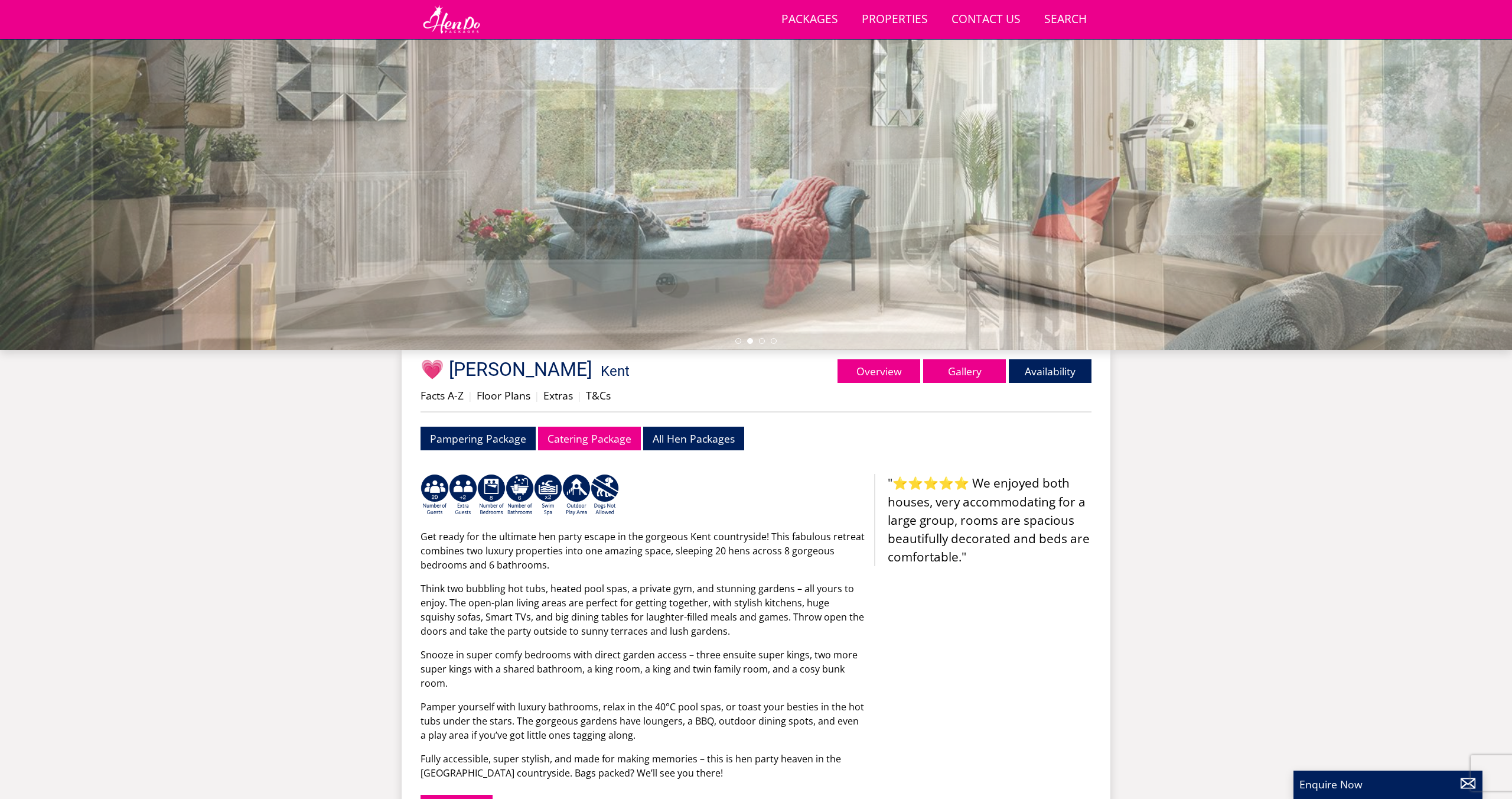
scroll to position [0, 0]
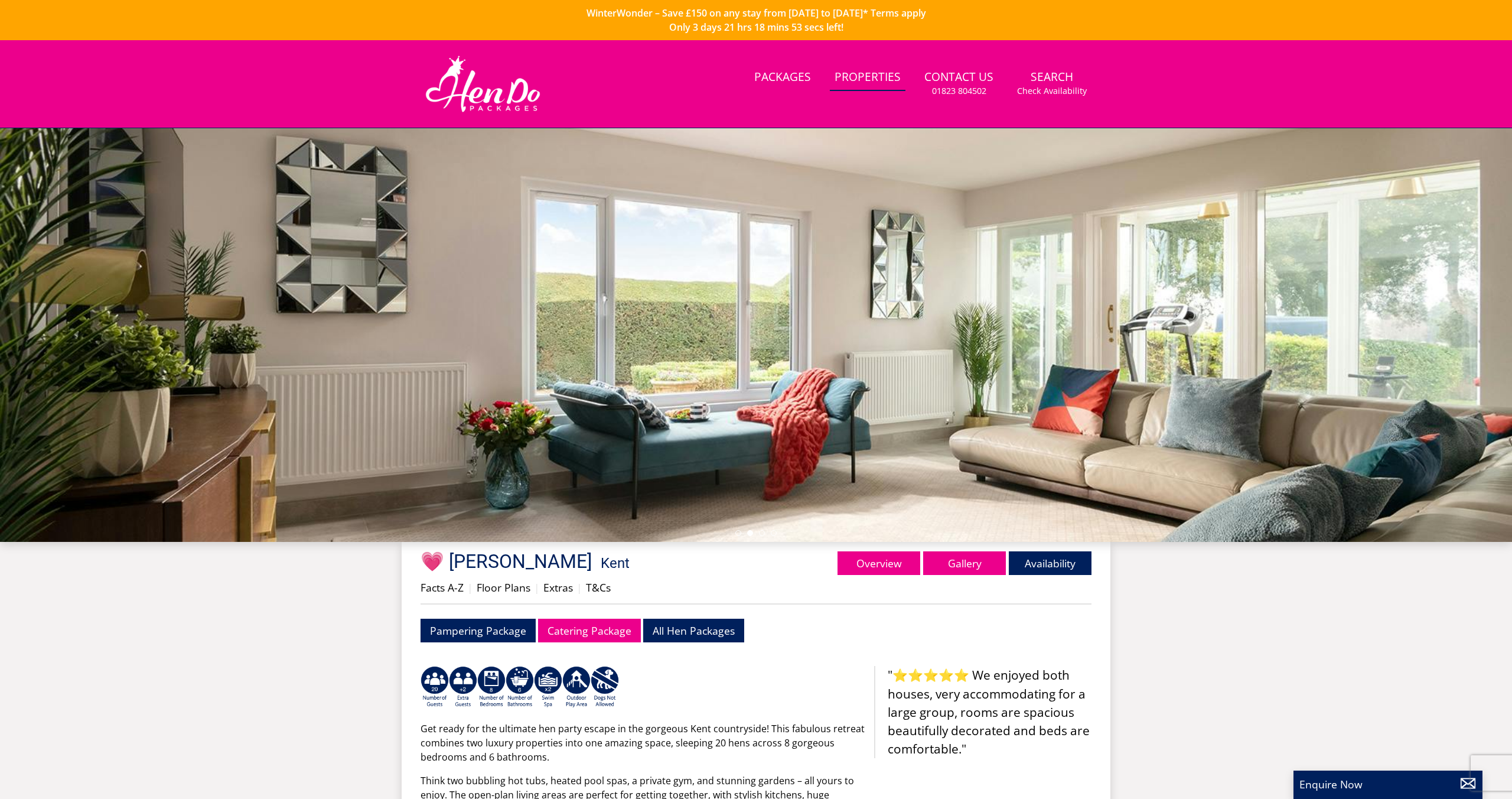
click at [887, 76] on link "Properties" at bounding box center [867, 78] width 76 height 27
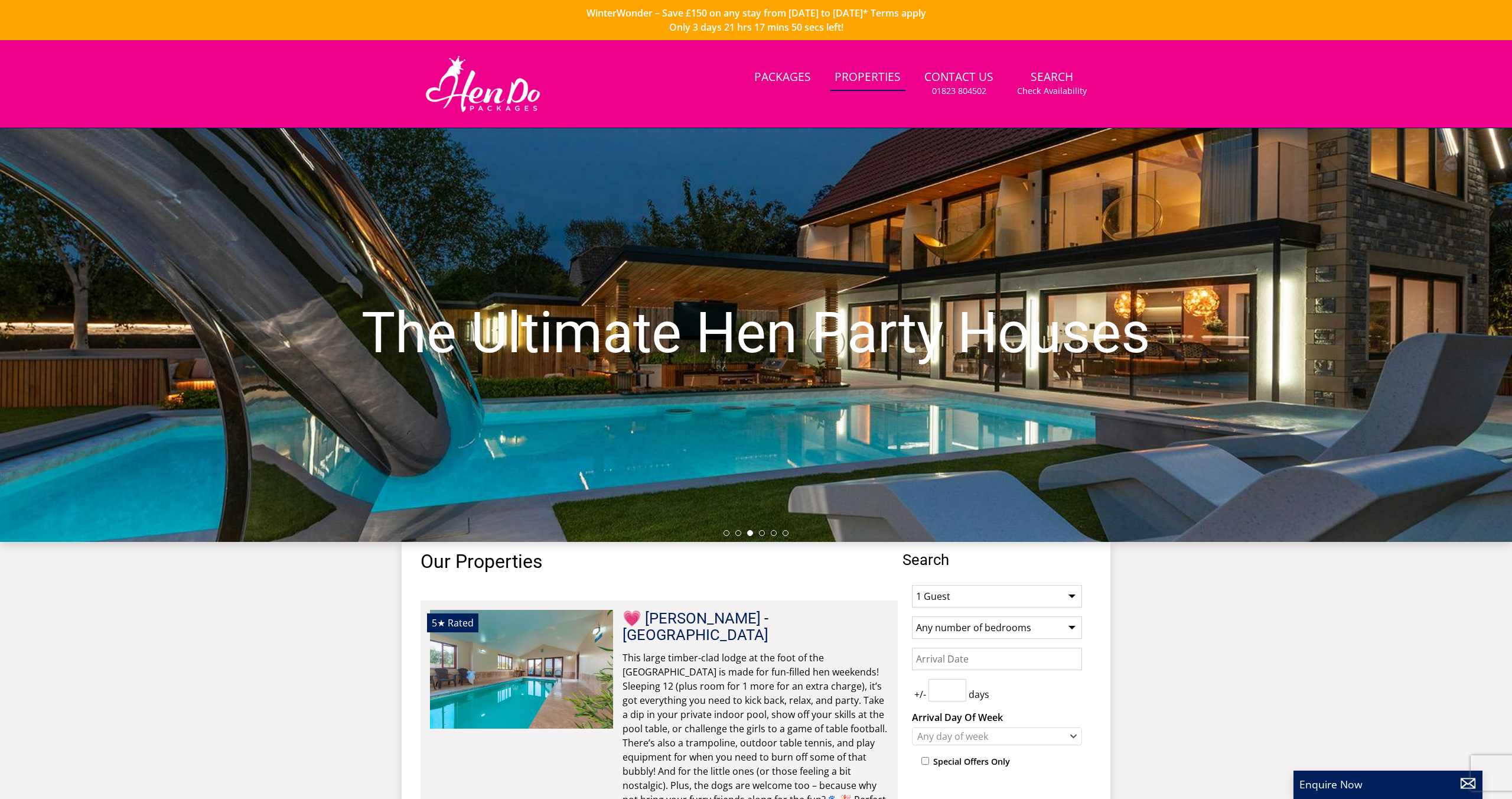
click at [533, 400] on div "The Ultimate Hen Party Houses" at bounding box center [756, 335] width 1512 height 413
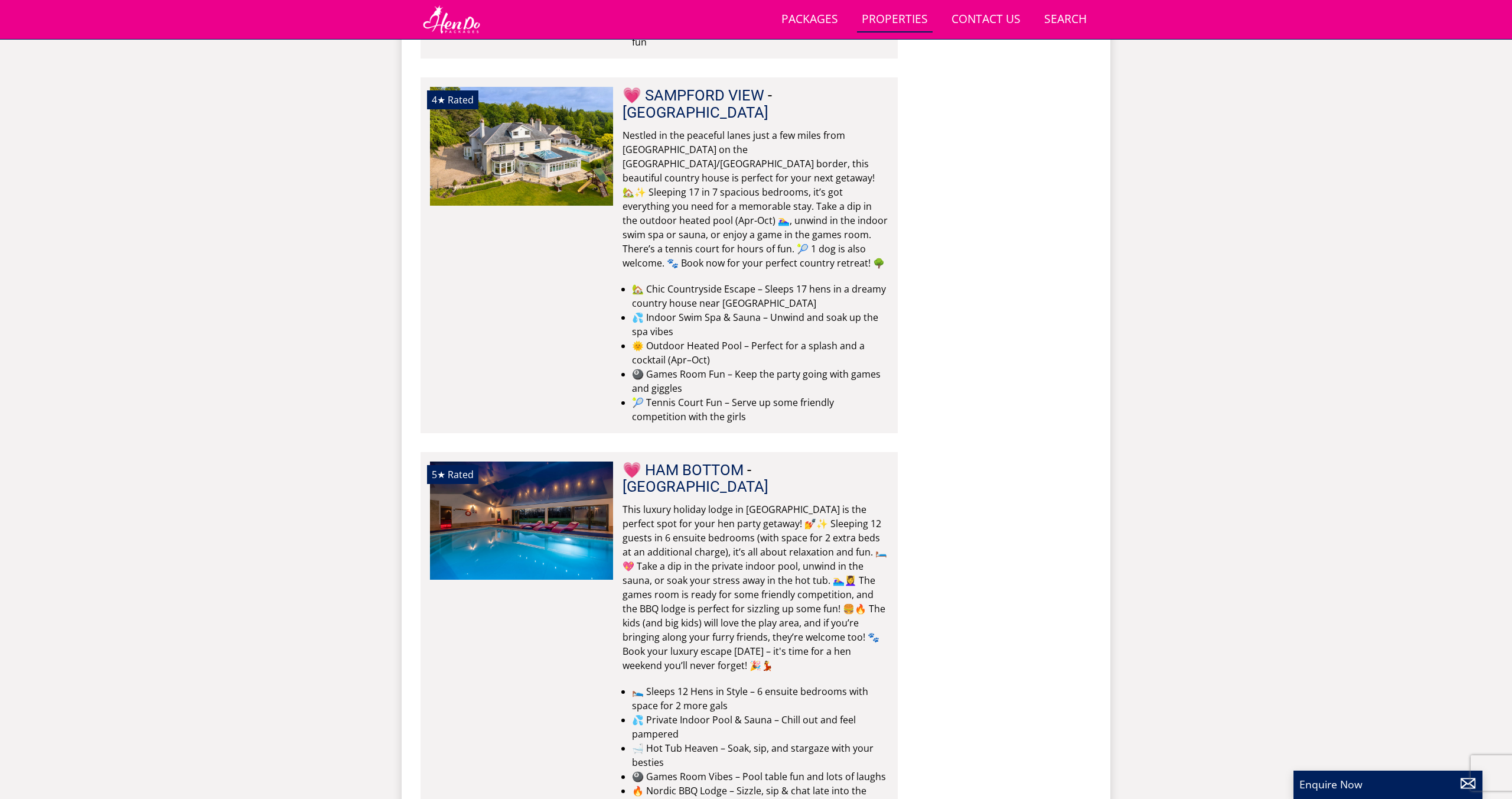
scroll to position [1641, 0]
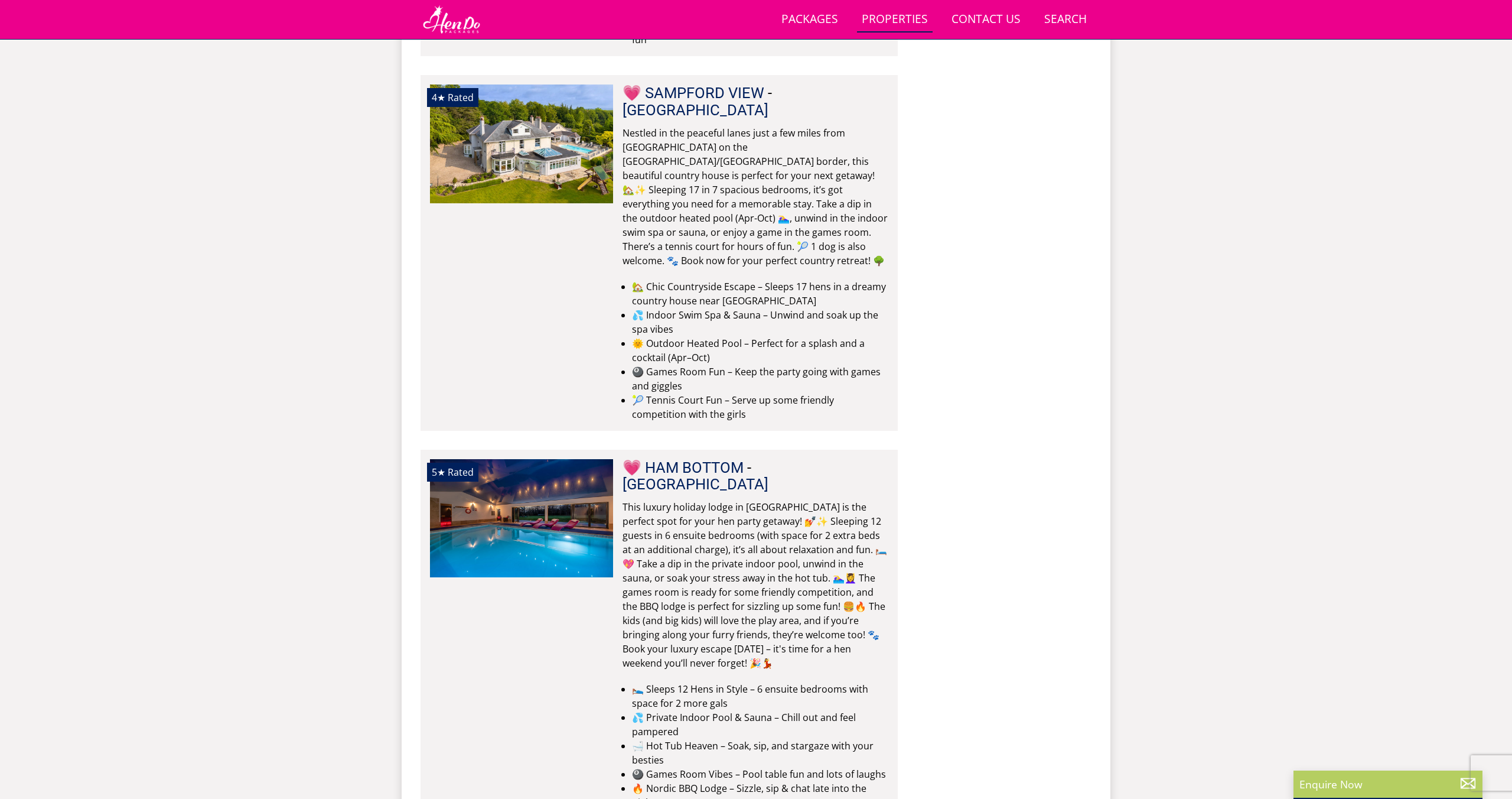
click at [1367, 789] on p "Enquire Now" at bounding box center [1388, 783] width 178 height 16
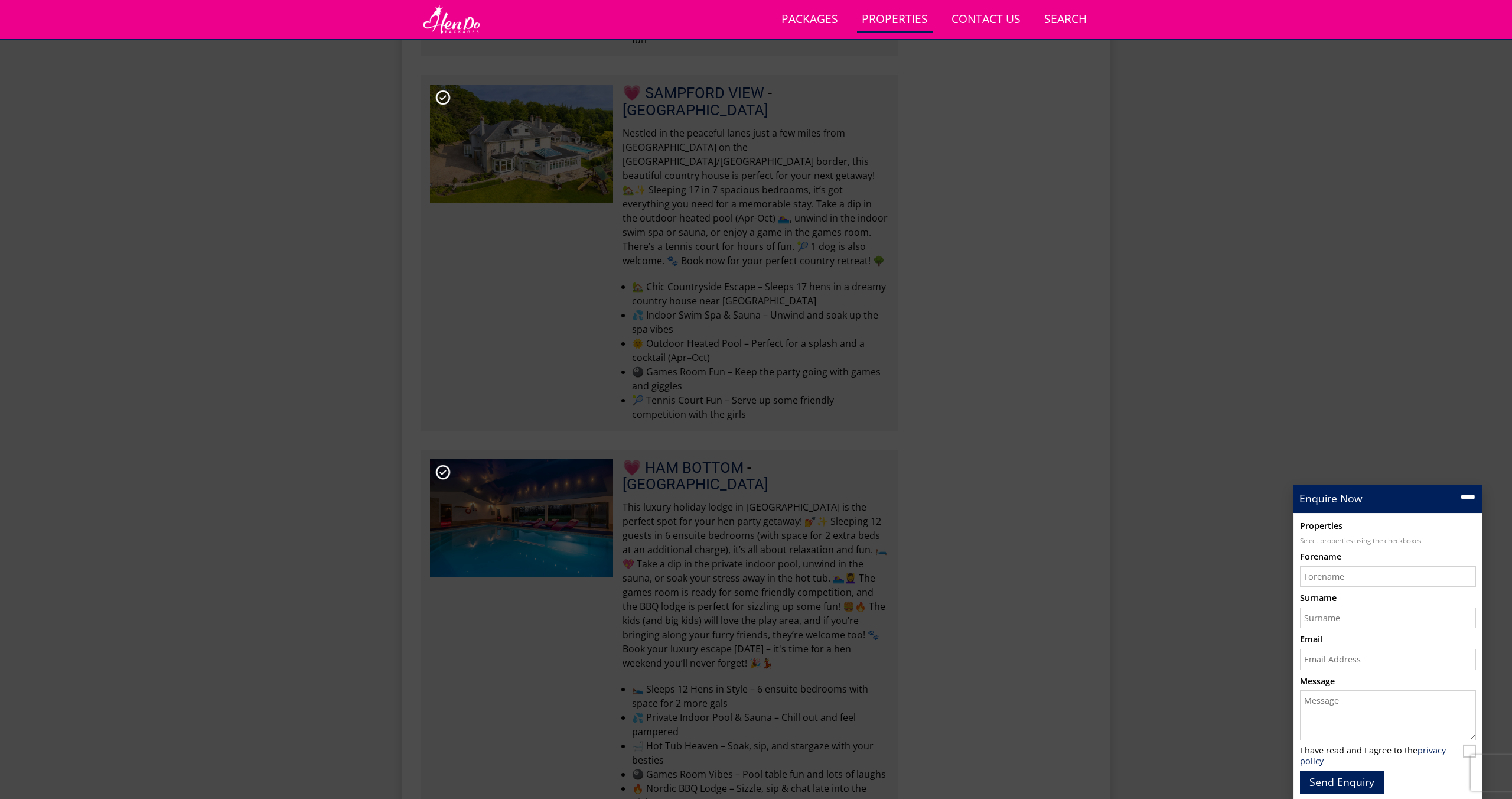
scroll to position [0, 0]
drag, startPoint x: 1346, startPoint y: 473, endPoint x: 1356, endPoint y: 468, distance: 11.2
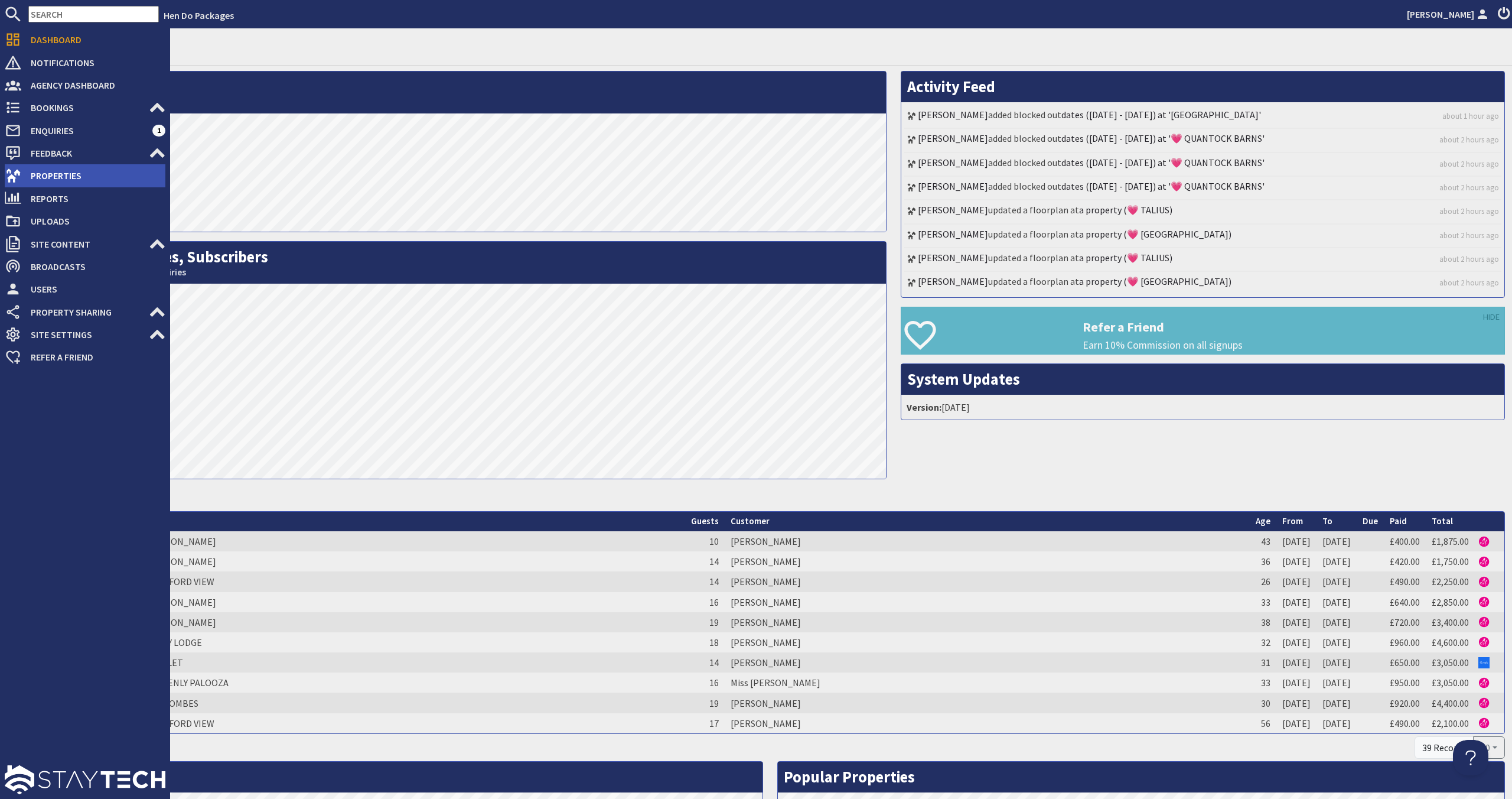
click at [91, 178] on span "Properties" at bounding box center [93, 175] width 144 height 18
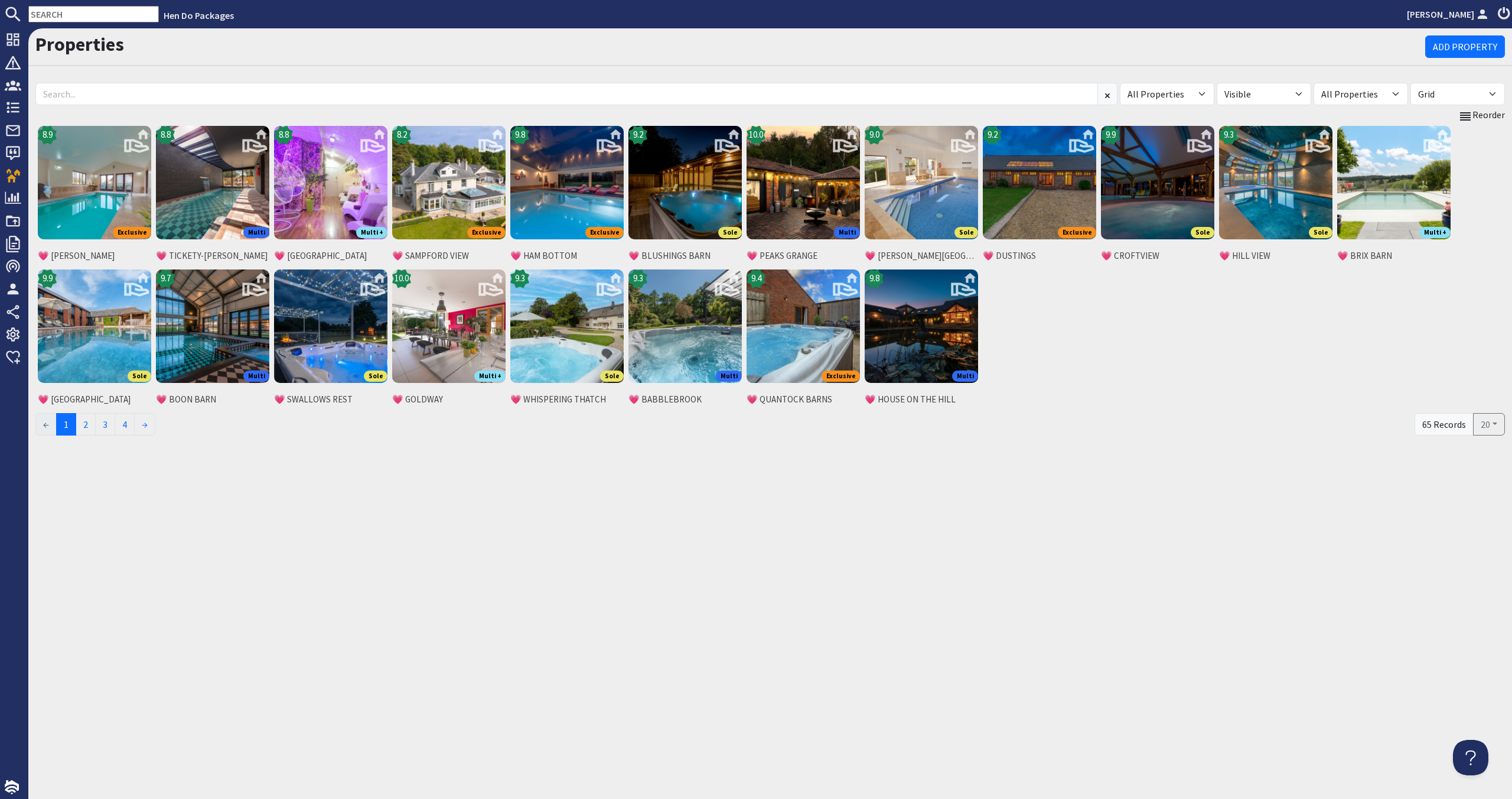
click at [668, 500] on div "Properties Add Property All Properties 💗 ADE SHINDY 💗 BABBLEBROOK 💗 BELLUS 💗 BE…" at bounding box center [770, 413] width 1483 height 770
click at [156, 504] on div "Properties Add Property All Properties 💗 ADE SHINDY 💗 BABBLEBROOK 💗 BELLUS 💗 BE…" at bounding box center [770, 413] width 1483 height 770
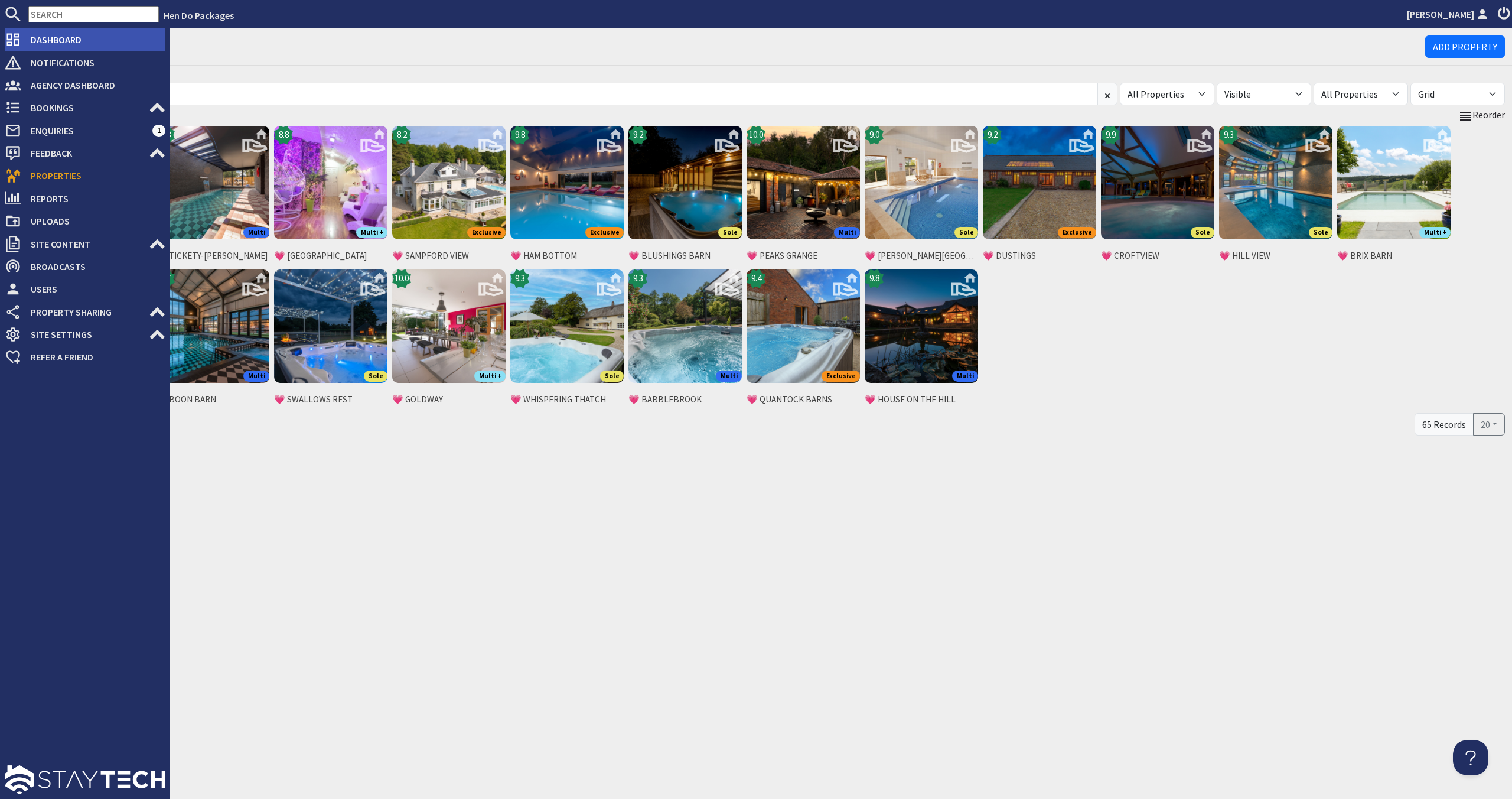
click at [35, 44] on span "Dashboard" at bounding box center [93, 40] width 144 height 18
